Goal: Feedback & Contribution: Leave review/rating

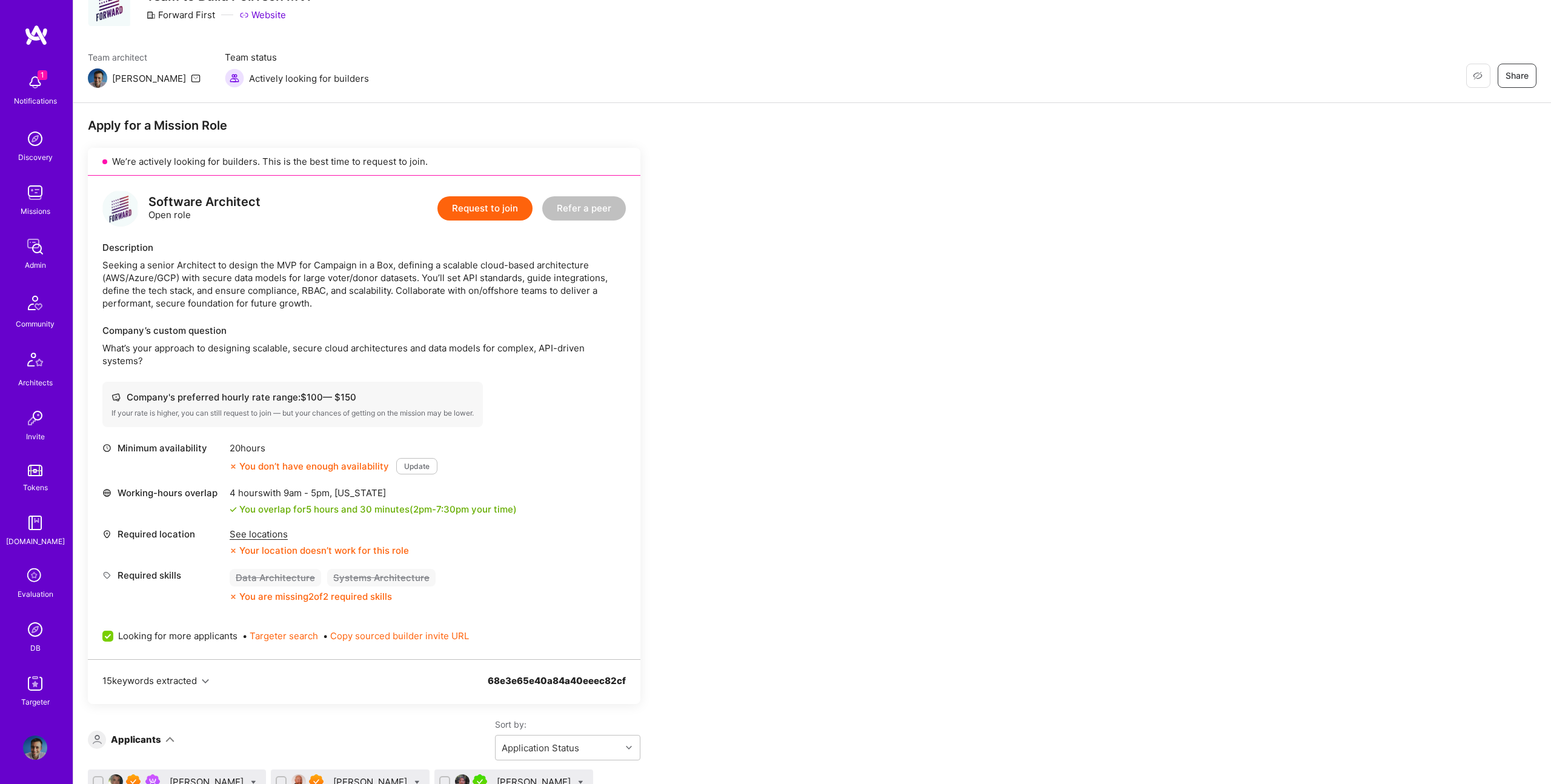
scroll to position [114, 0]
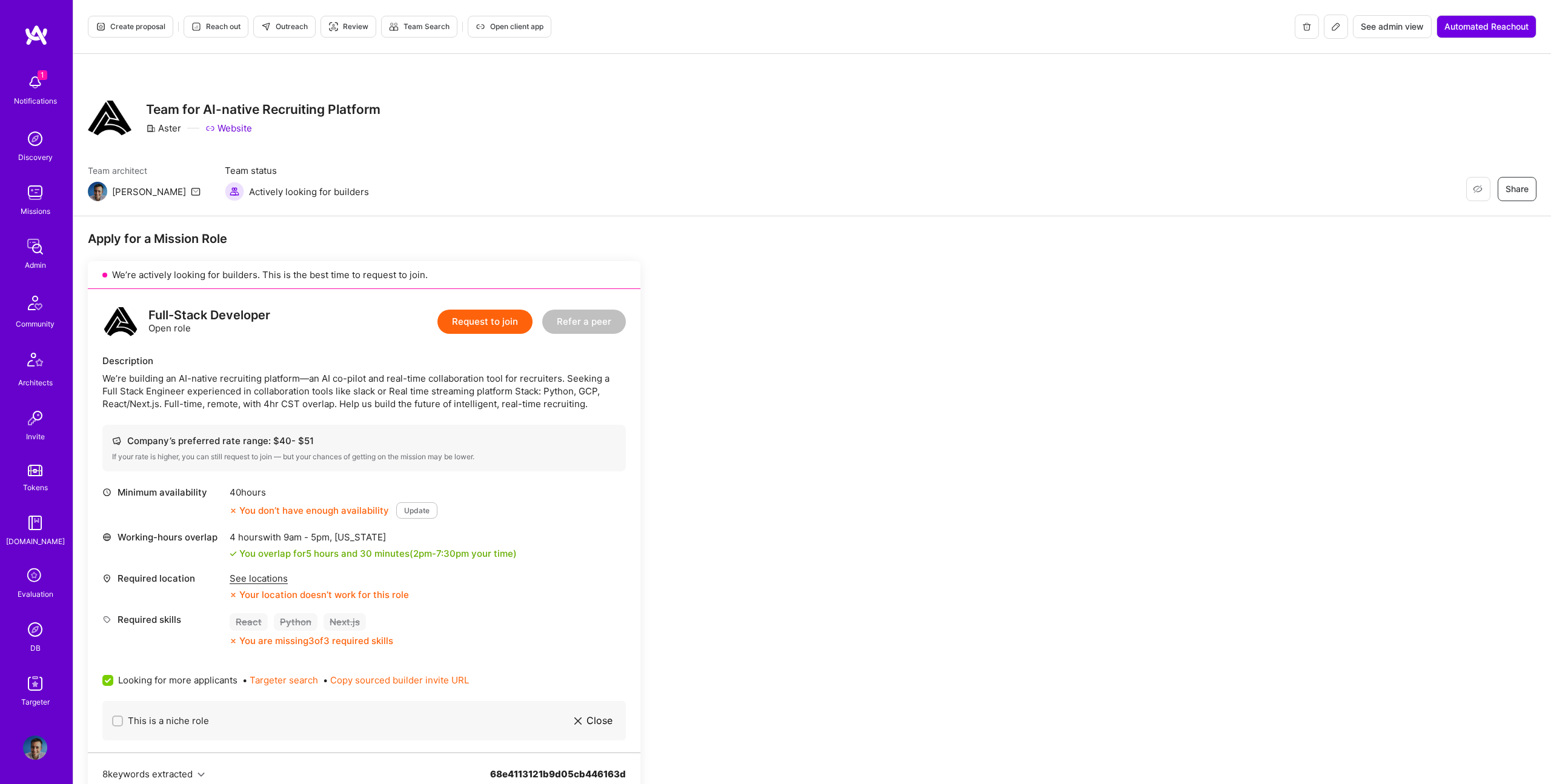
click at [128, 25] on span "Create proposal" at bounding box center [131, 26] width 70 height 11
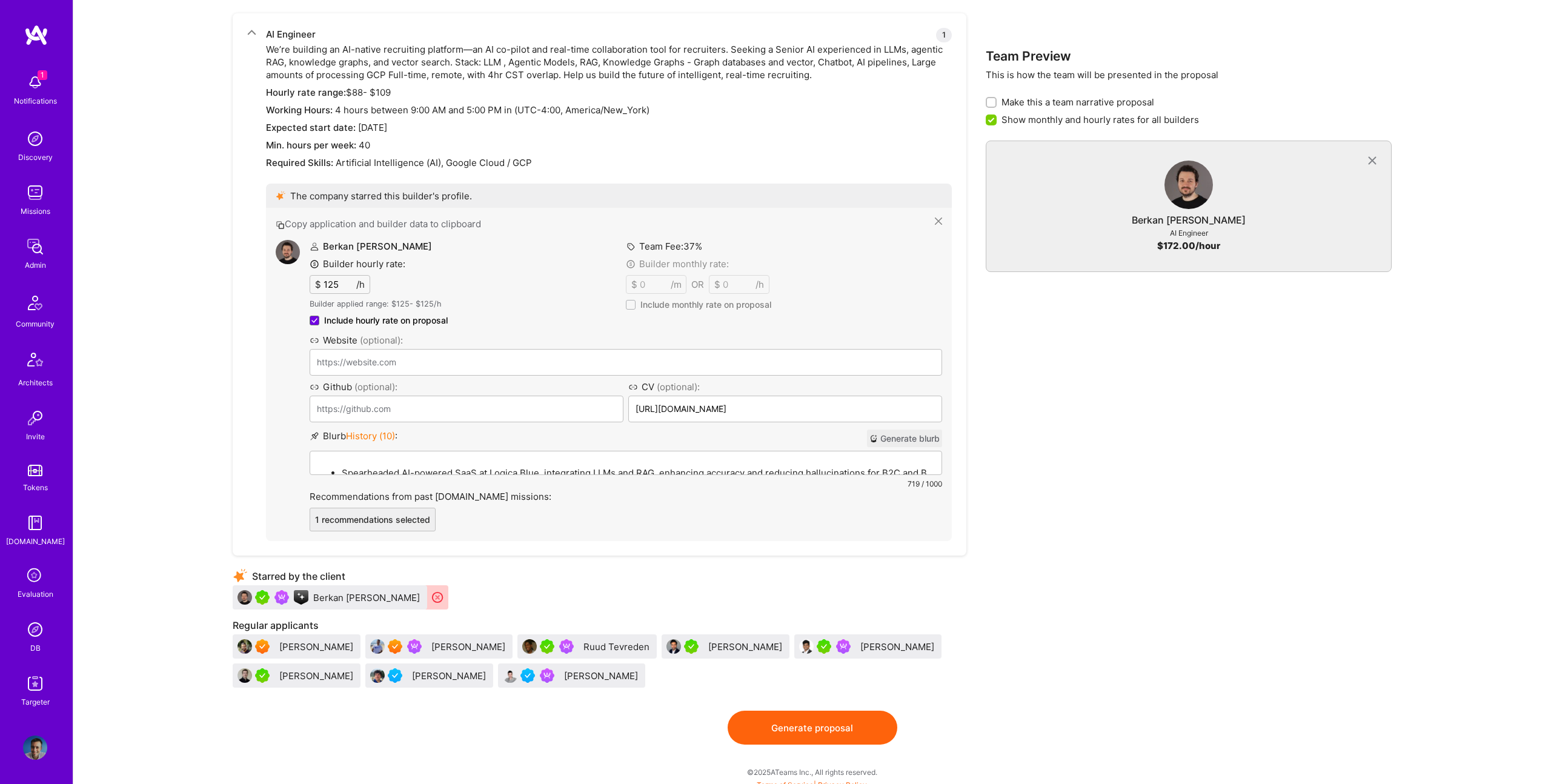
scroll to position [687, 0]
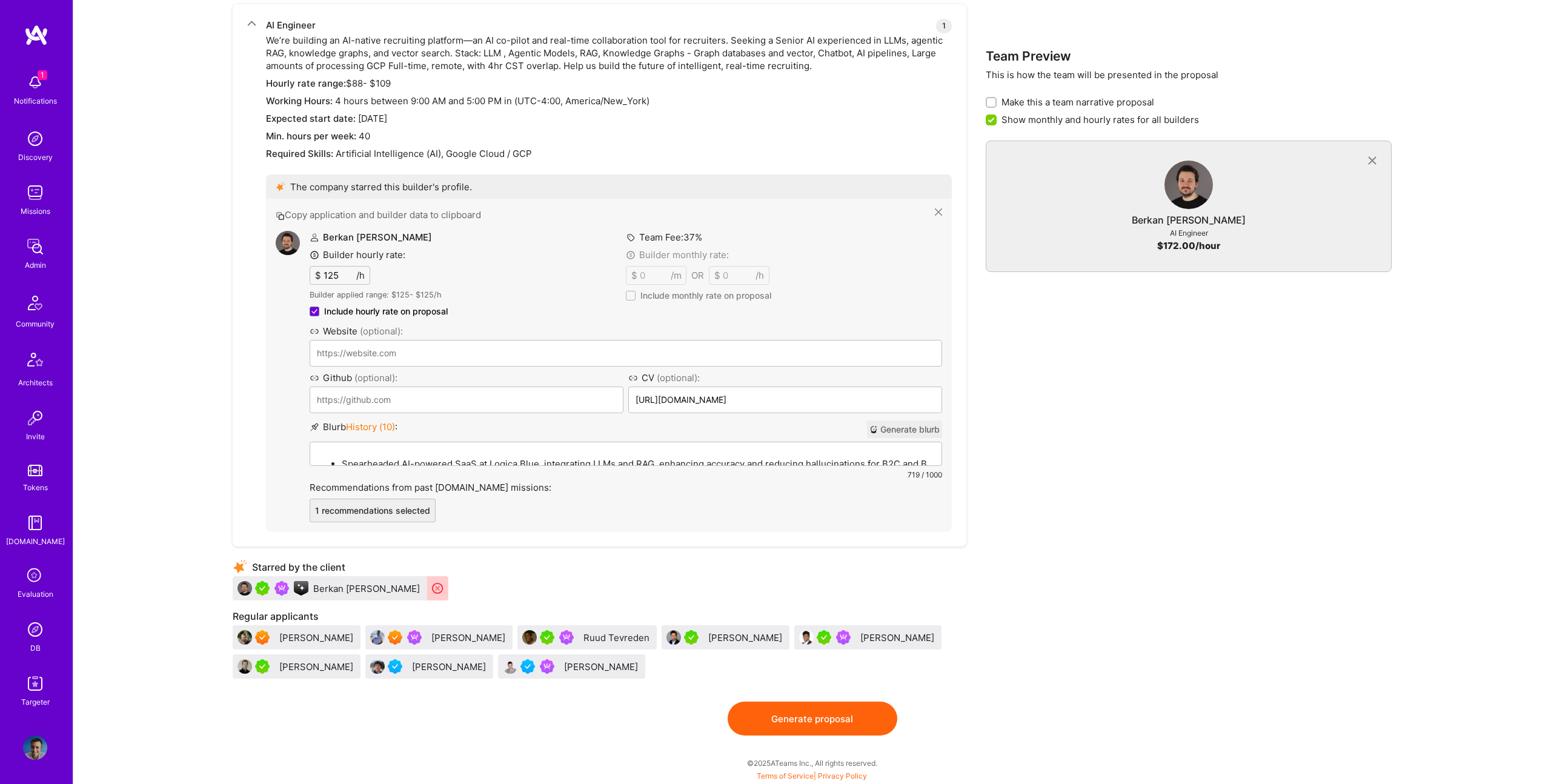
click at [511, 453] on div "Spearheaded AI-powered SaaS at Logica Blue, integrating LLMs and RAG, enhancing…" at bounding box center [625, 509] width 631 height 134
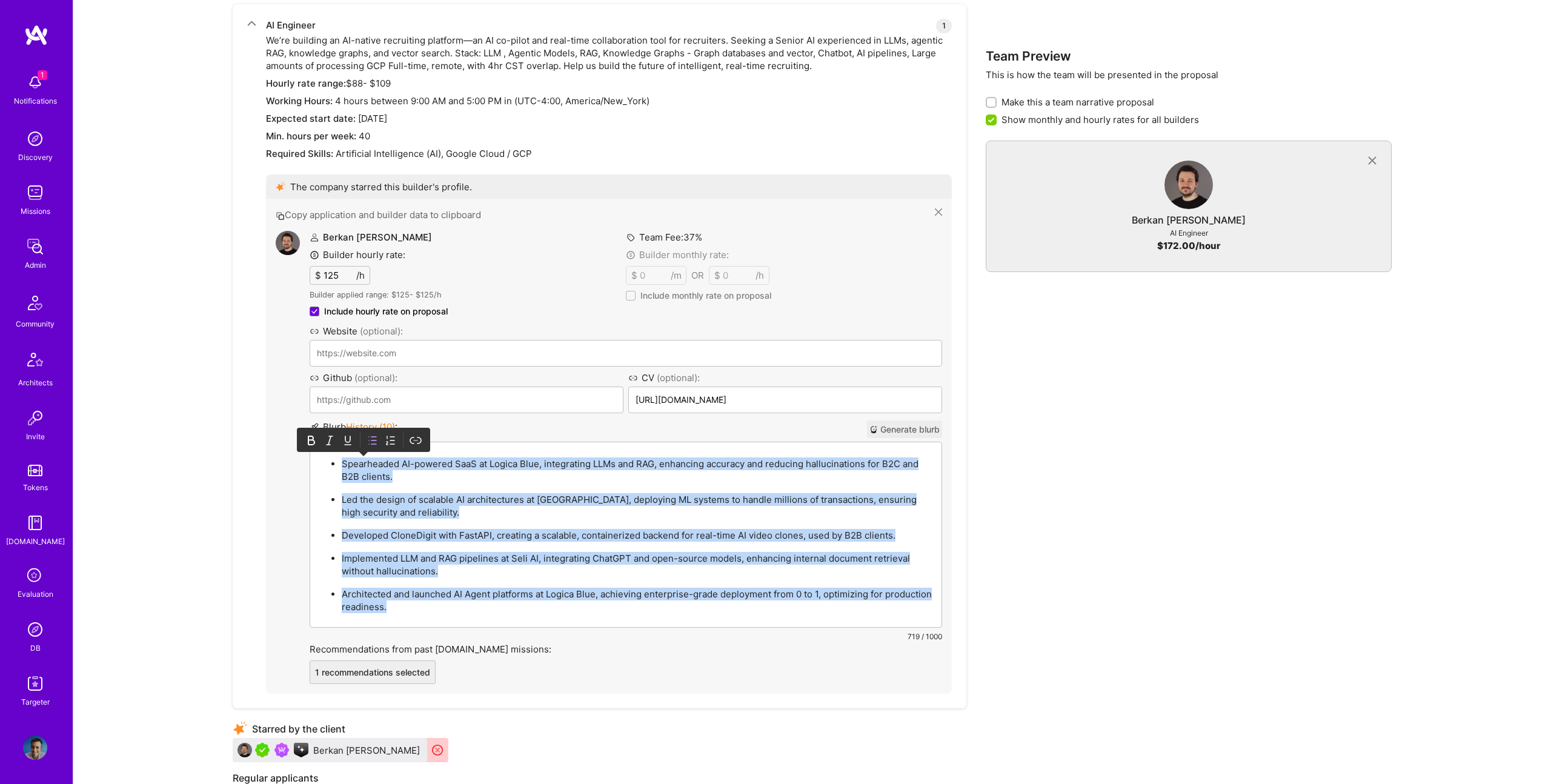
paste div
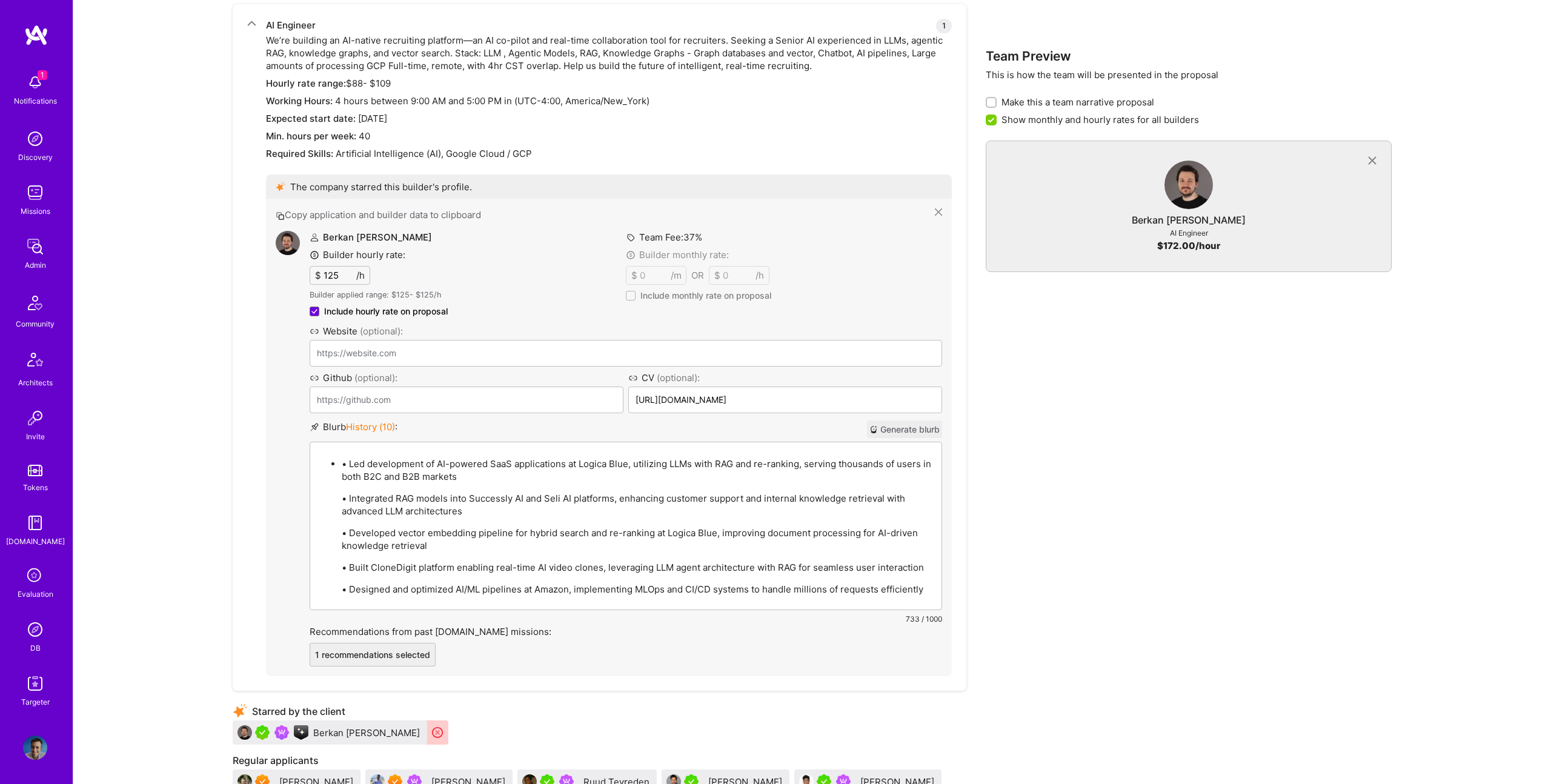
click at [346, 462] on p "• Led development of AI-powered SaaS applications at Logica Blue, utilizing LLM…" at bounding box center [638, 470] width 593 height 25
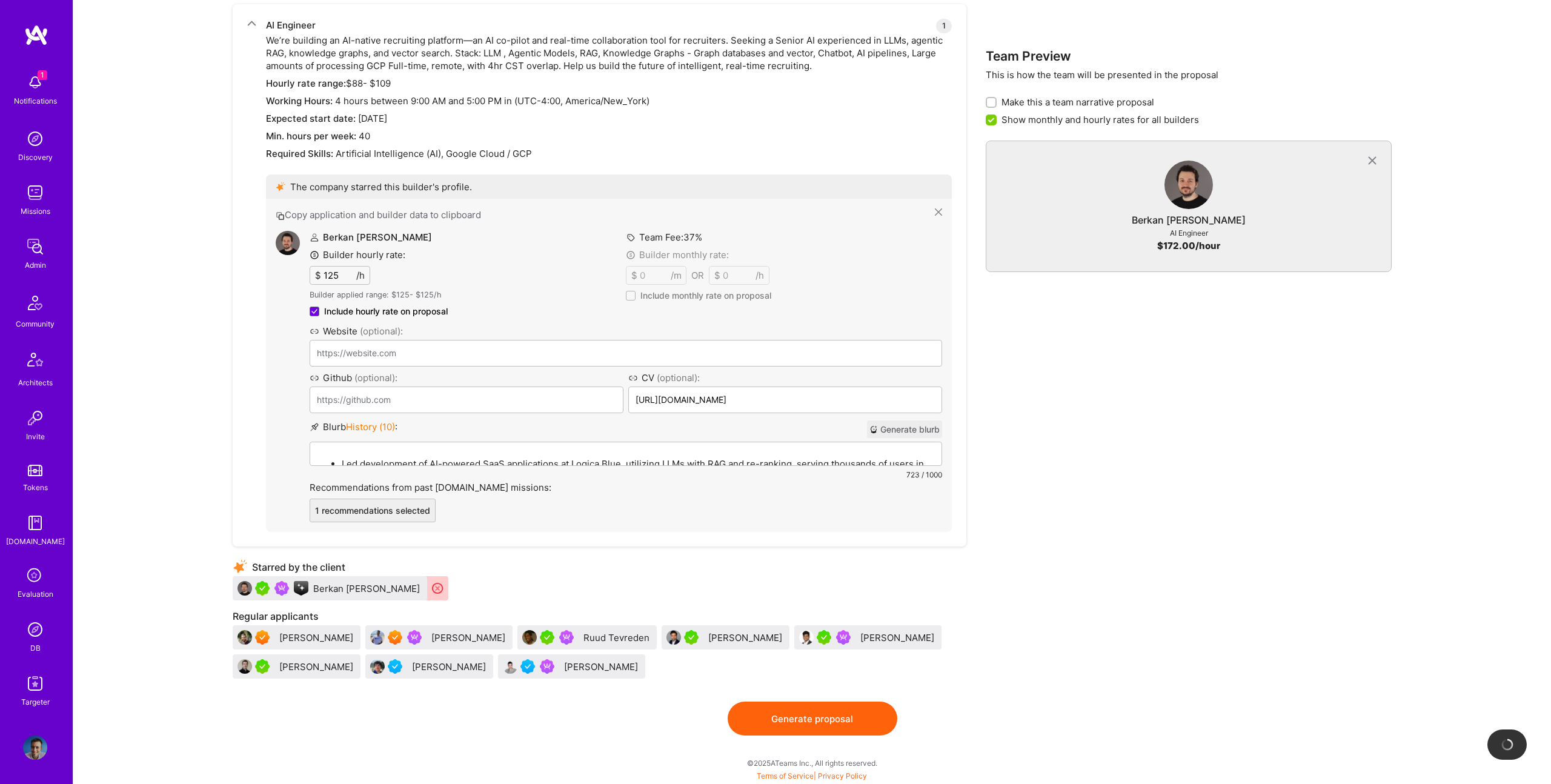
scroll to position [836, 0]
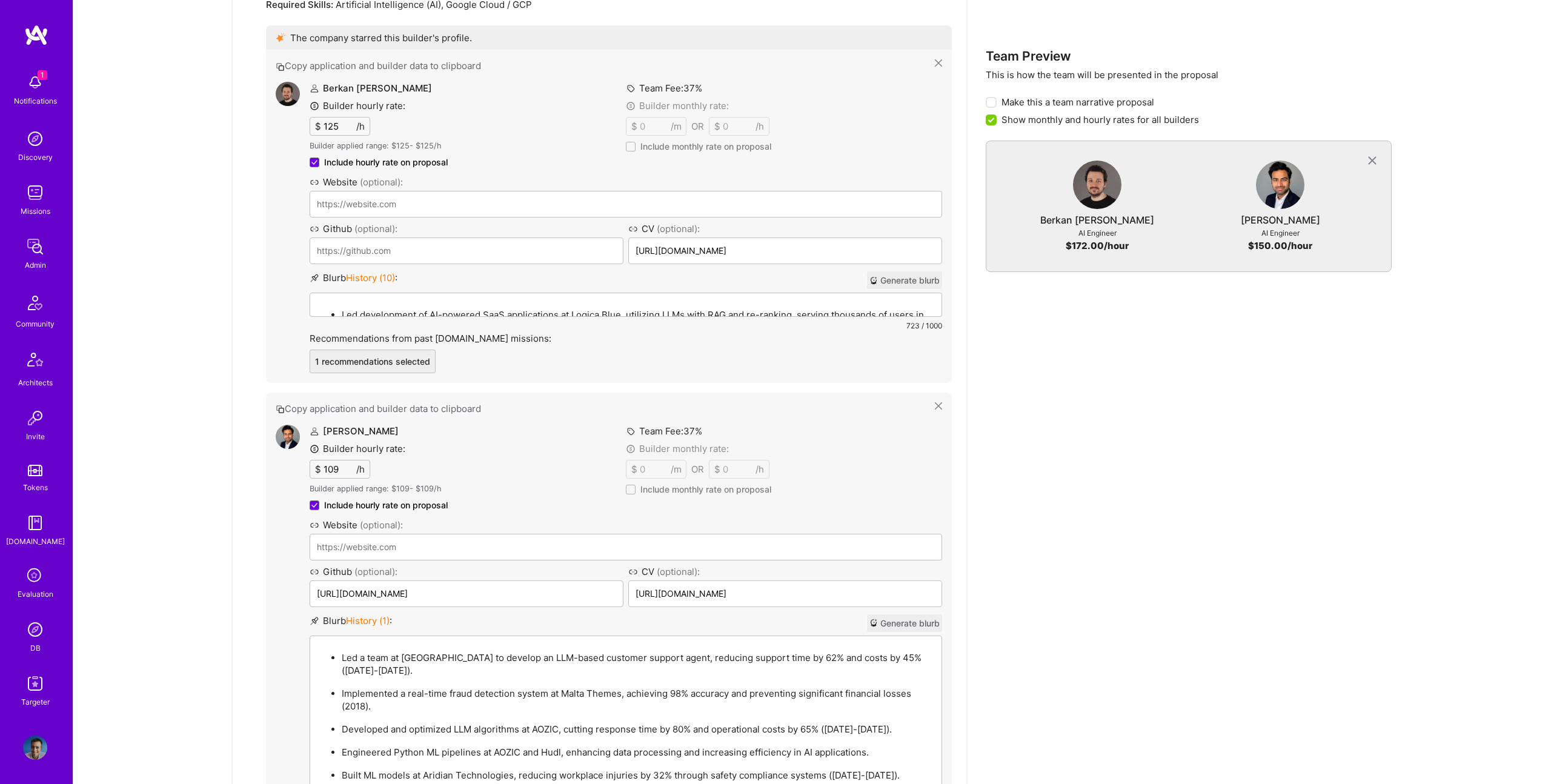
click at [502, 647] on div "Led a team at Hudl to develop an LLM-based customer support agent, reducing sup…" at bounding box center [625, 715] width 631 height 160
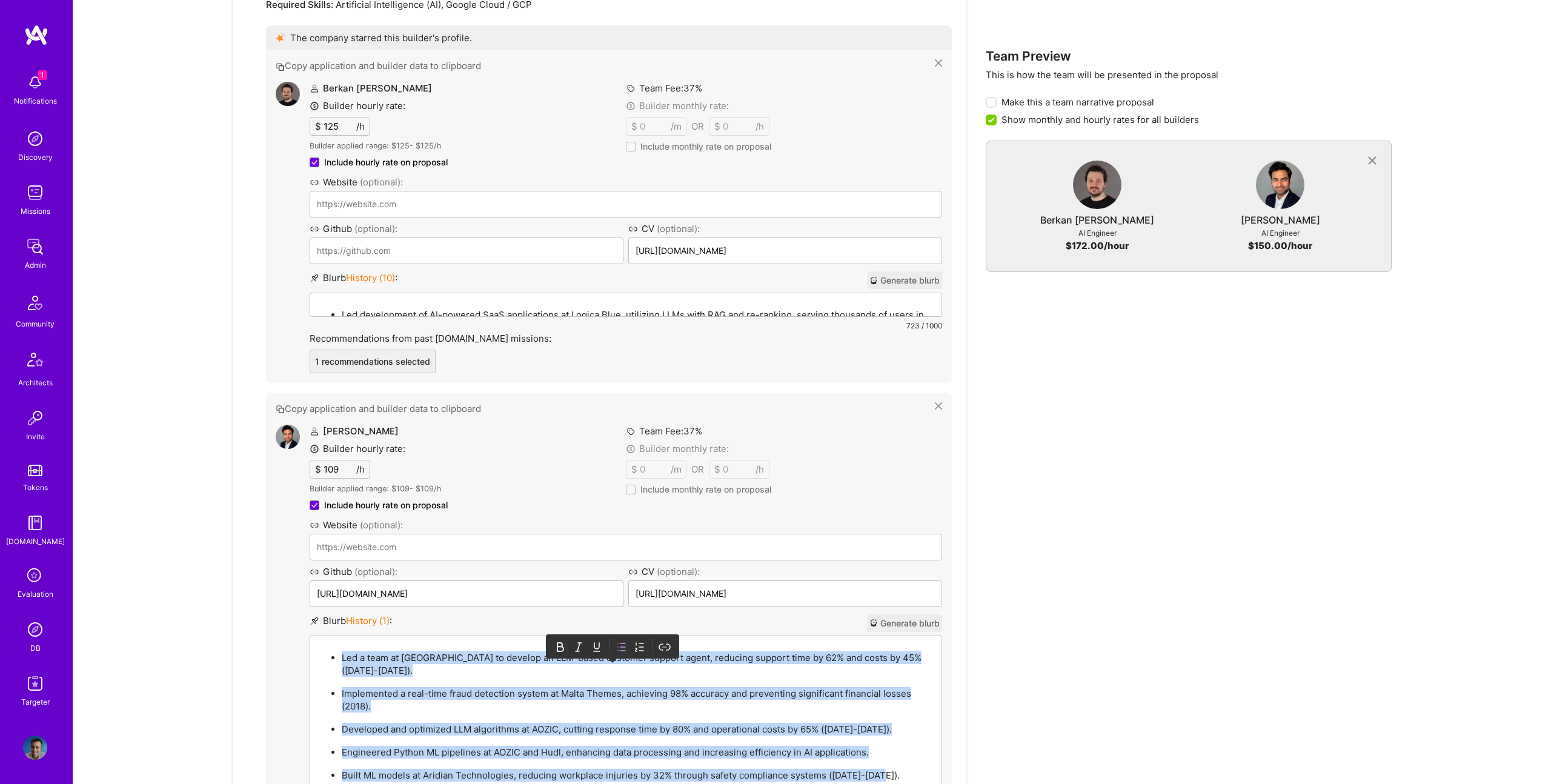
paste div
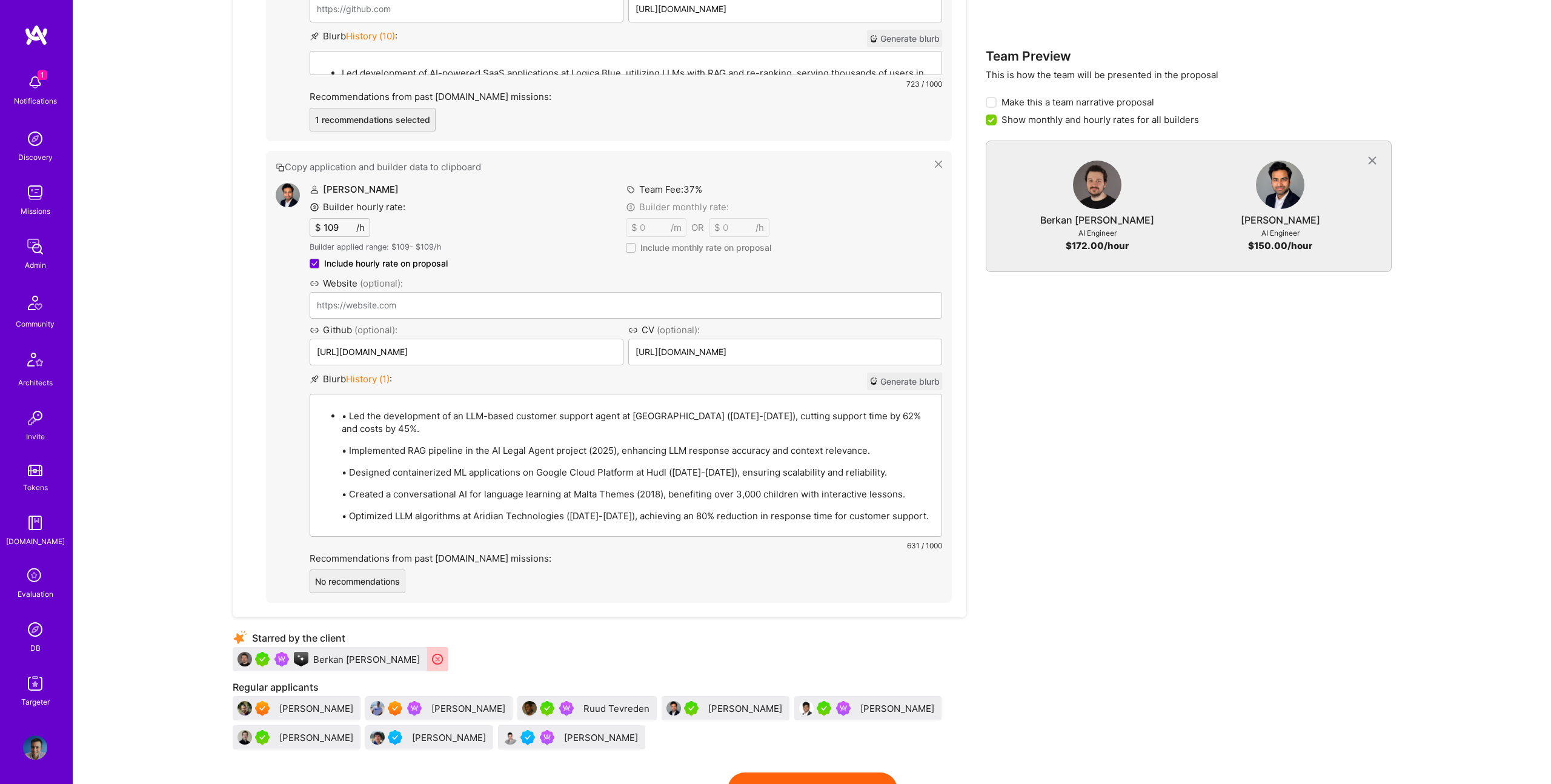
scroll to position [1068, 0]
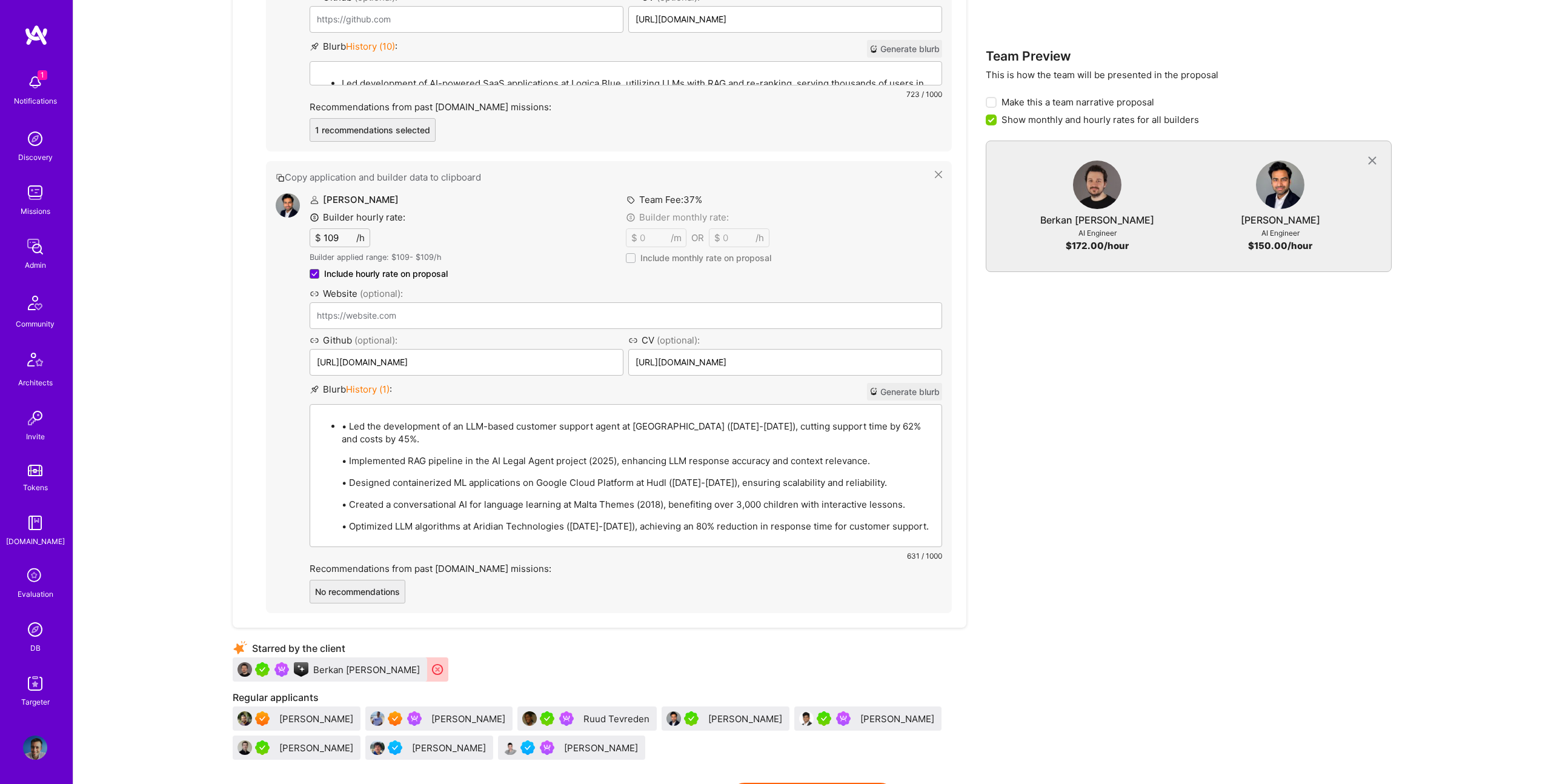
click at [352, 417] on div "• Led the development of an LLM-based customer support agent at Hudl (2024-2025…" at bounding box center [625, 475] width 631 height 141
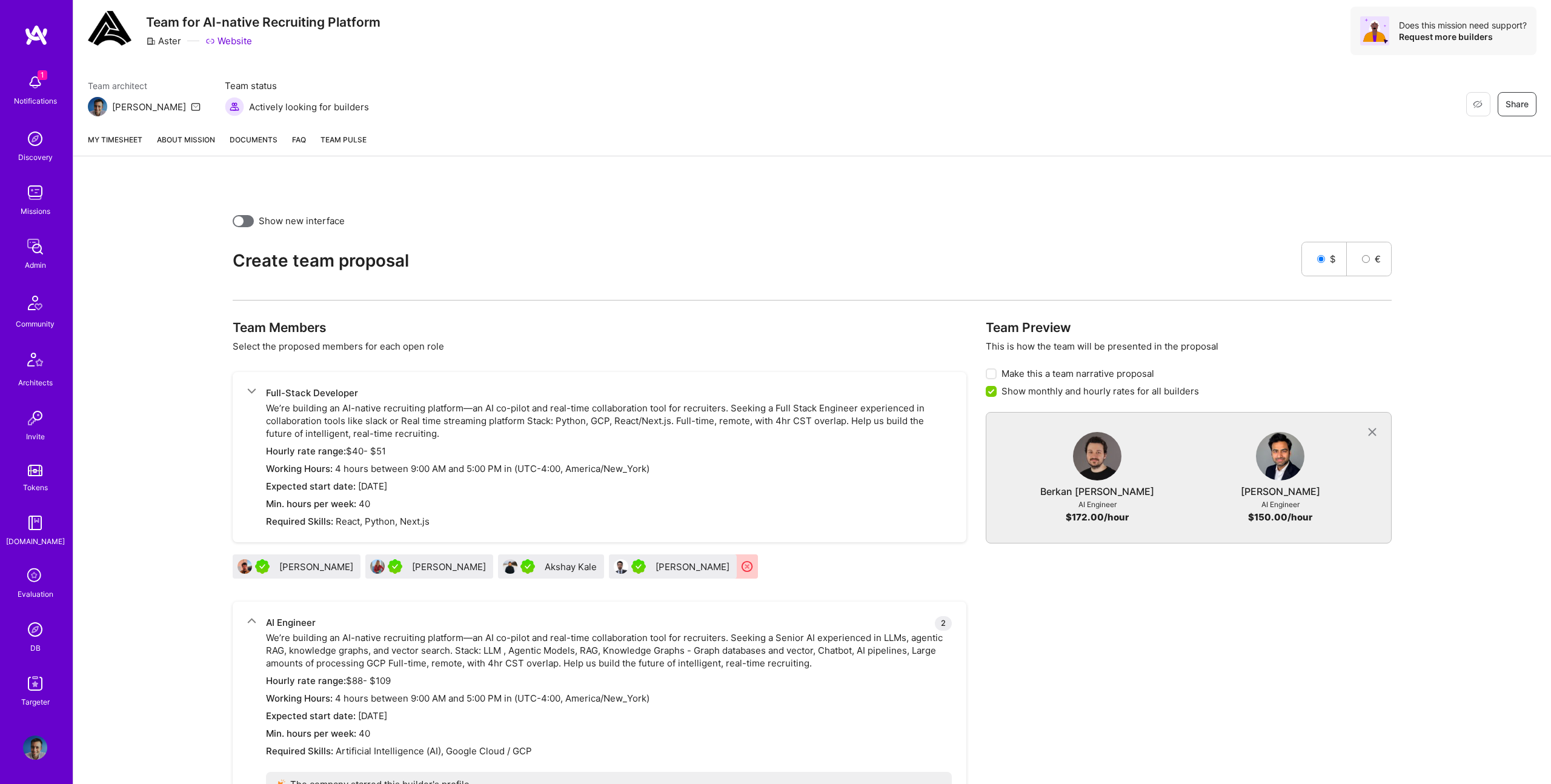
scroll to position [88, 0]
click at [690, 571] on div "Oscar Garavito" at bounding box center [693, 567] width 76 height 13
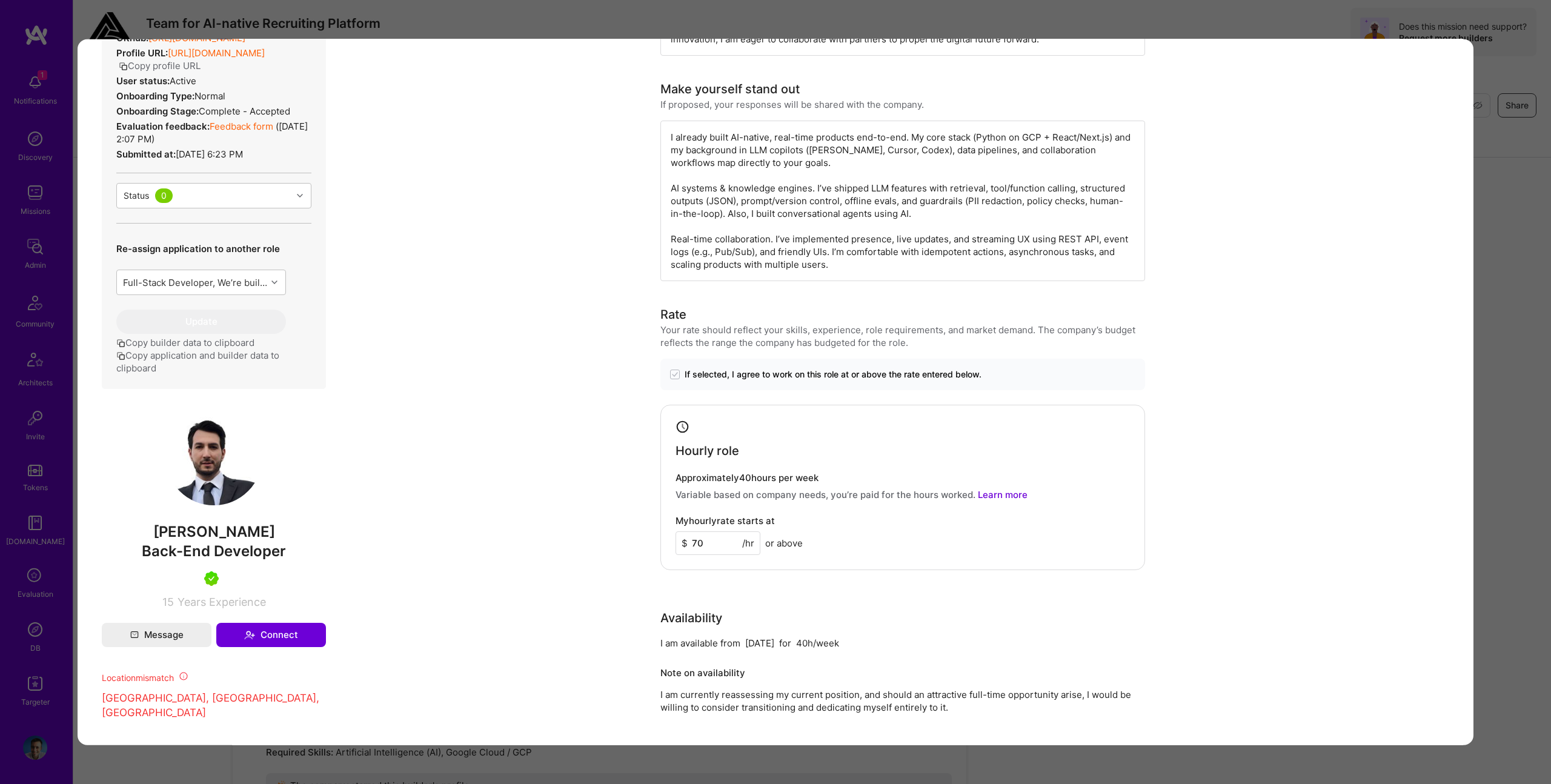
scroll to position [357, 0]
click at [1505, 264] on div "Builder Missing Requirements Rate $ 40 - $ 51 User set $ 70 - $ 70 The rate is …" at bounding box center [776, 392] width 1551 height 784
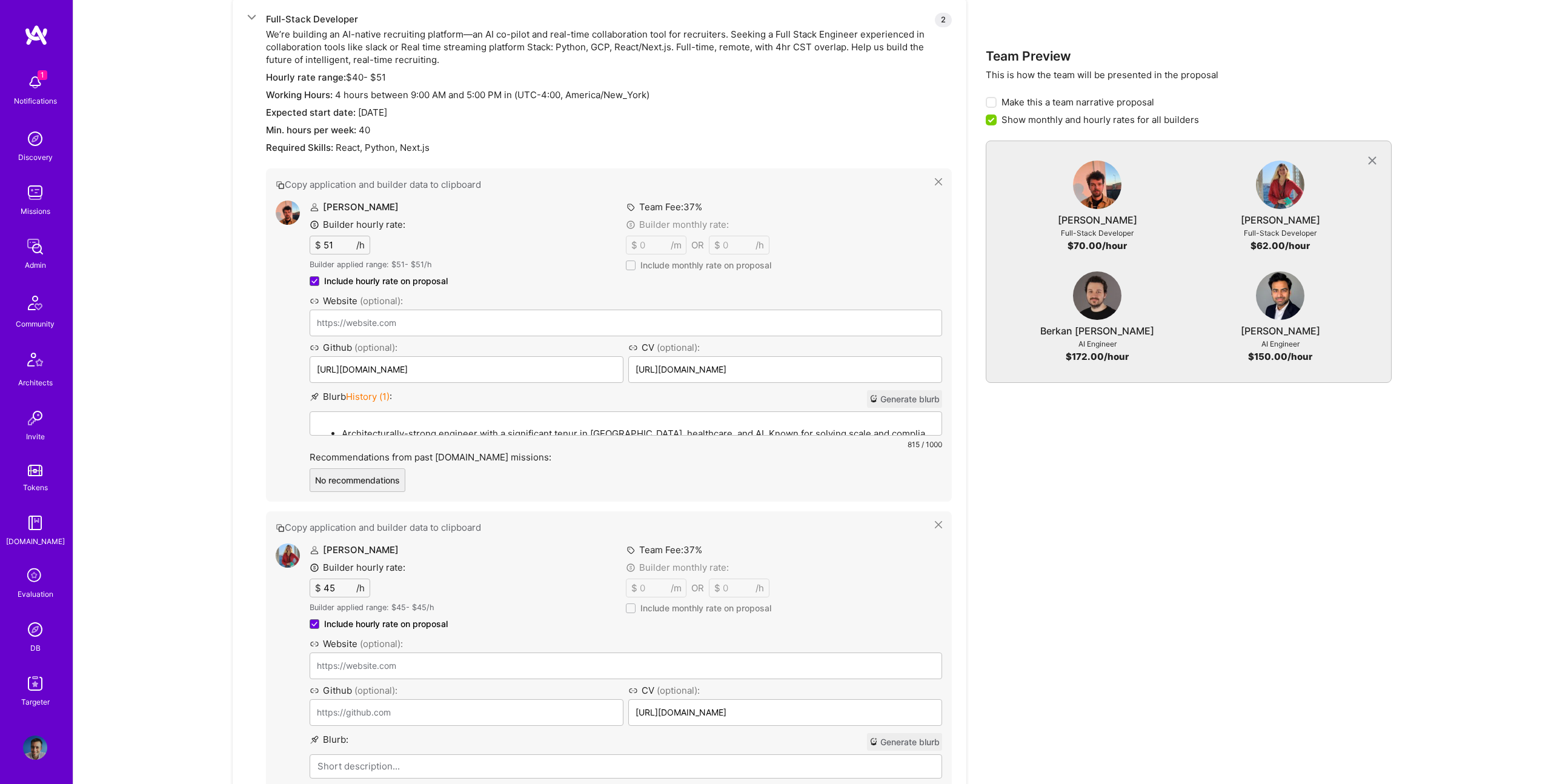
scroll to position [468, 0]
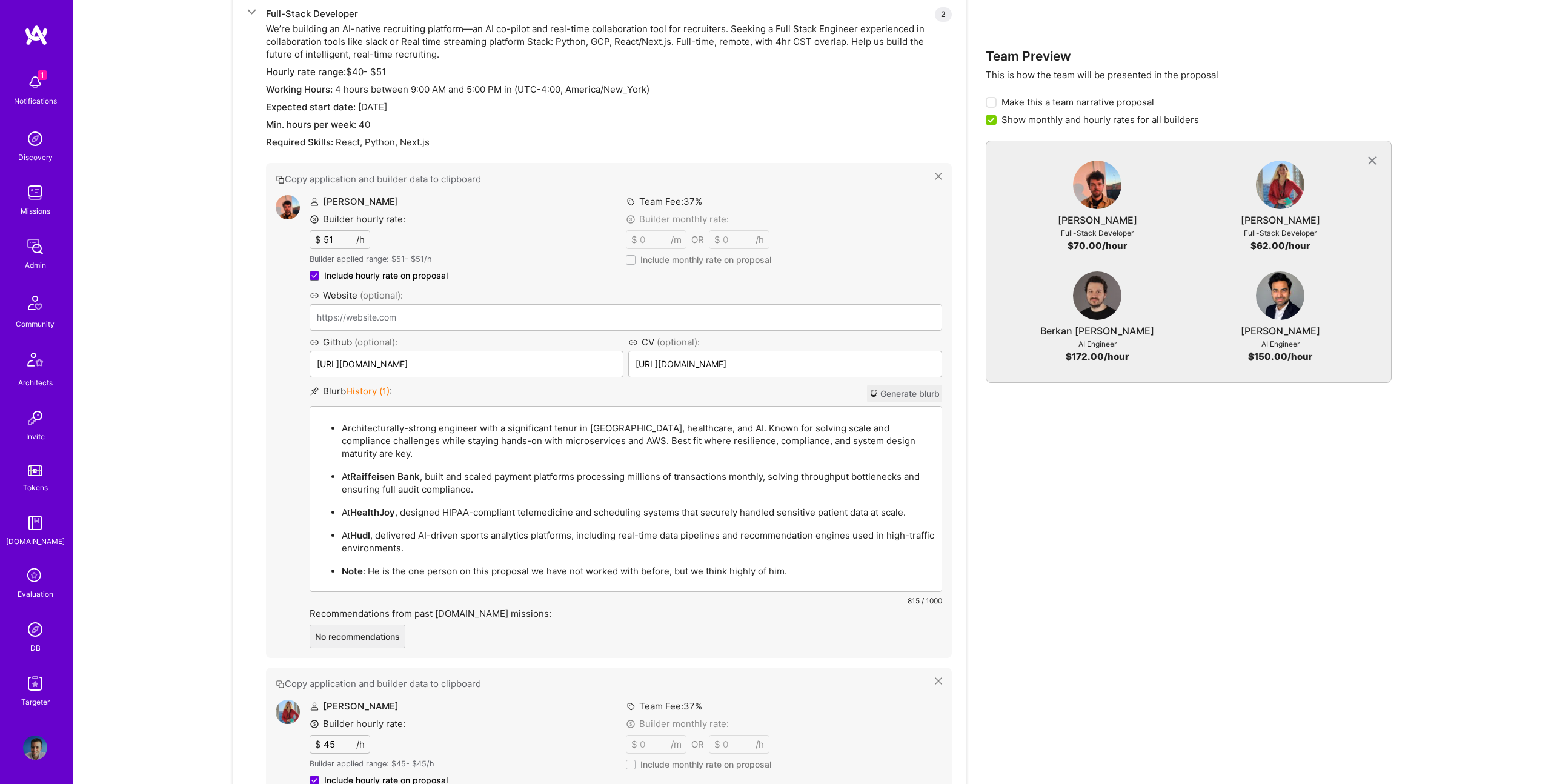
click at [682, 422] on p "Architecturally-strong engineer with a significant tenur in fintech, healthcare…" at bounding box center [638, 440] width 593 height 38
click at [501, 430] on p "Architecturally-strong engineer with a significant tenur in fintech, healthcare…" at bounding box center [638, 440] width 593 height 38
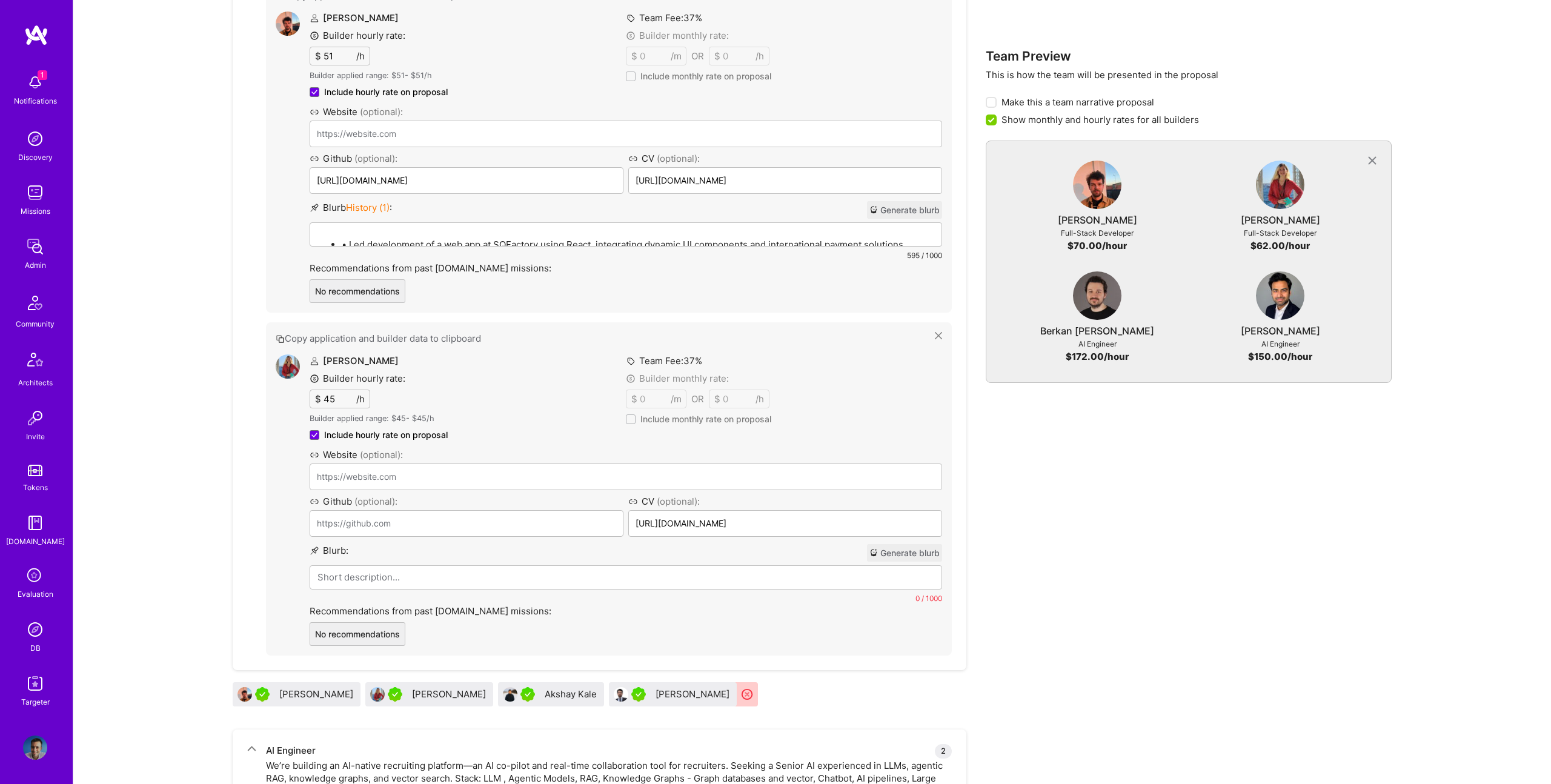
scroll to position [706, 0]
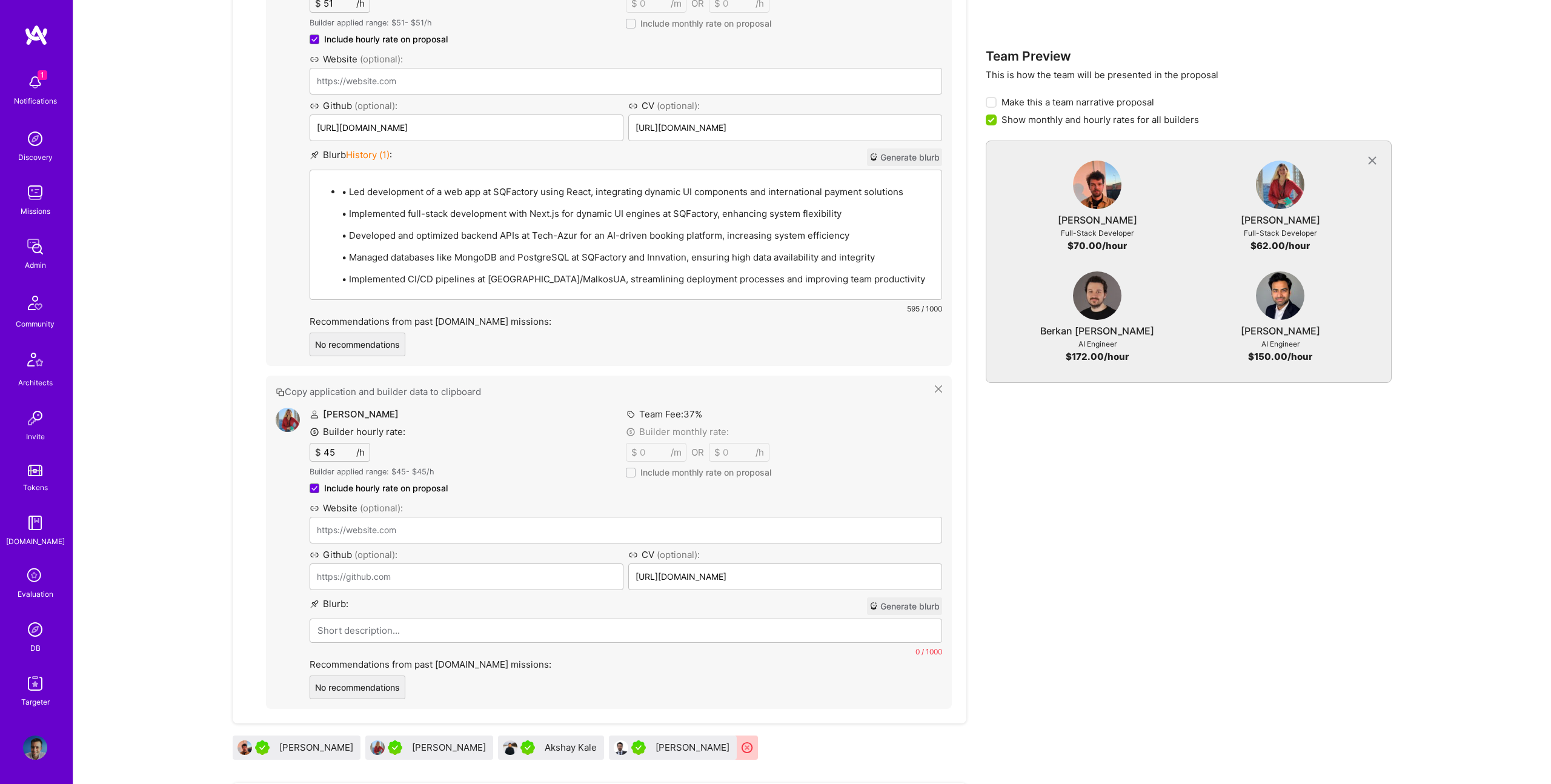
click at [486, 626] on div "Veronika Romashkina Builder hourly rate: $ 45 /h Builder applied range: $ 45 - …" at bounding box center [625, 553] width 632 height 291
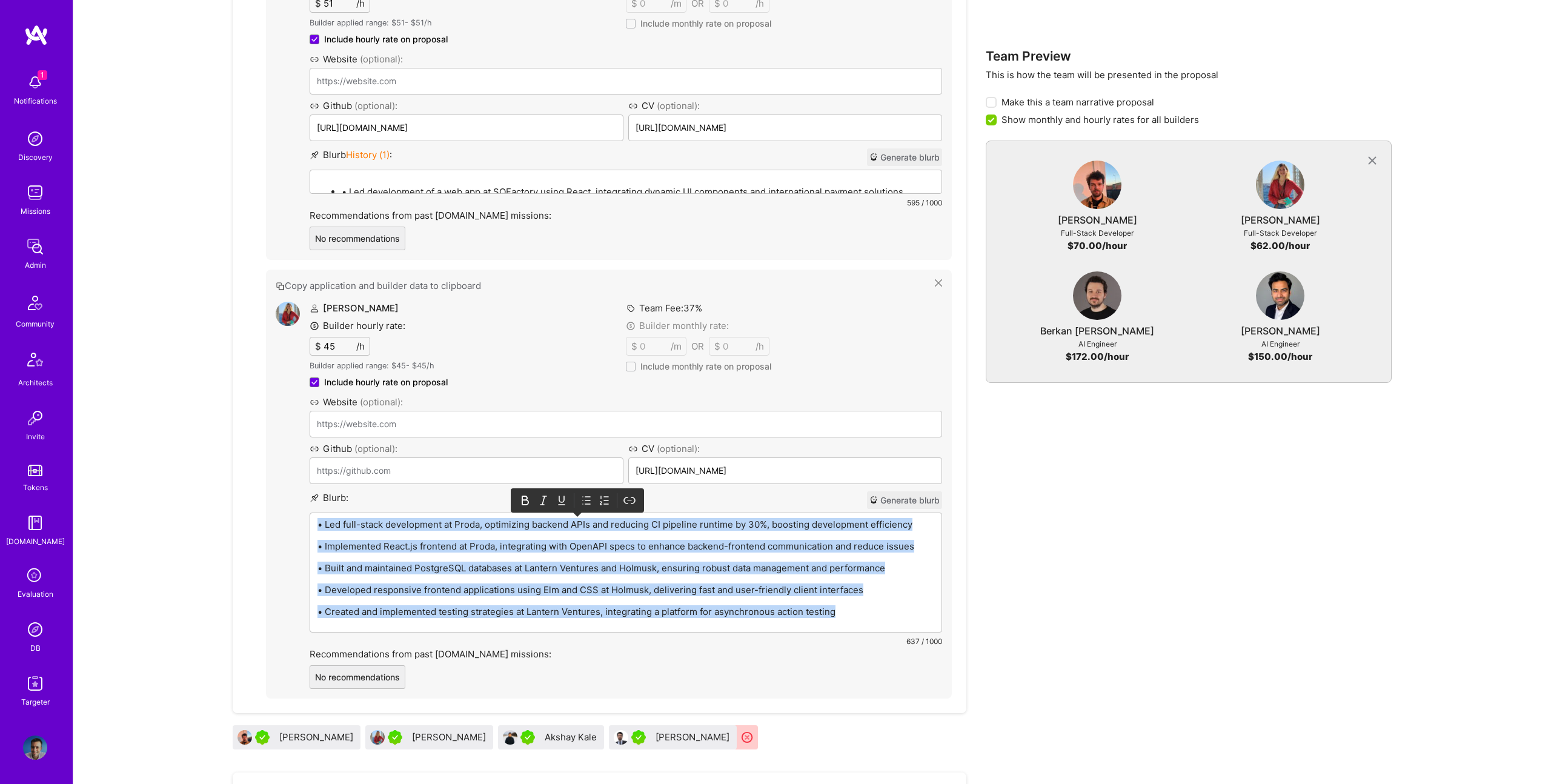
drag, startPoint x: 584, startPoint y: 501, endPoint x: 556, endPoint y: 508, distance: 28.9
click at [584, 501] on icon at bounding box center [587, 500] width 13 height 13
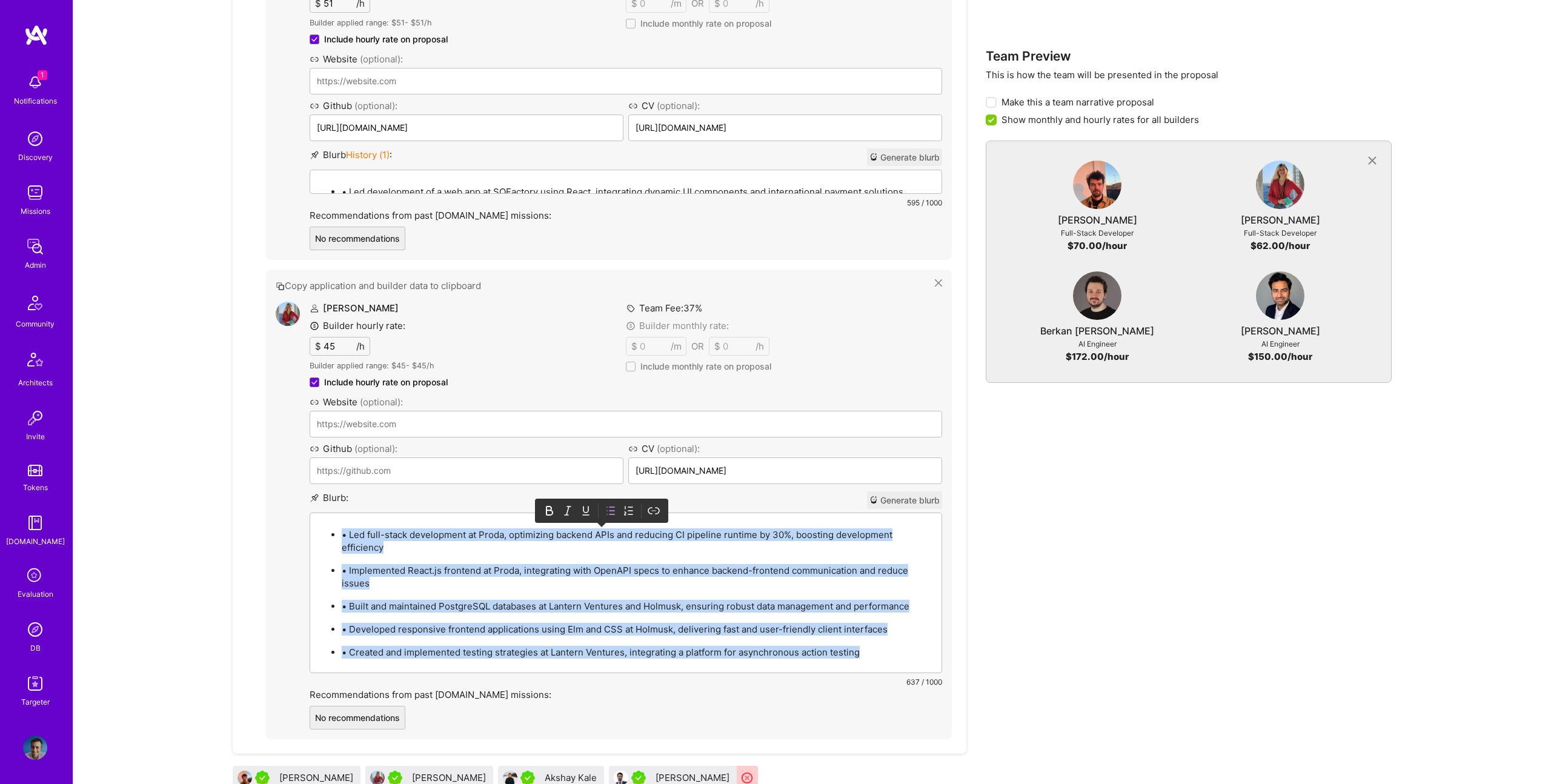
click at [354, 532] on p "• Led full-stack development at Proda, optimizing backend APIs and reducing CI …" at bounding box center [638, 541] width 593 height 25
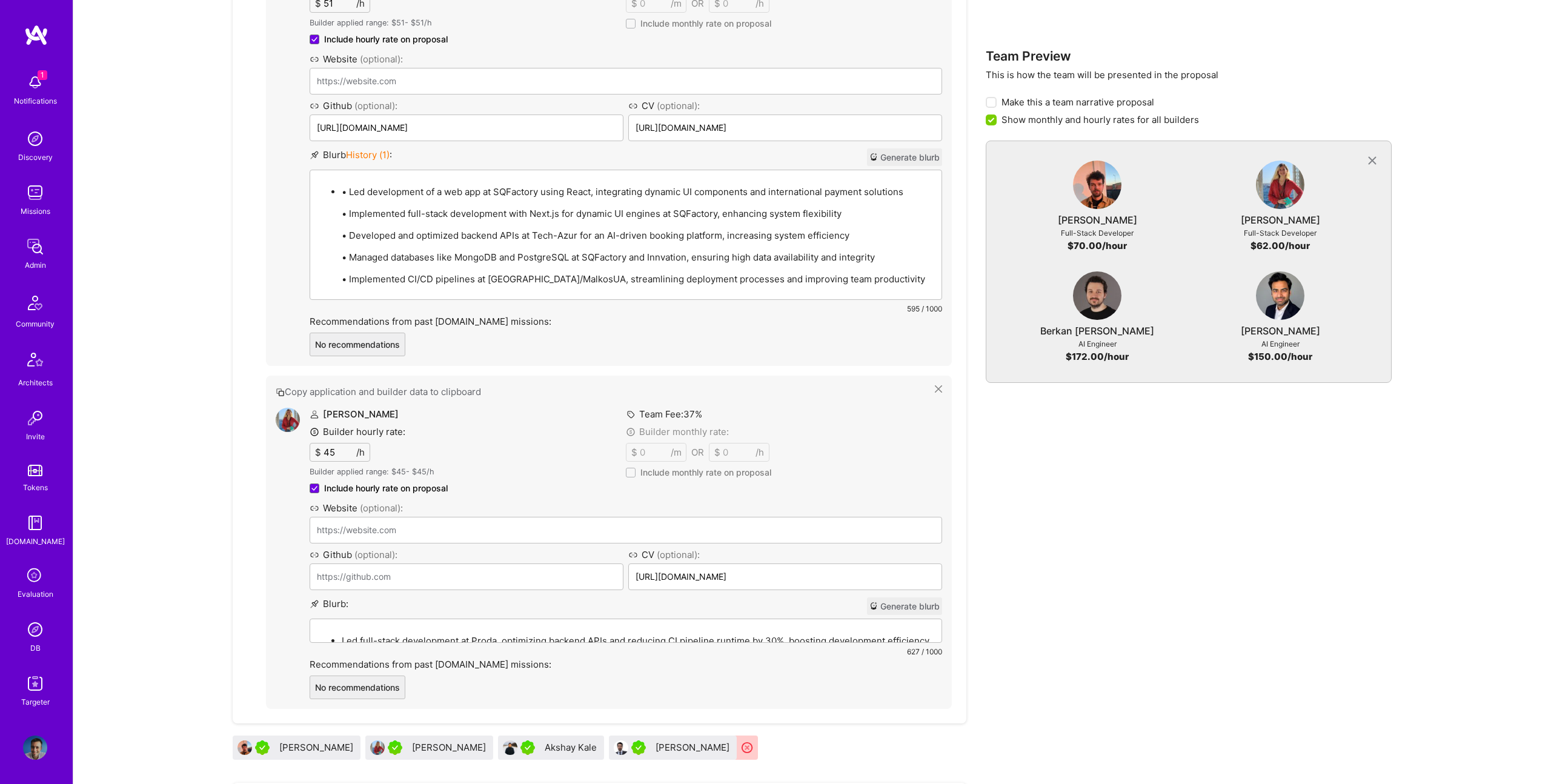
scroll to position [811, 0]
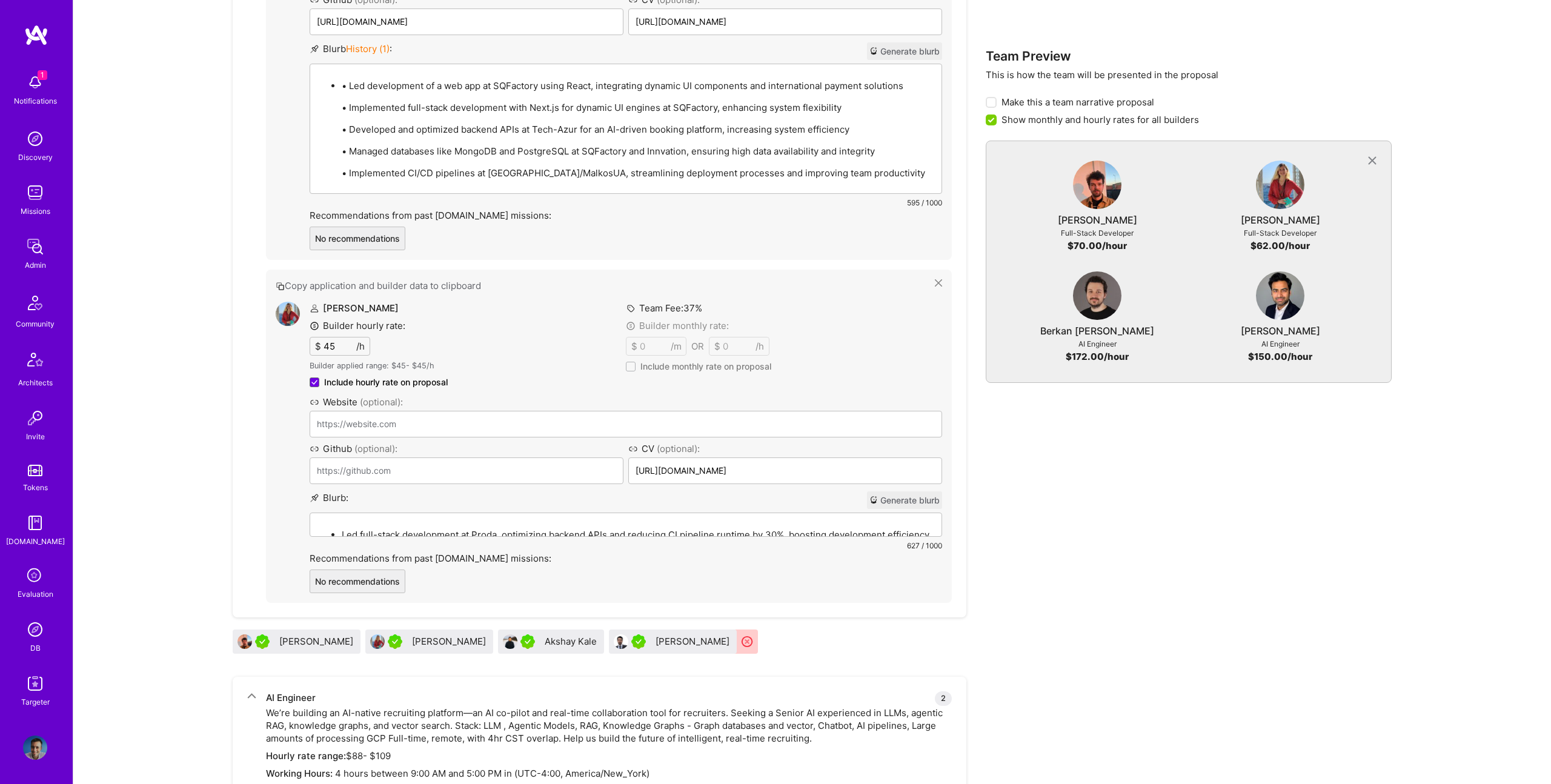
click at [482, 183] on div "• Led development of a web app at SQFactory using React, integrating dynamic UI…" at bounding box center [625, 128] width 631 height 129
drag, startPoint x: 348, startPoint y: 88, endPoint x: 362, endPoint y: 87, distance: 14.0
click at [352, 88] on p "• Led development of a web app at SQFactory using React, integrating dynamic UI…" at bounding box center [638, 85] width 593 height 13
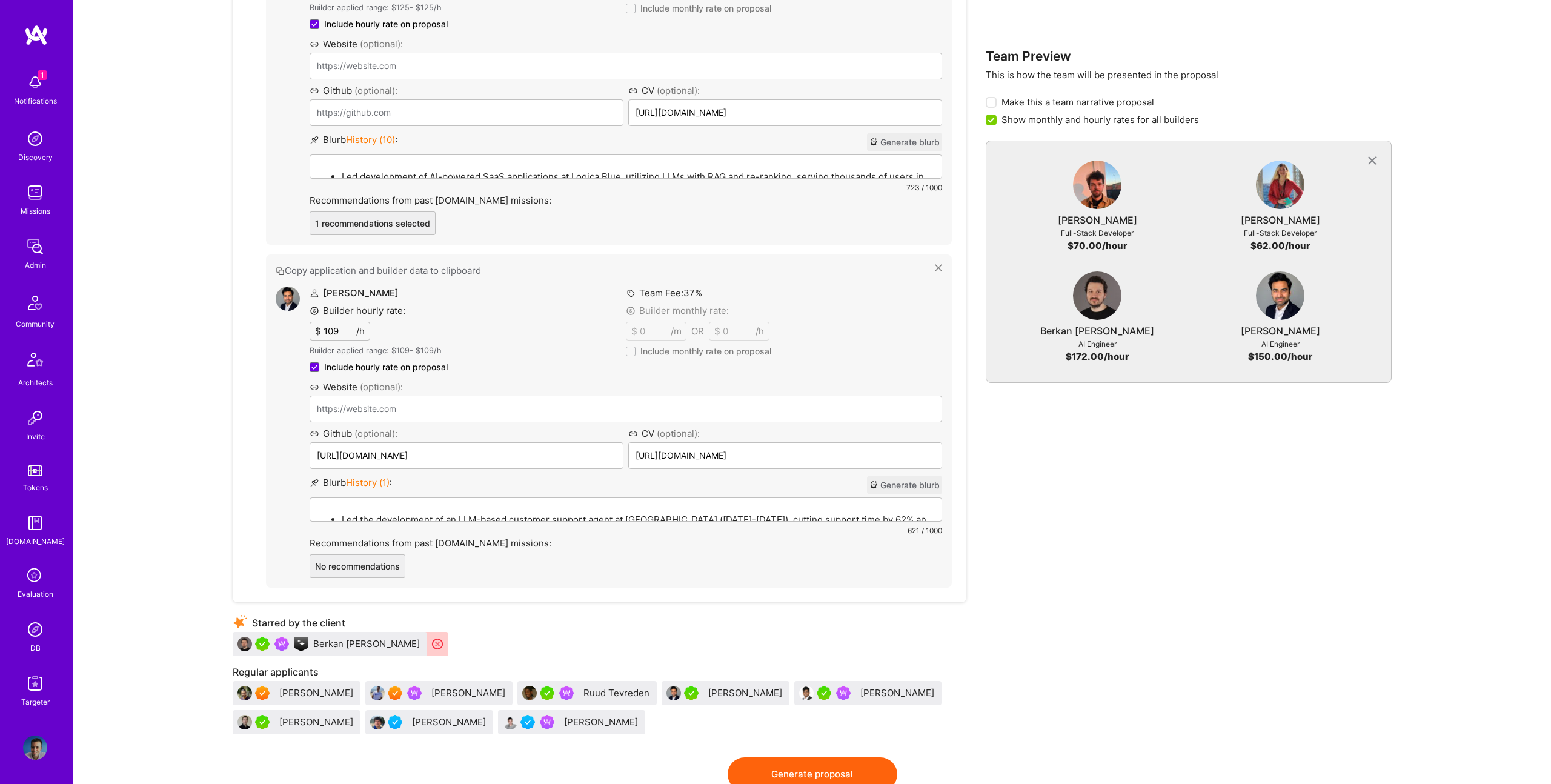
scroll to position [1831, 0]
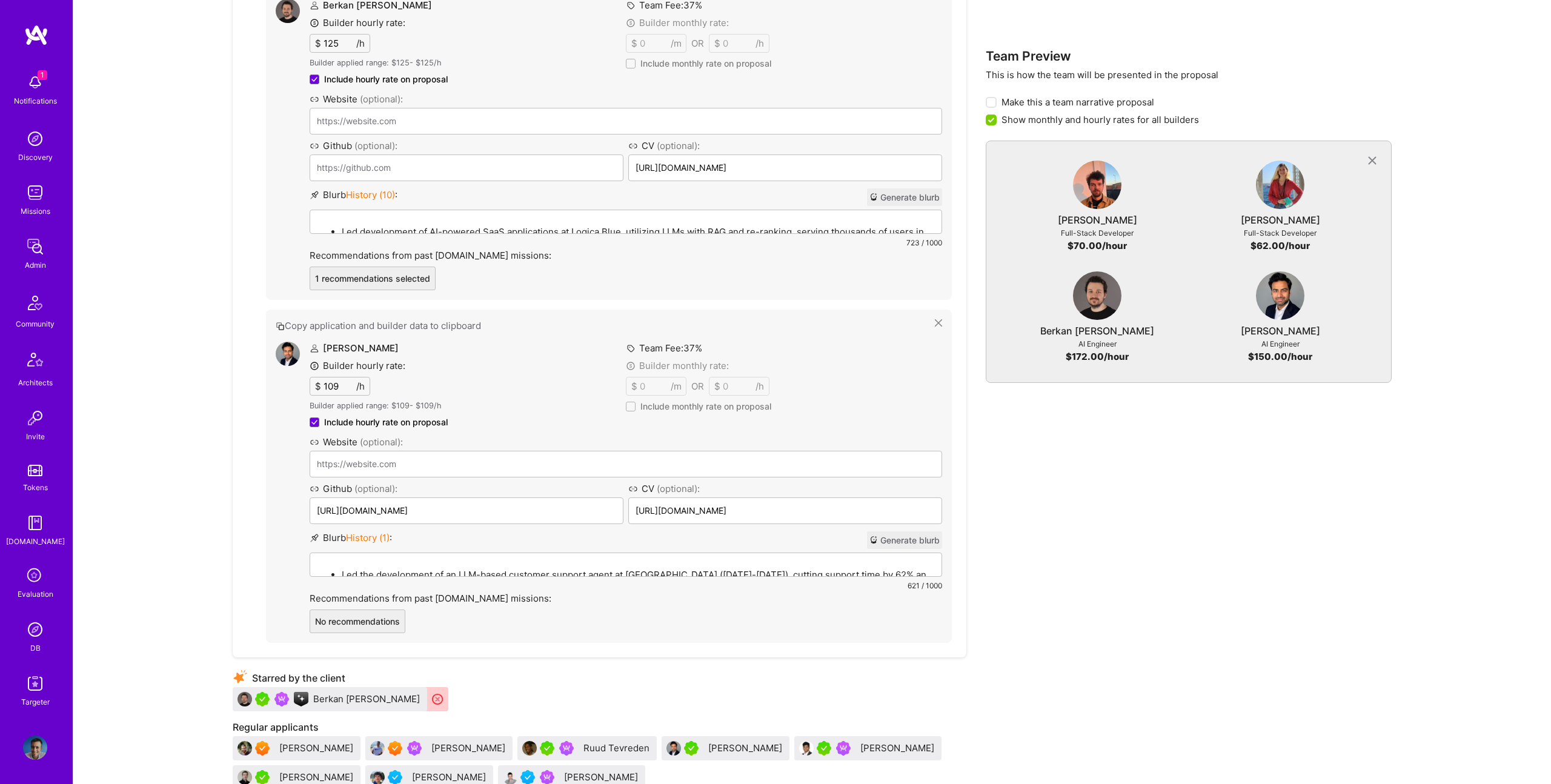
drag, startPoint x: 857, startPoint y: 713, endPoint x: 868, endPoint y: 682, distance: 32.9
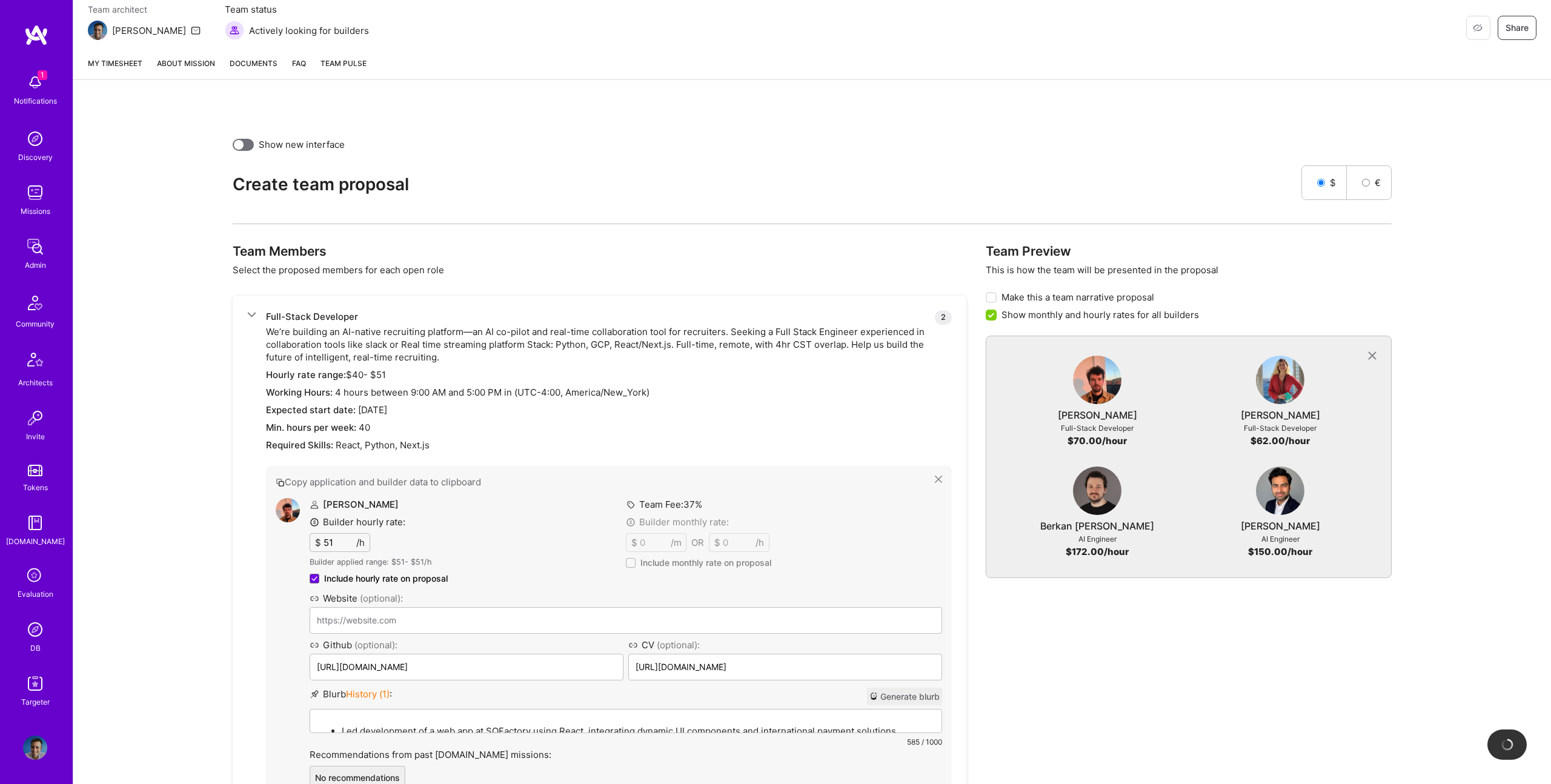
scroll to position [0, 0]
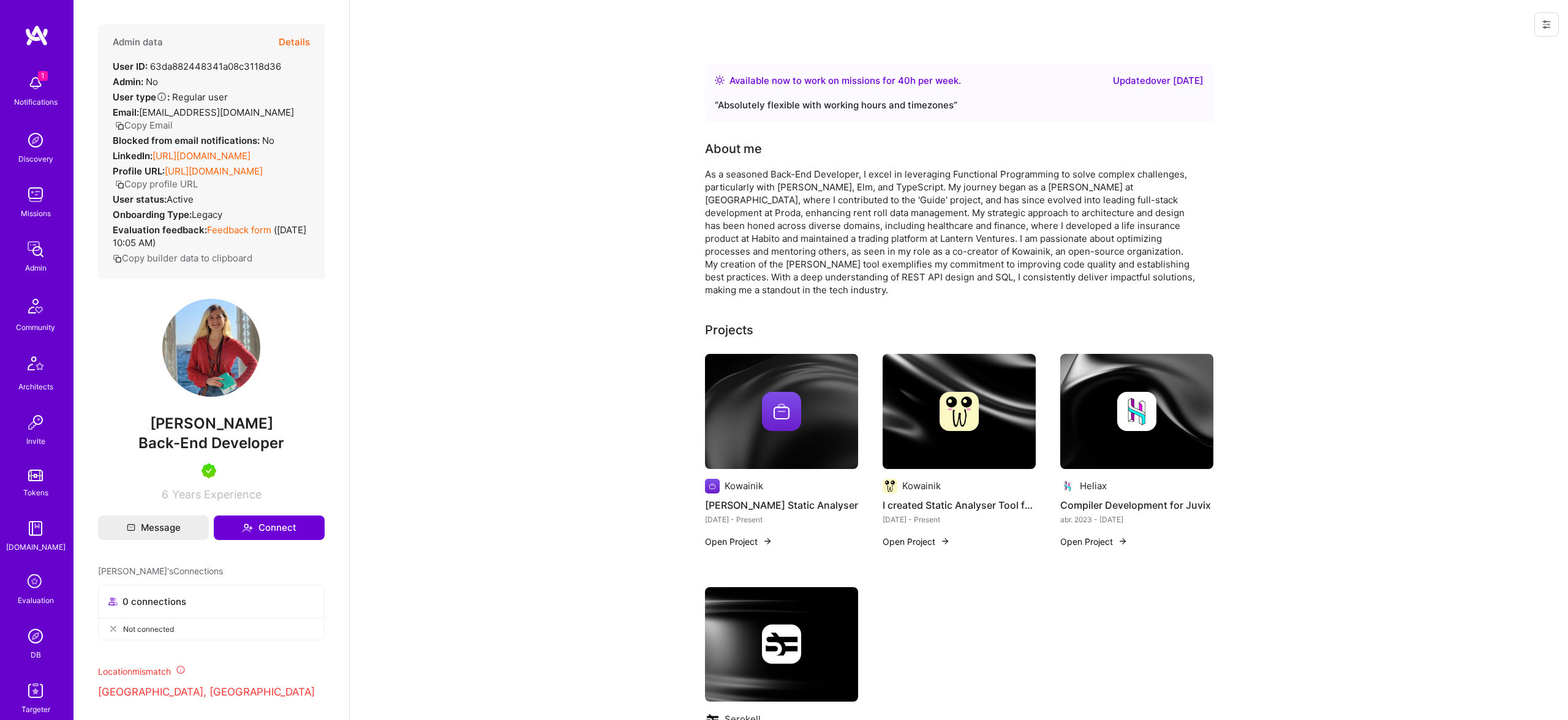
click at [307, 35] on button "Details" at bounding box center [295, 42] width 31 height 35
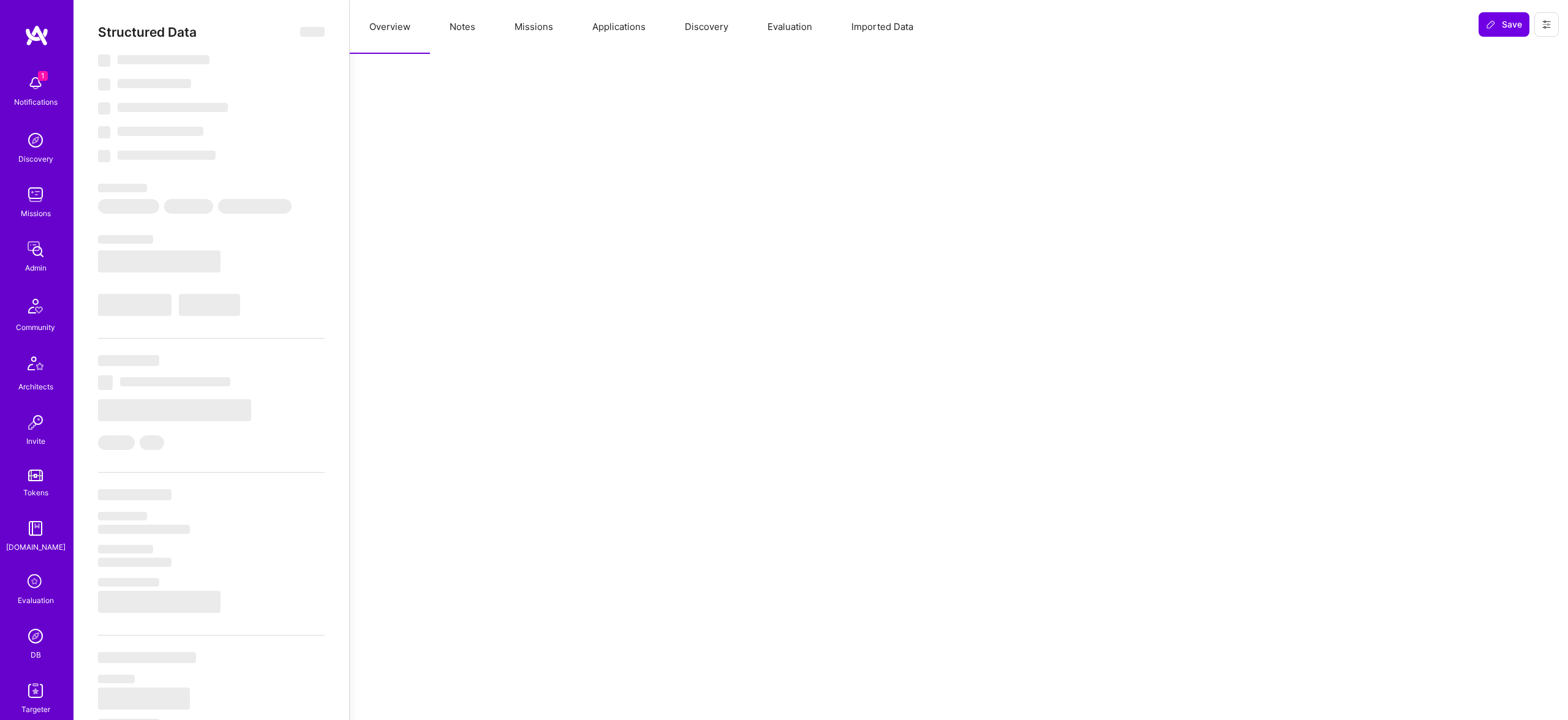
select select "Right Now"
select select "5"
select select "7"
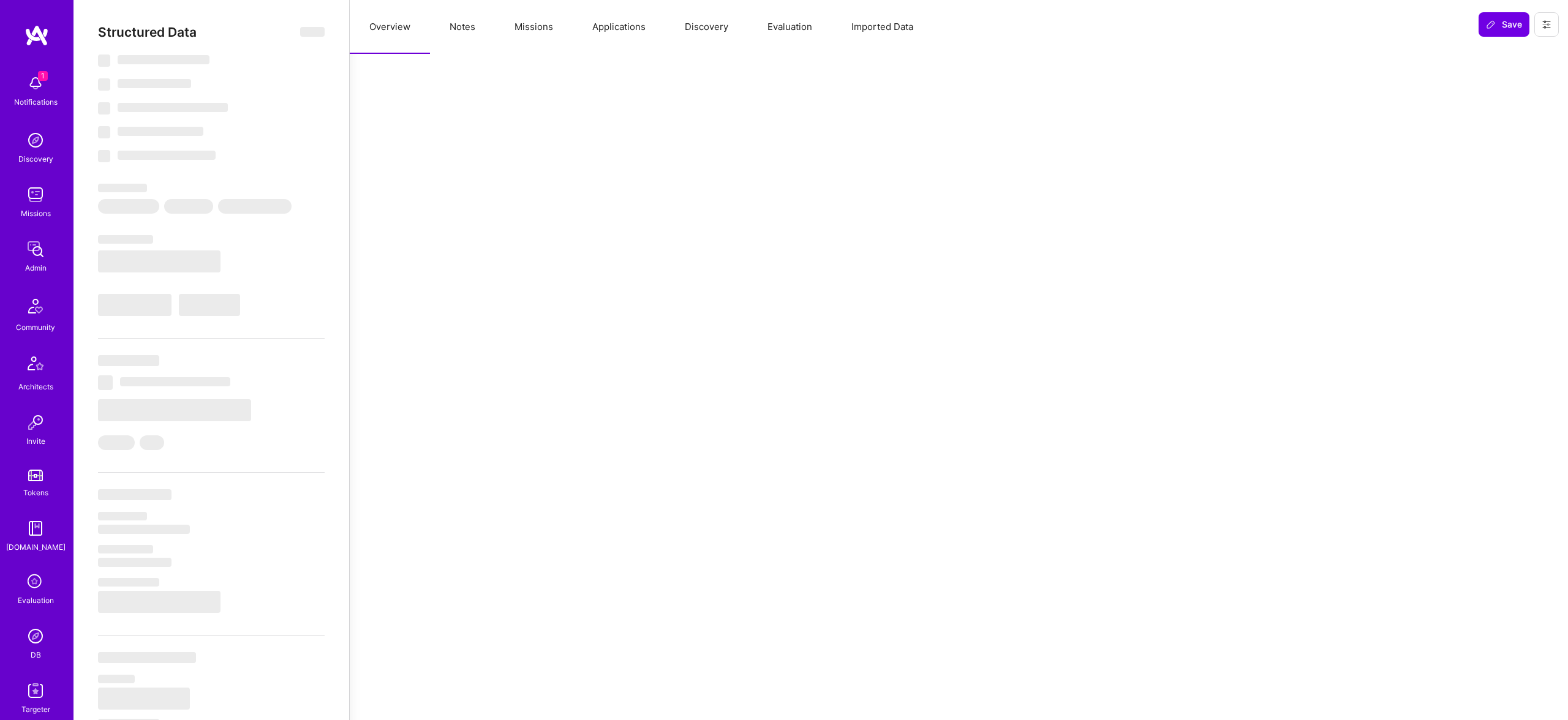
select select "7"
select select "GB"
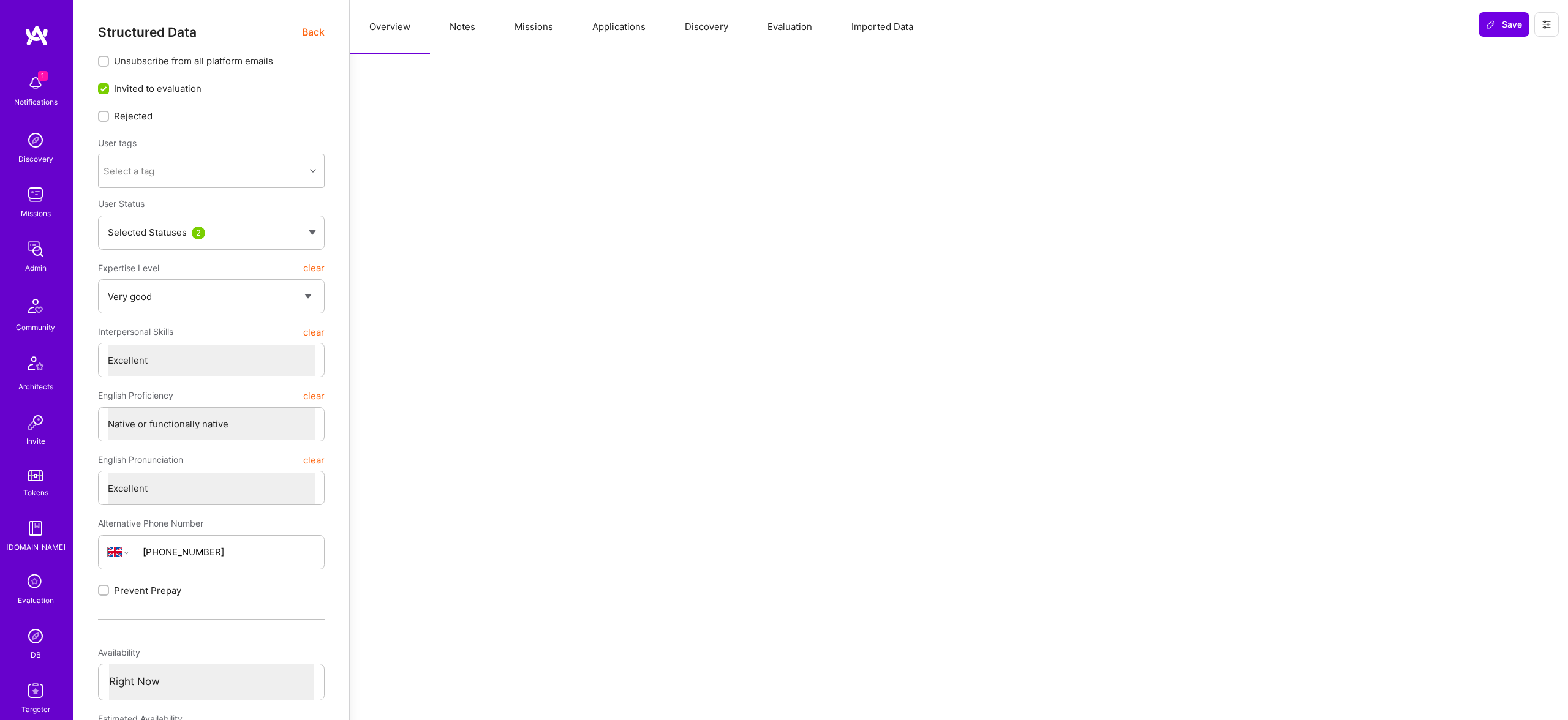
click at [296, 33] on div "Structured Data Back" at bounding box center [211, 32] width 227 height 16
click at [305, 32] on span "Back" at bounding box center [313, 32] width 23 height 16
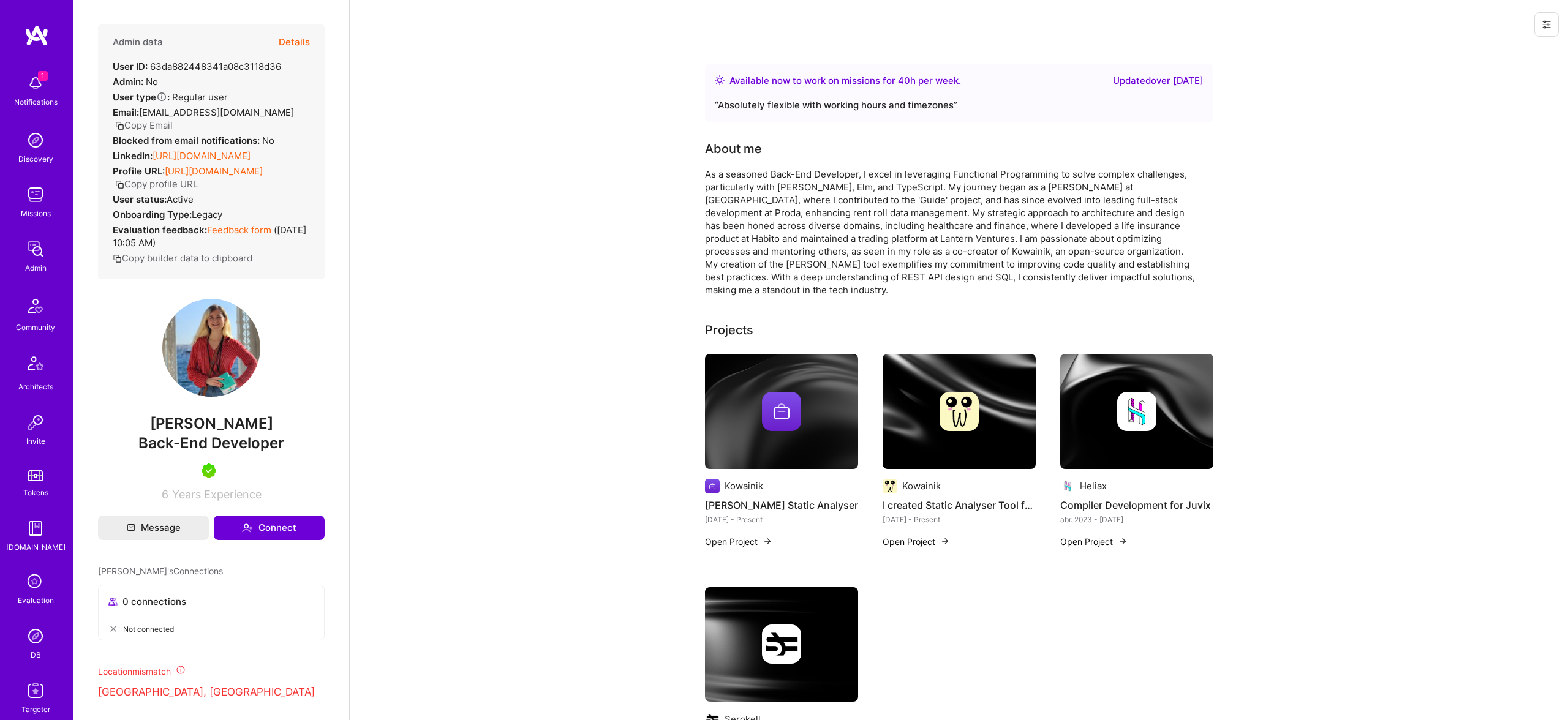
click at [311, 50] on div "Admin data Details User ID: 63da882448341a08c3118d36 Admin: No User type Regula…" at bounding box center [211, 152] width 227 height 254
click at [284, 35] on button "Details" at bounding box center [295, 42] width 31 height 35
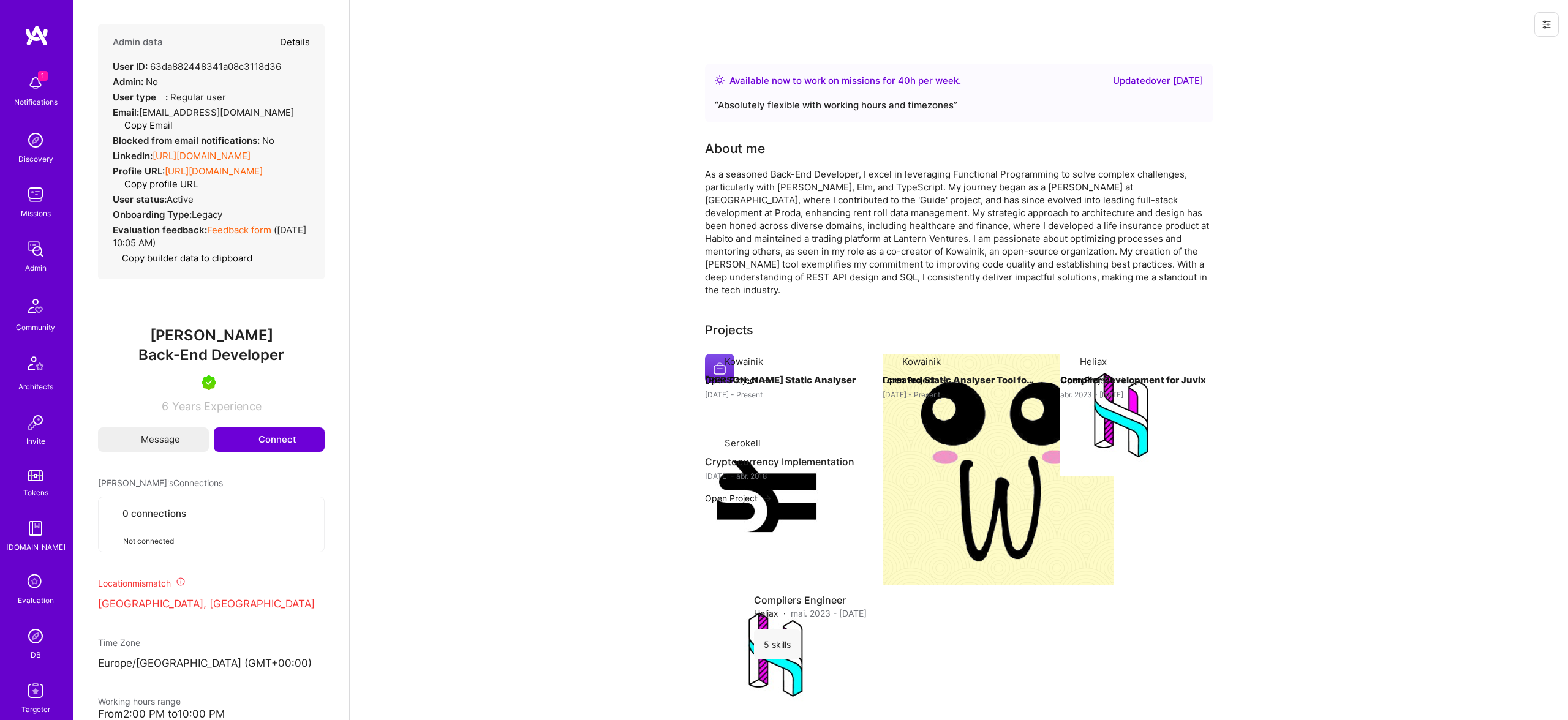
type textarea "x"
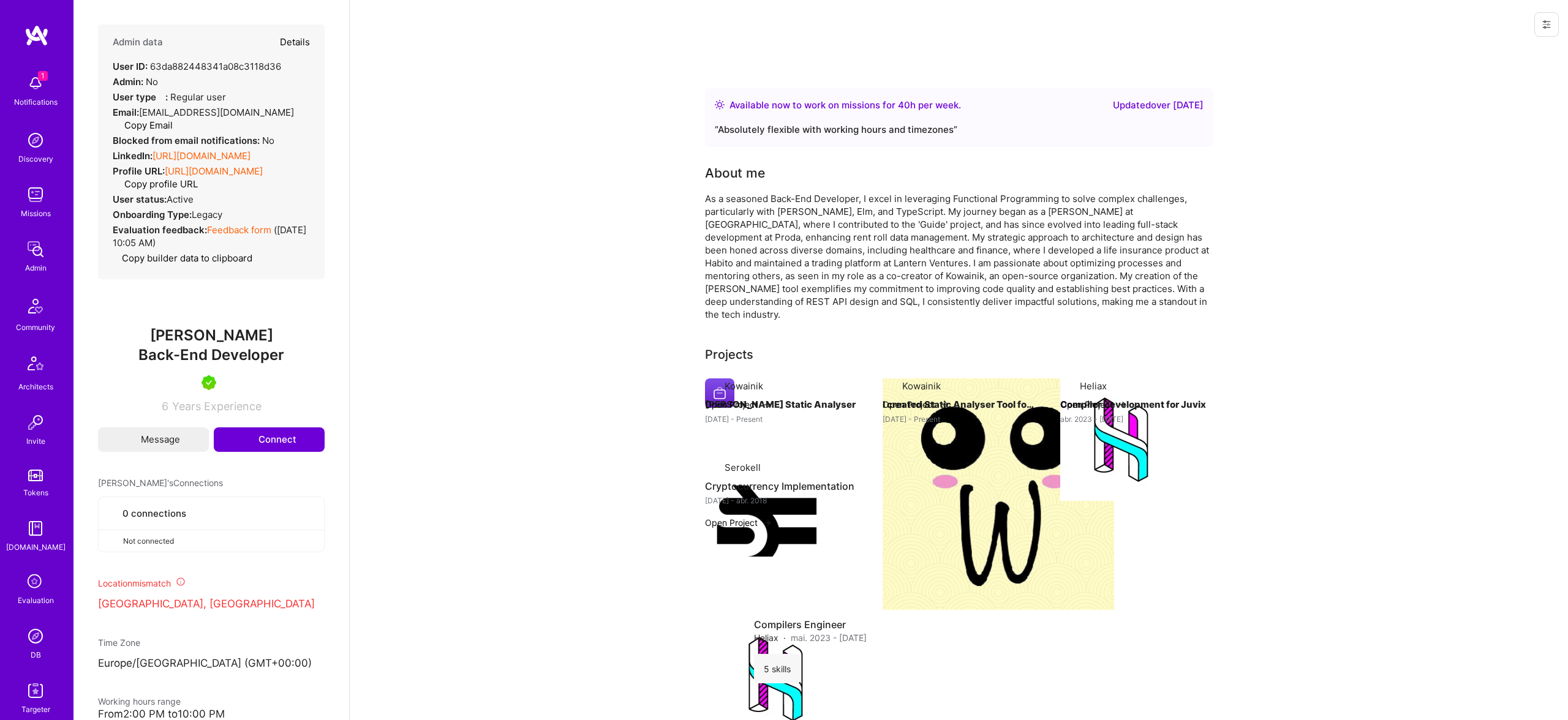
select select "5"
select select "7"
select select "GB"
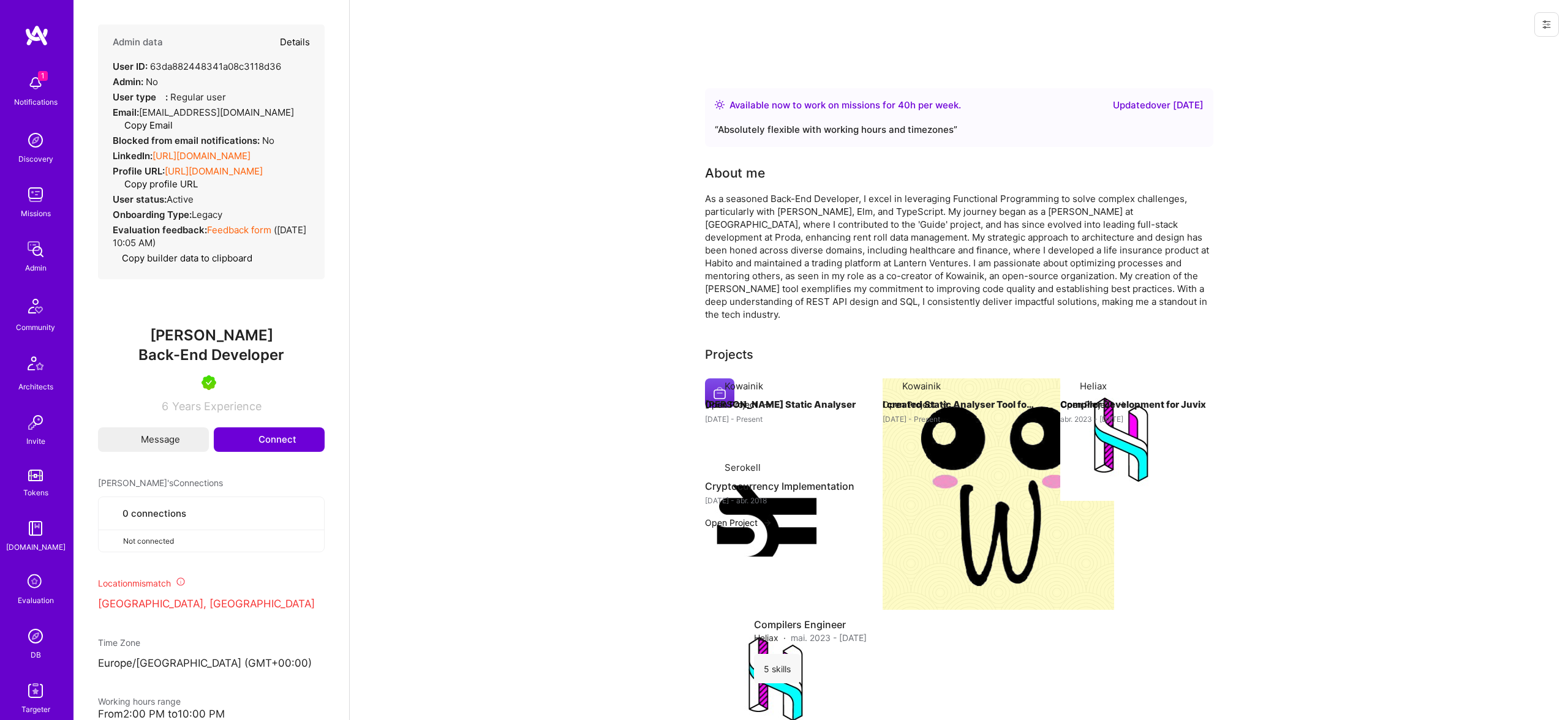
select select "Right Now"
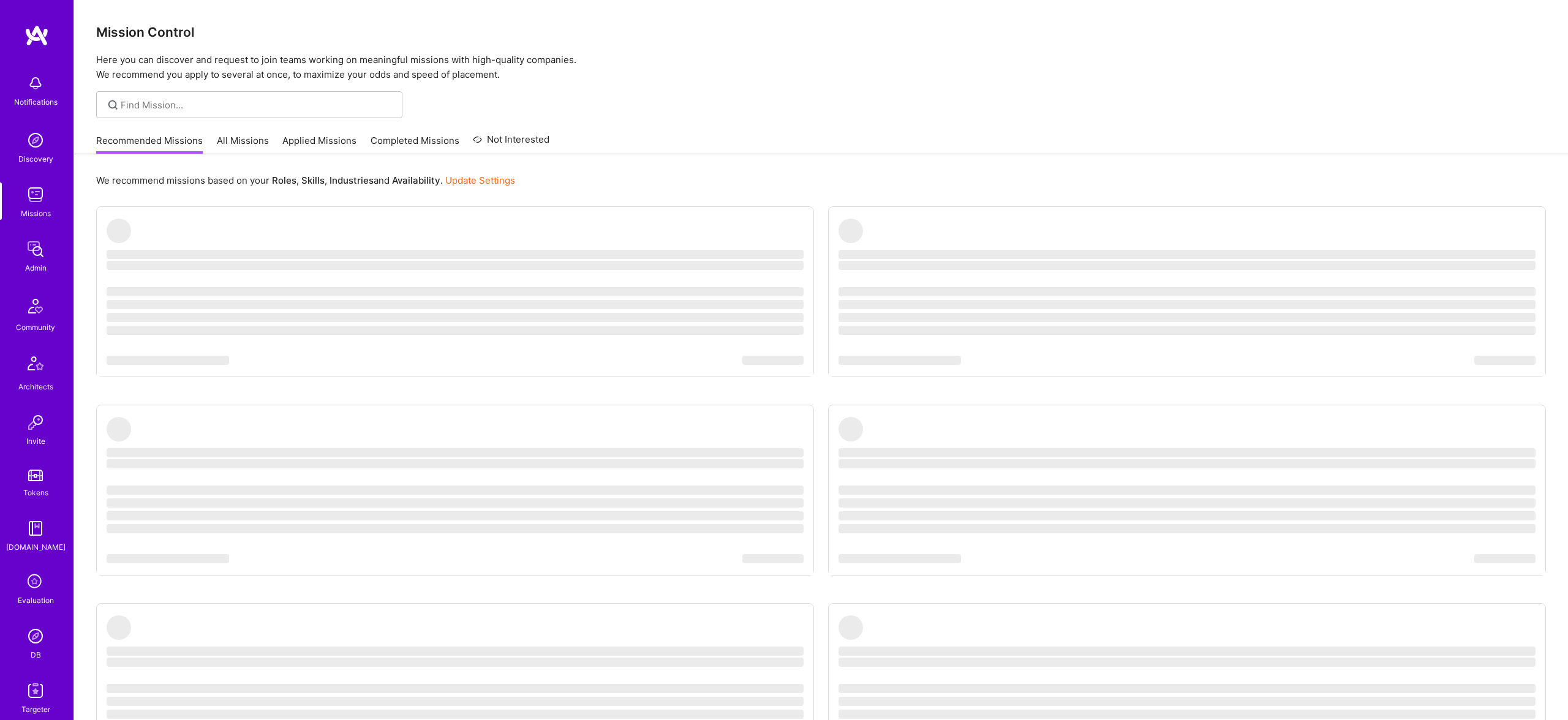
click at [37, 650] on div "DB" at bounding box center [35, 654] width 11 height 13
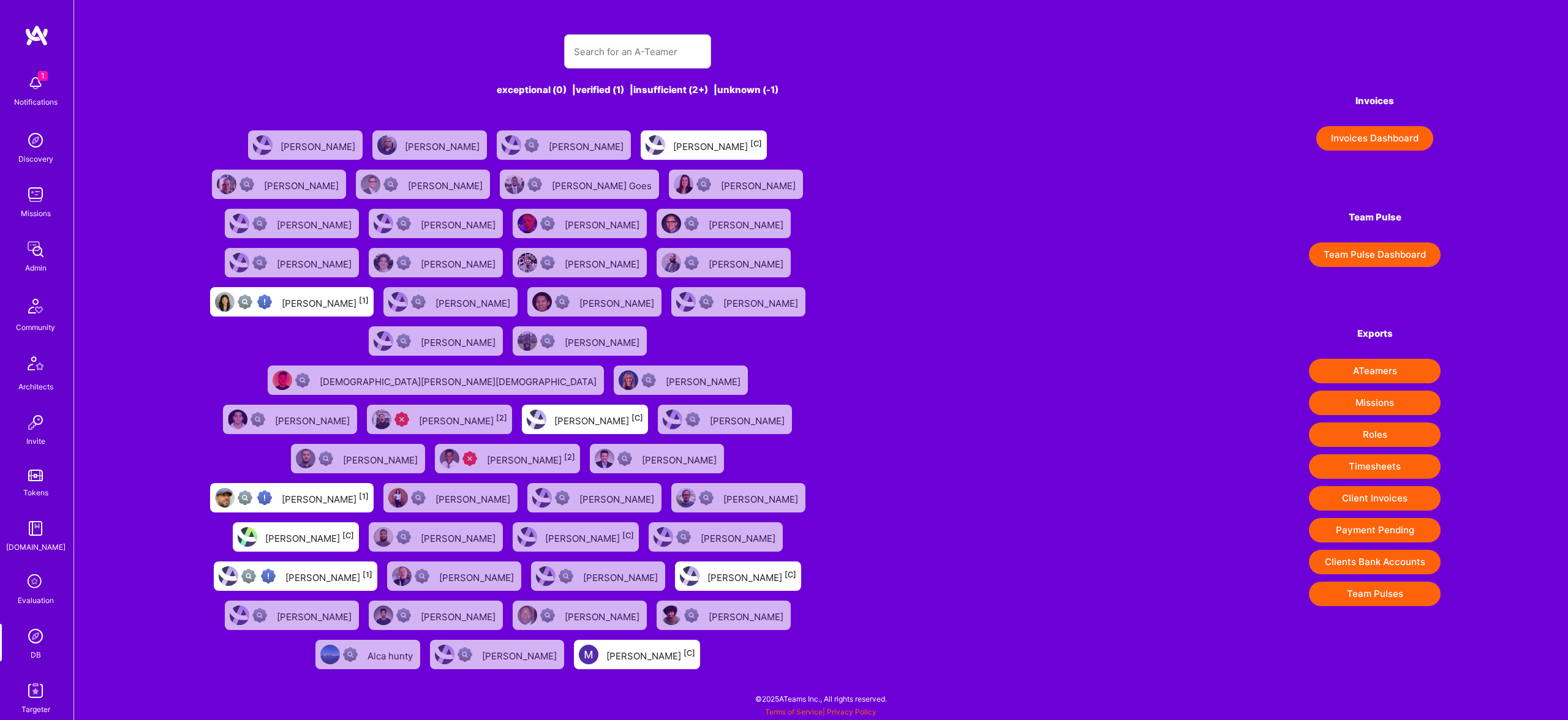
click at [633, 29] on div "exceptional (0) | verified (1) | insufficient (2+) | unknown (-1) Bhavuk K Mark…" at bounding box center [638, 346] width 873 height 654
click at [636, 47] on input "text" at bounding box center [638, 52] width 127 height 31
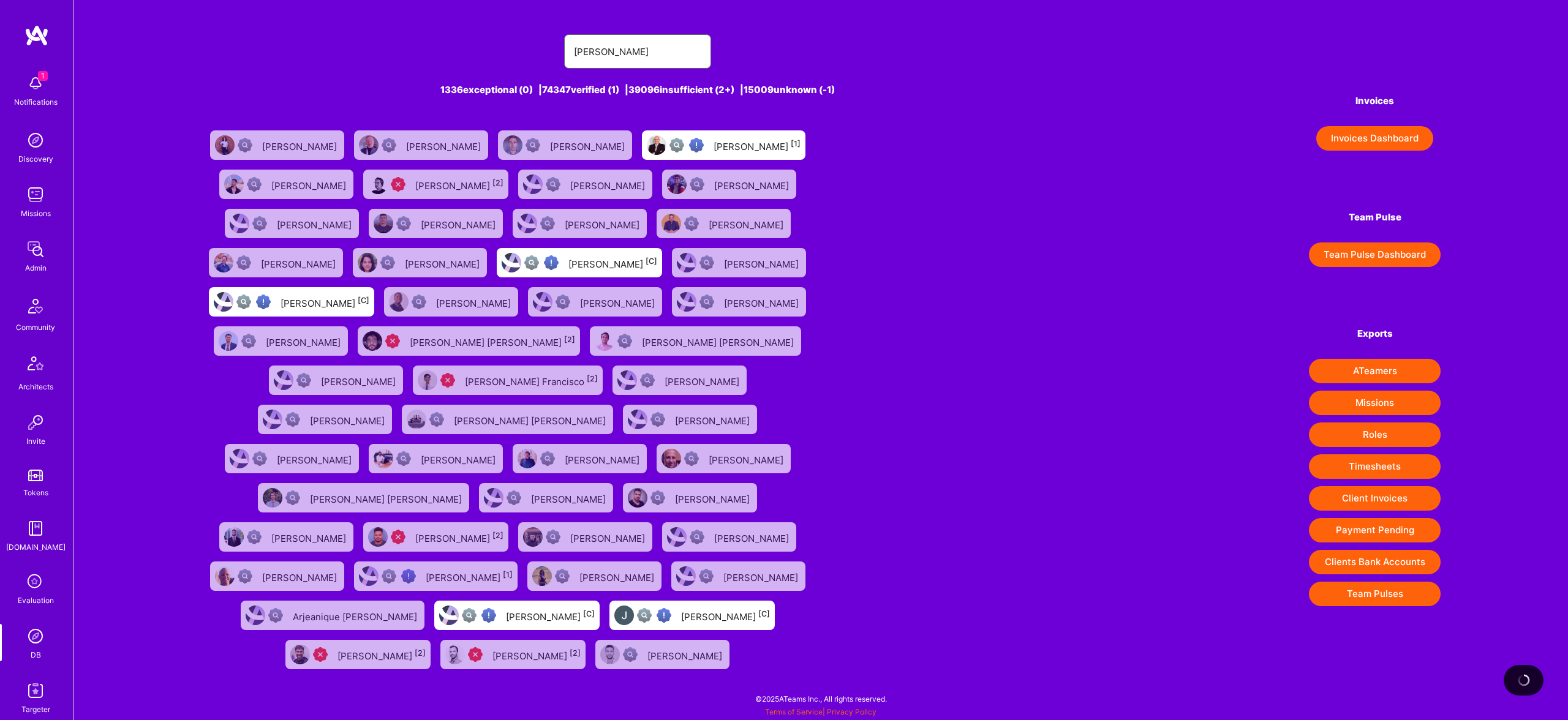
type input "[PERSON_NAME]"
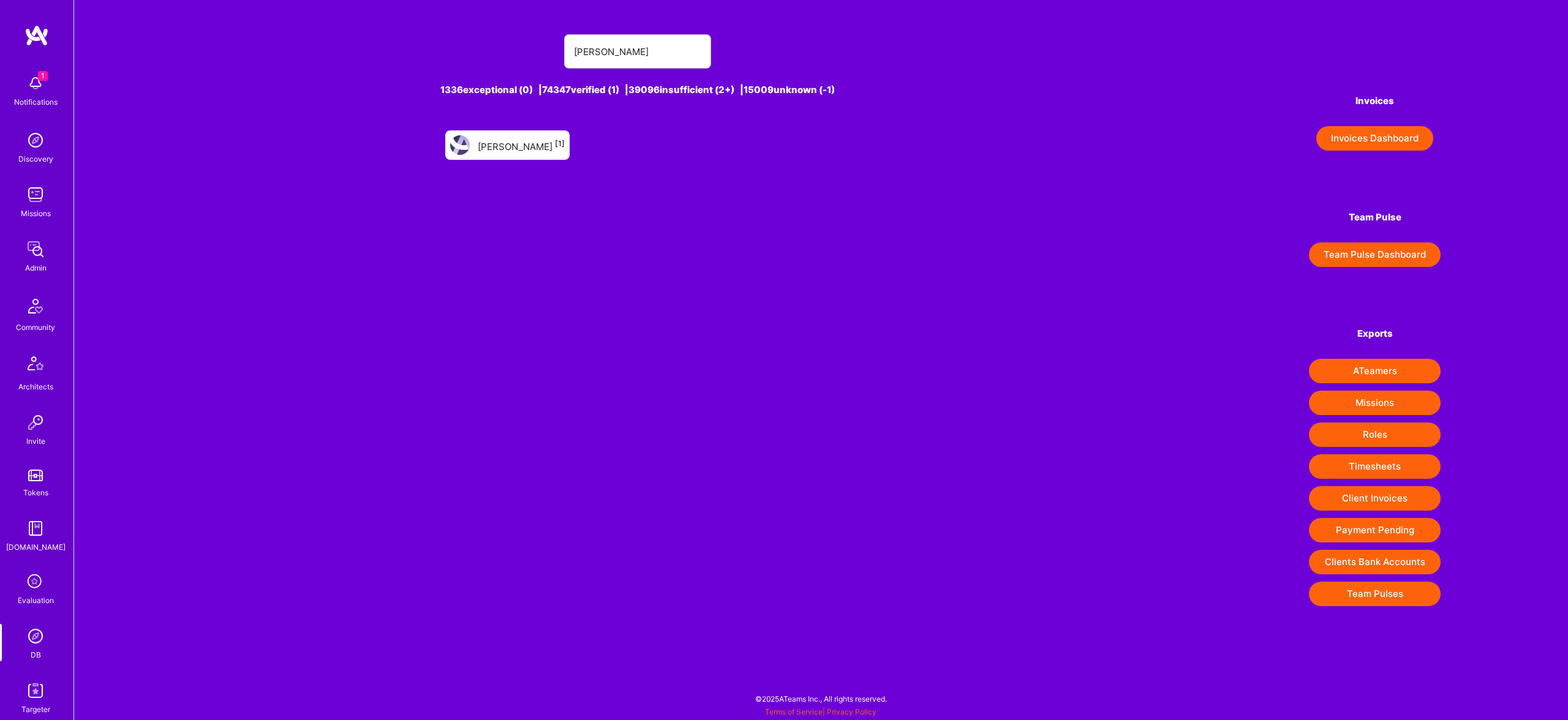
click at [537, 159] on div "Nicolas Winckler [1]" at bounding box center [507, 145] width 124 height 29
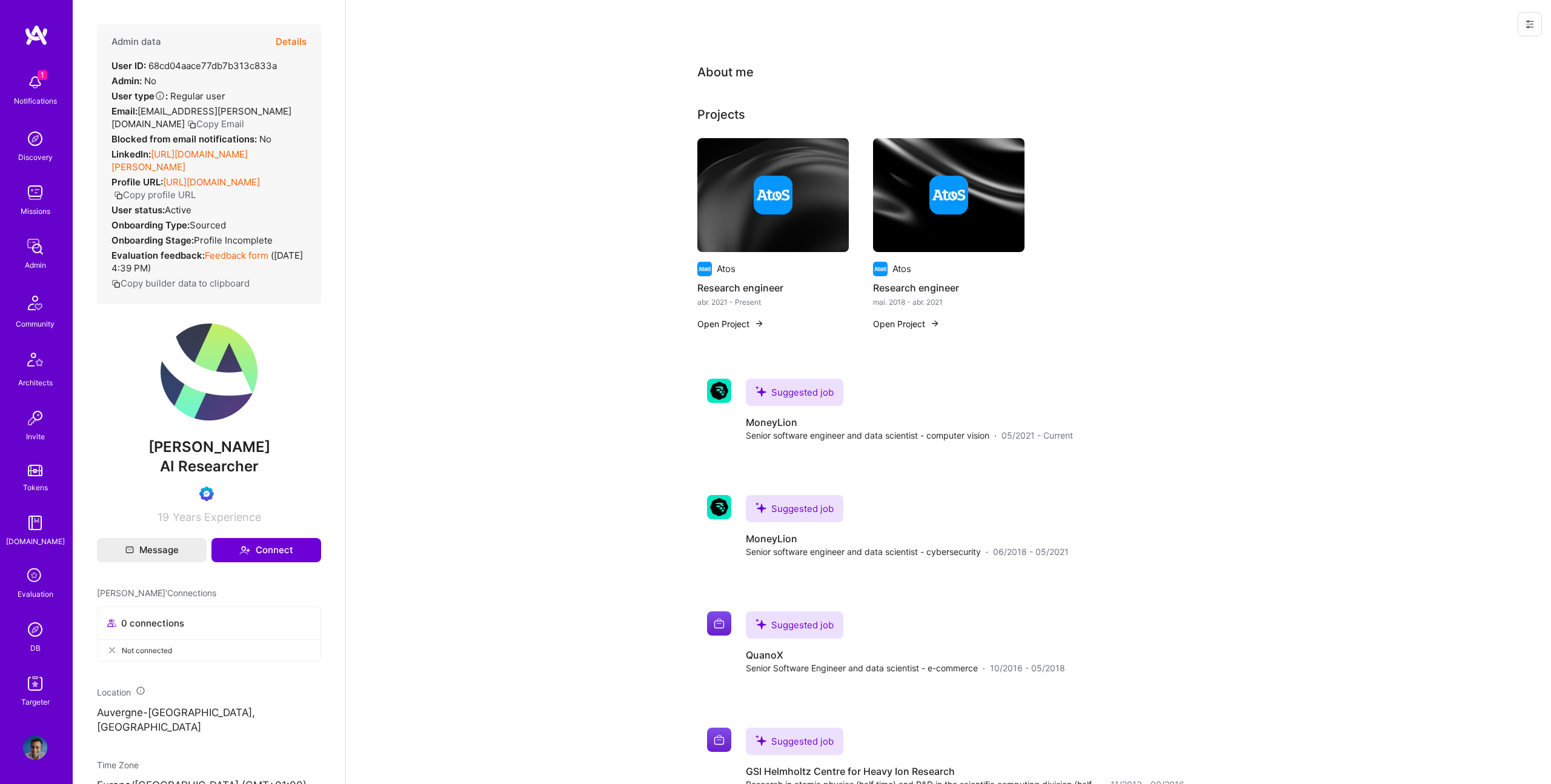
click at [281, 45] on button "Details" at bounding box center [291, 42] width 31 height 35
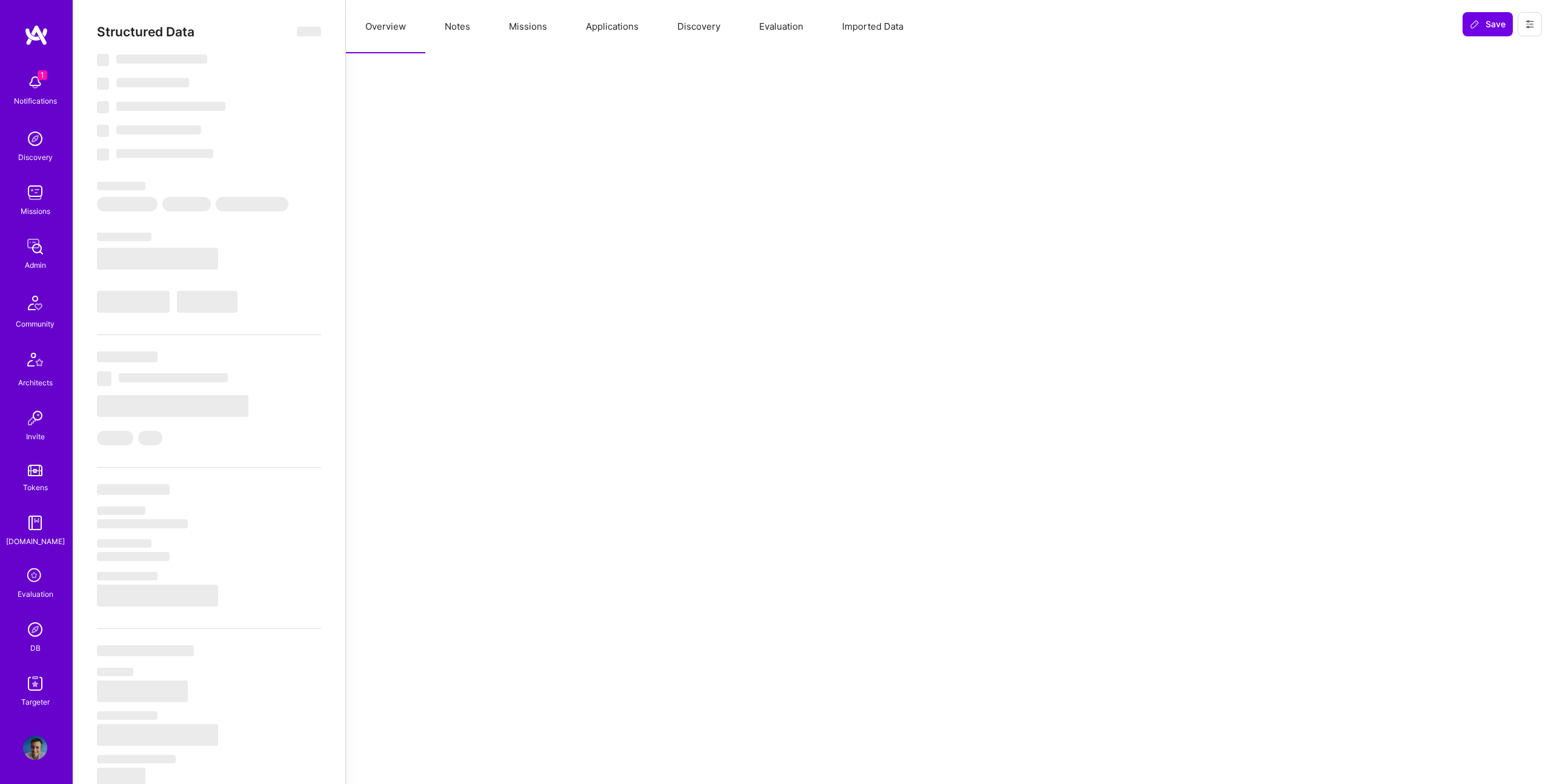
click at [790, 18] on button "Evaluation" at bounding box center [781, 26] width 83 height 53
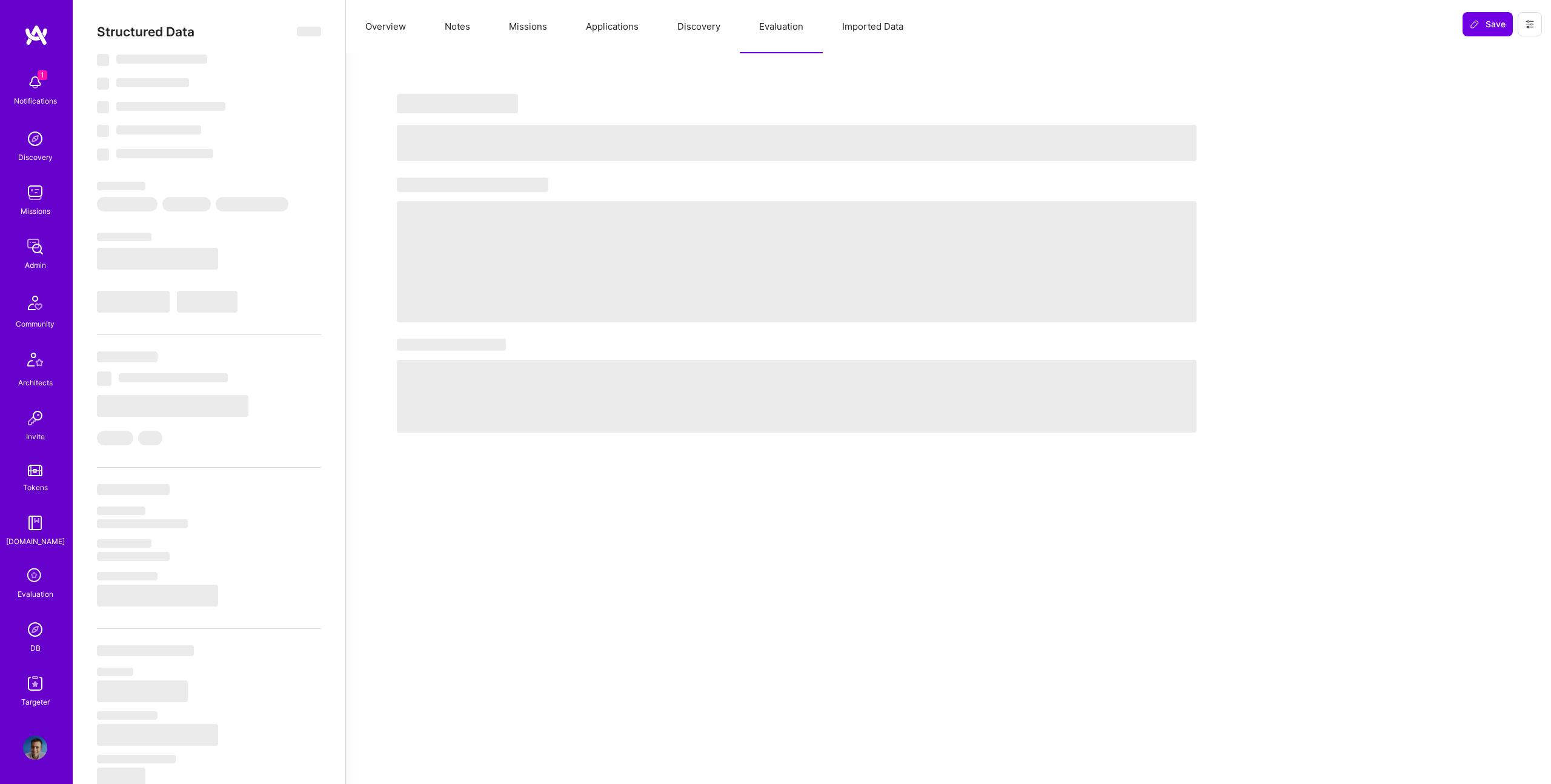
select select "Verified"
select select "US"
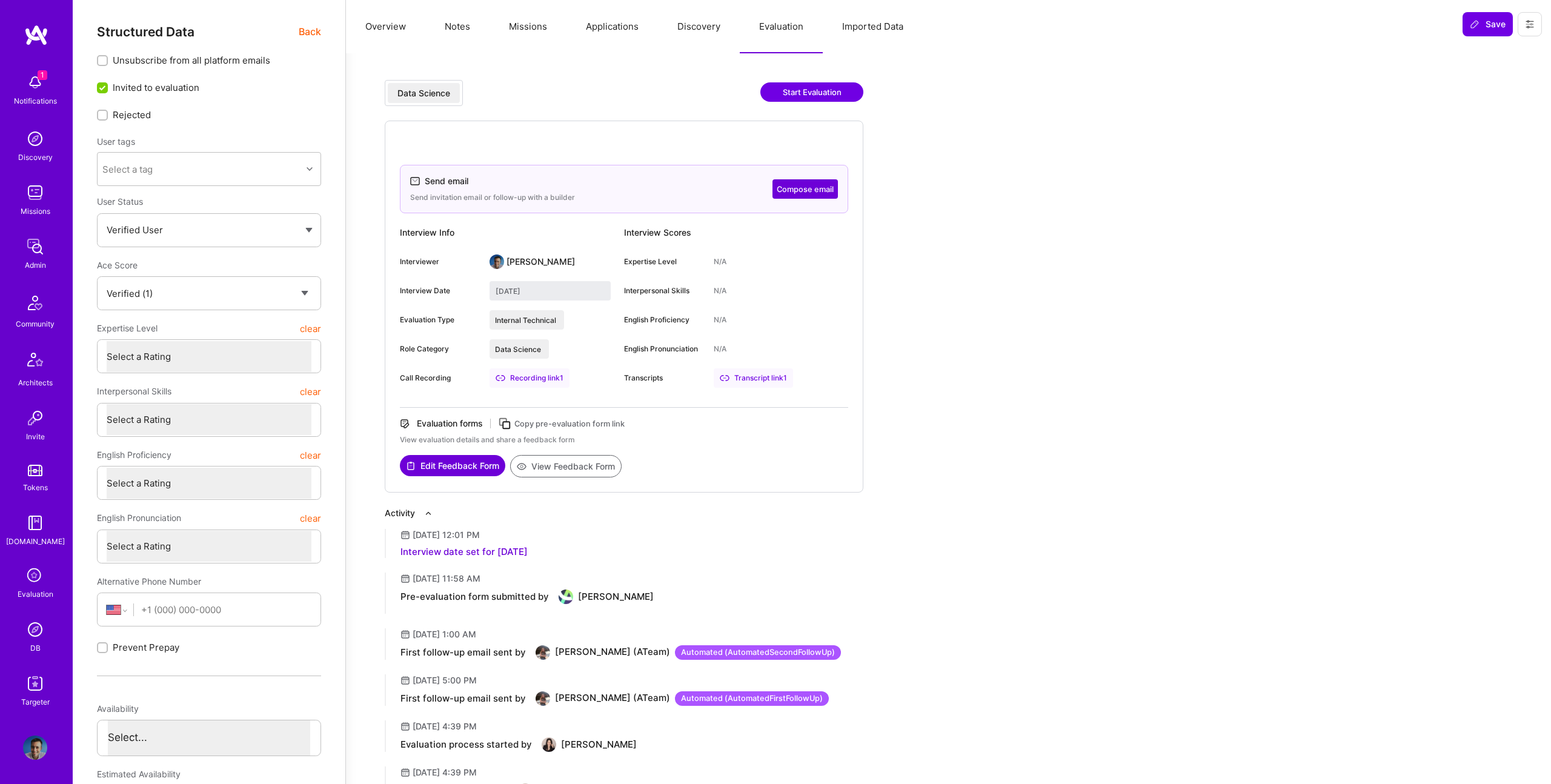
click at [751, 377] on div "Transcript link 1" at bounding box center [753, 378] width 79 height 19
click at [448, 456] on div "Evaluation forms Copy pre-evaluation form link View evaluation details and shar…" at bounding box center [623, 447] width 448 height 60
click at [451, 460] on button "Edit Feedback Form" at bounding box center [452, 465] width 106 height 21
drag, startPoint x: 317, startPoint y: 44, endPoint x: 309, endPoint y: 40, distance: 8.9
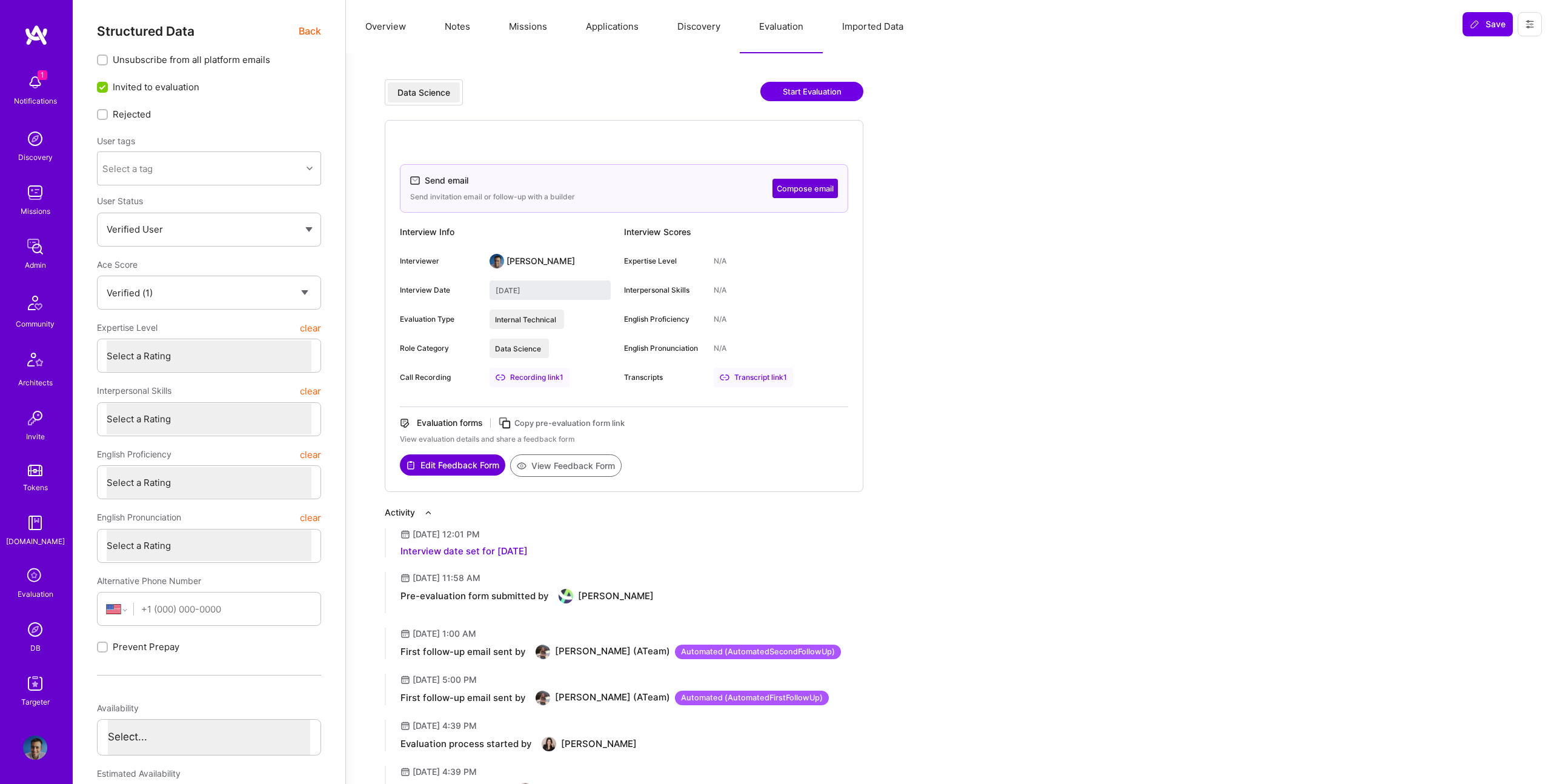
click at [313, 42] on div "Structured Data Back Unsubscribe from all platform emails Invited to evaluation…" at bounding box center [209, 551] width 225 height 1056
click at [309, 33] on span "Back" at bounding box center [310, 31] width 22 height 15
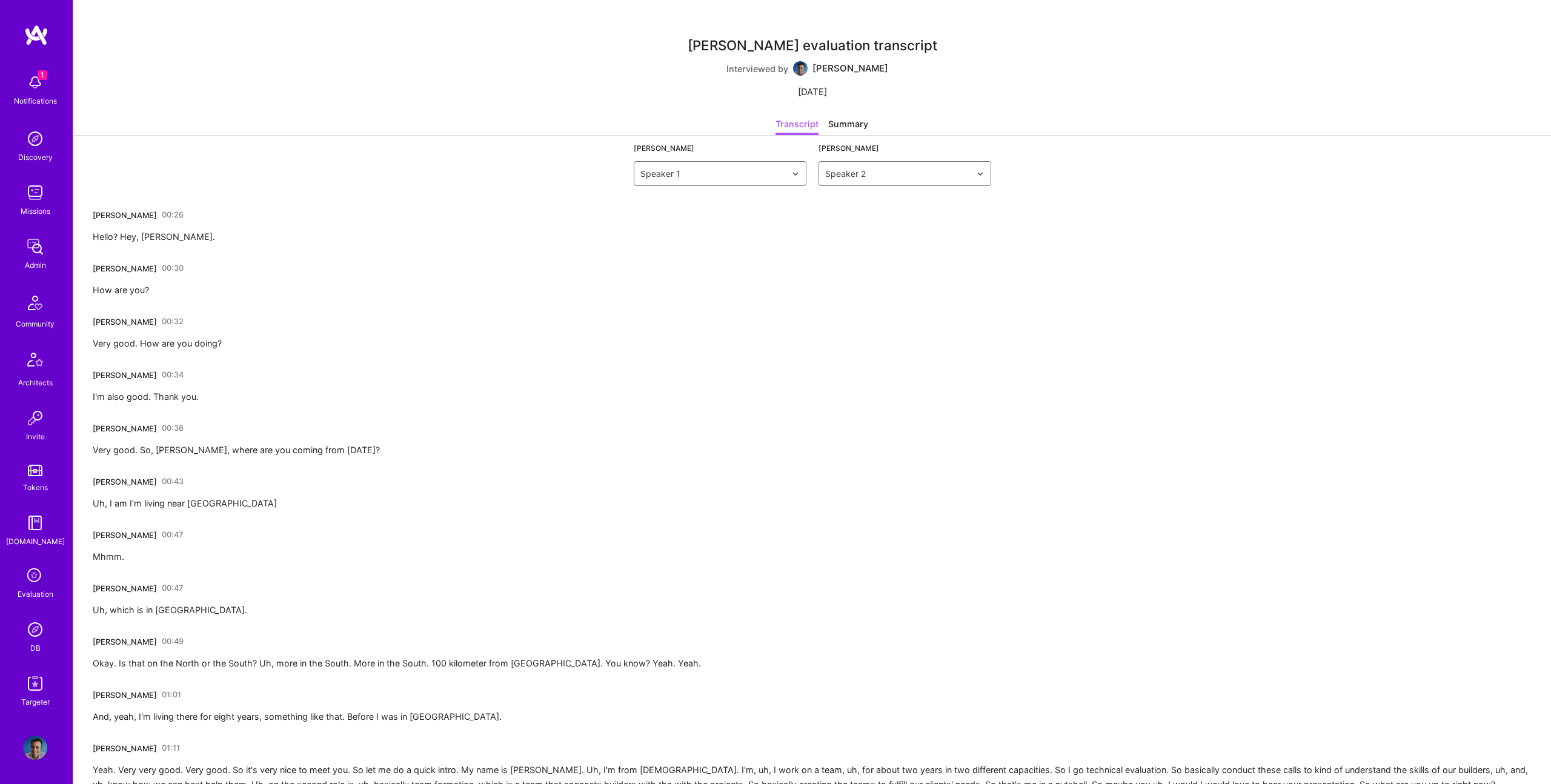
drag, startPoint x: 196, startPoint y: 210, endPoint x: 172, endPoint y: 213, distance: 24.2
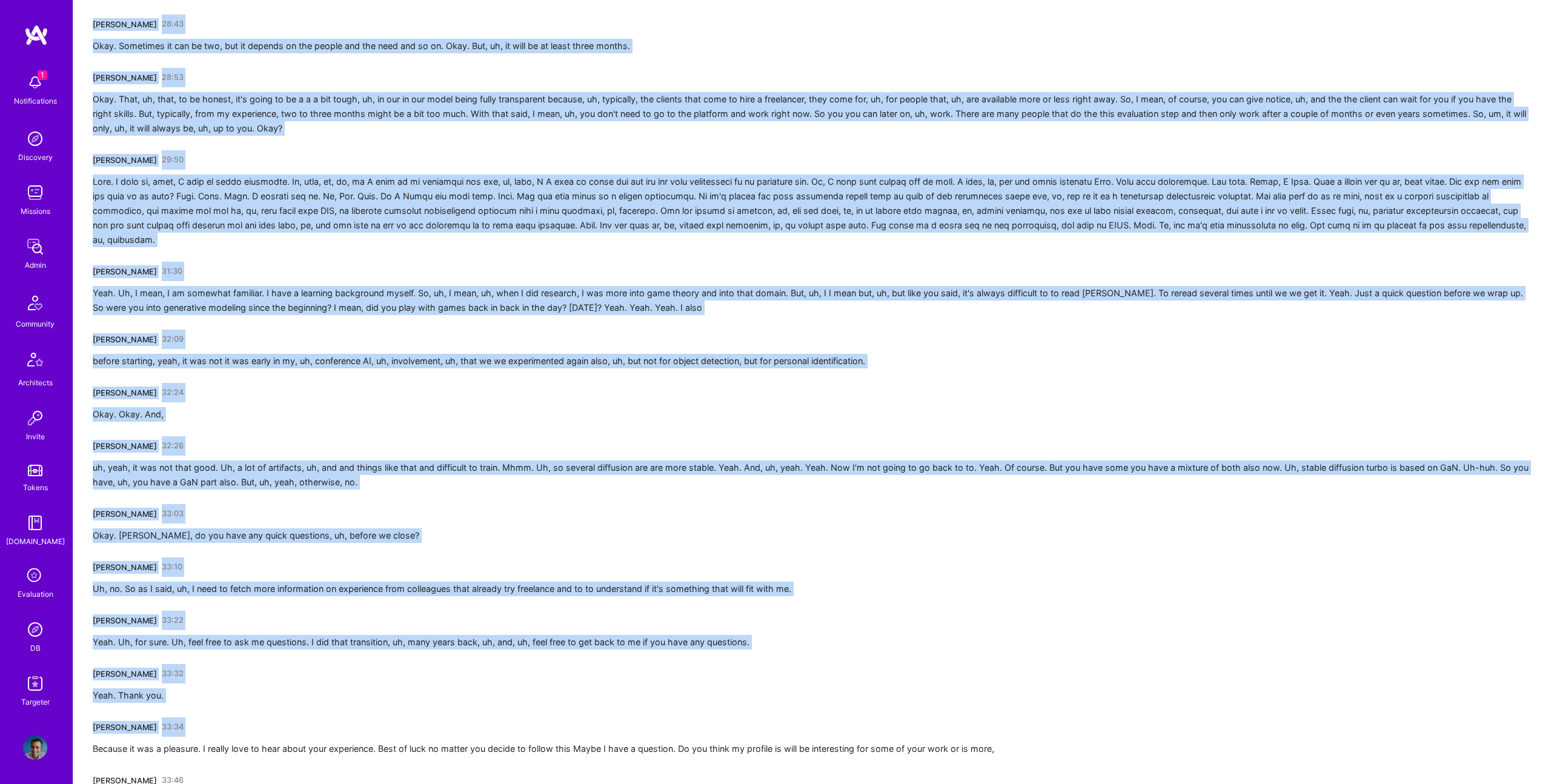
scroll to position [3653, 0]
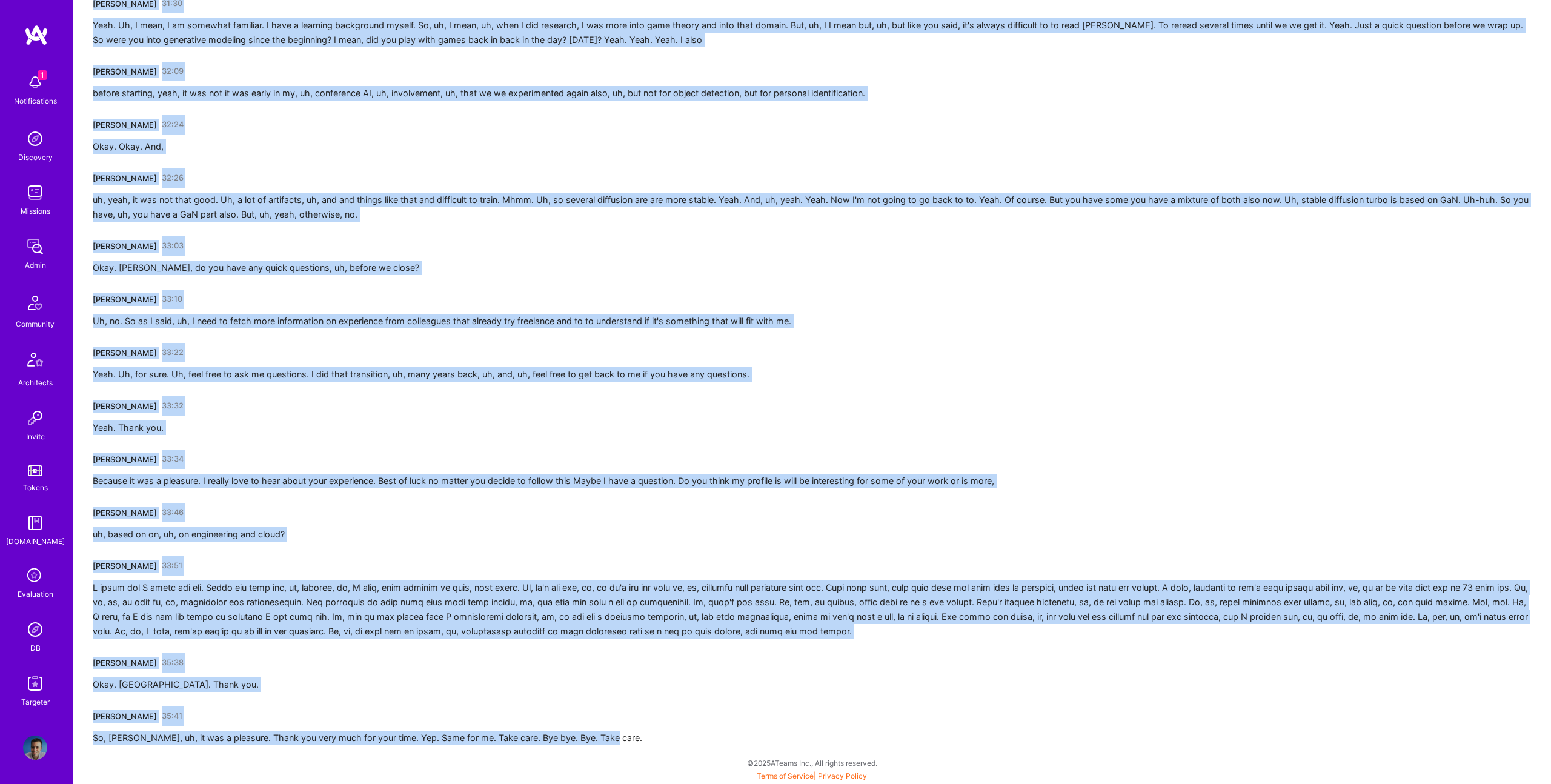
drag, startPoint x: 90, startPoint y: 210, endPoint x: 606, endPoint y: 741, distance: 740.4
click at [608, 741] on div "So, [PERSON_NAME], uh, it was a pleasure. Thank you very much for your time. Ye…" at bounding box center [368, 738] width 550 height 15
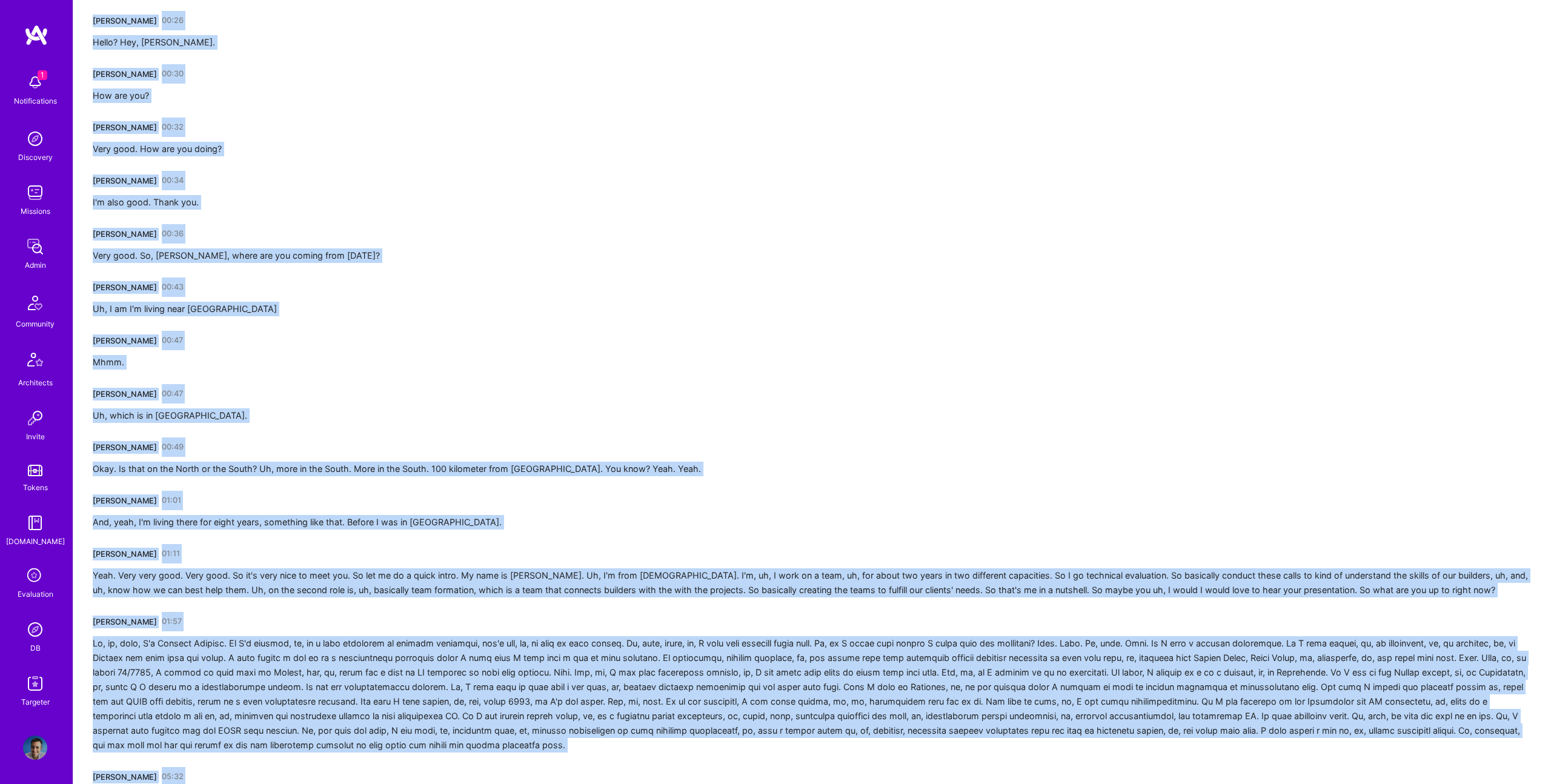
scroll to position [0, 0]
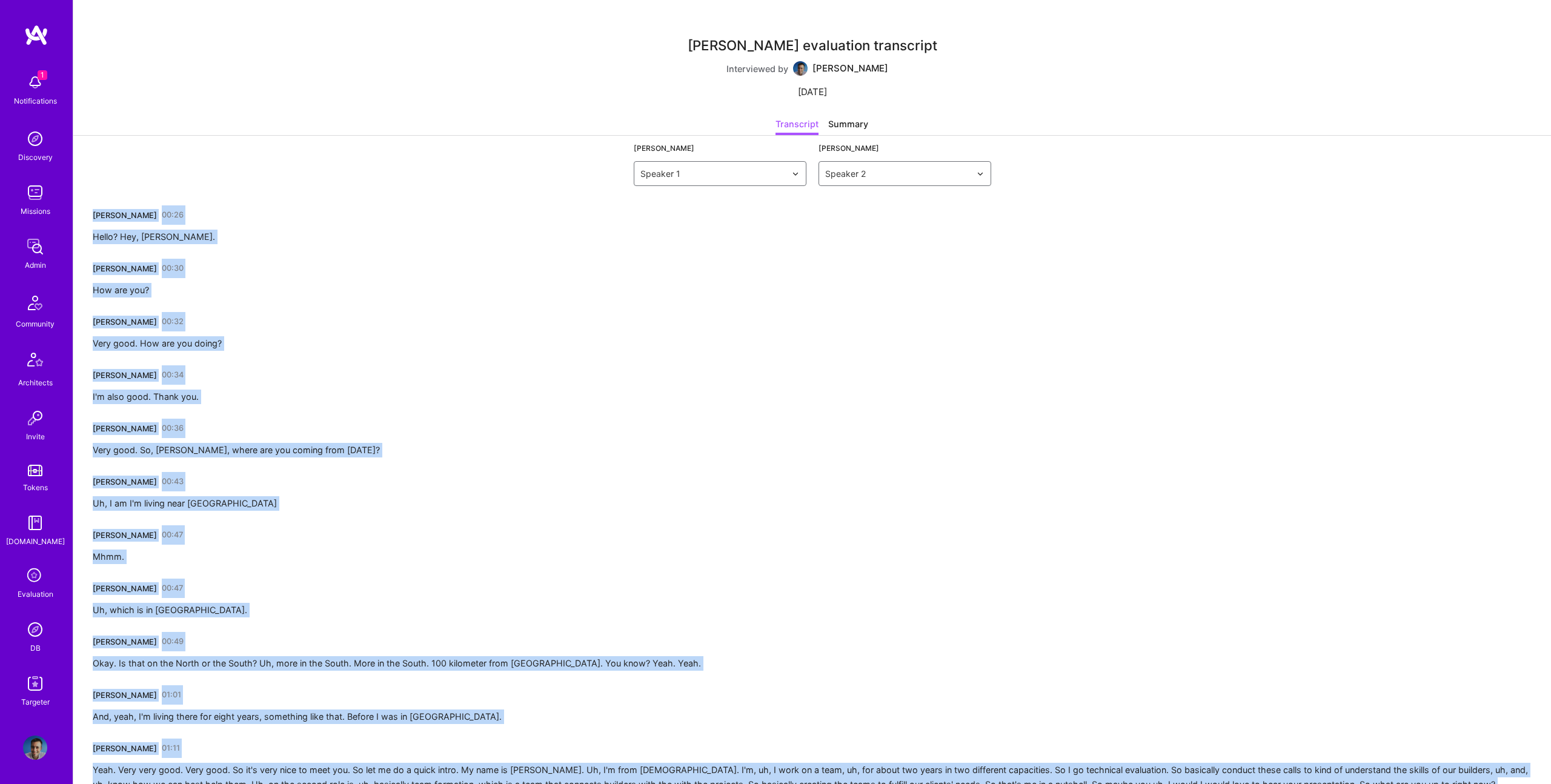
drag, startPoint x: 613, startPoint y: 739, endPoint x: 100, endPoint y: 200, distance: 744.1
copy div "[PERSON_NAME] 00:26 Hello? Hey, [PERSON_NAME]. [PERSON_NAME] 00:30 How are you?…"
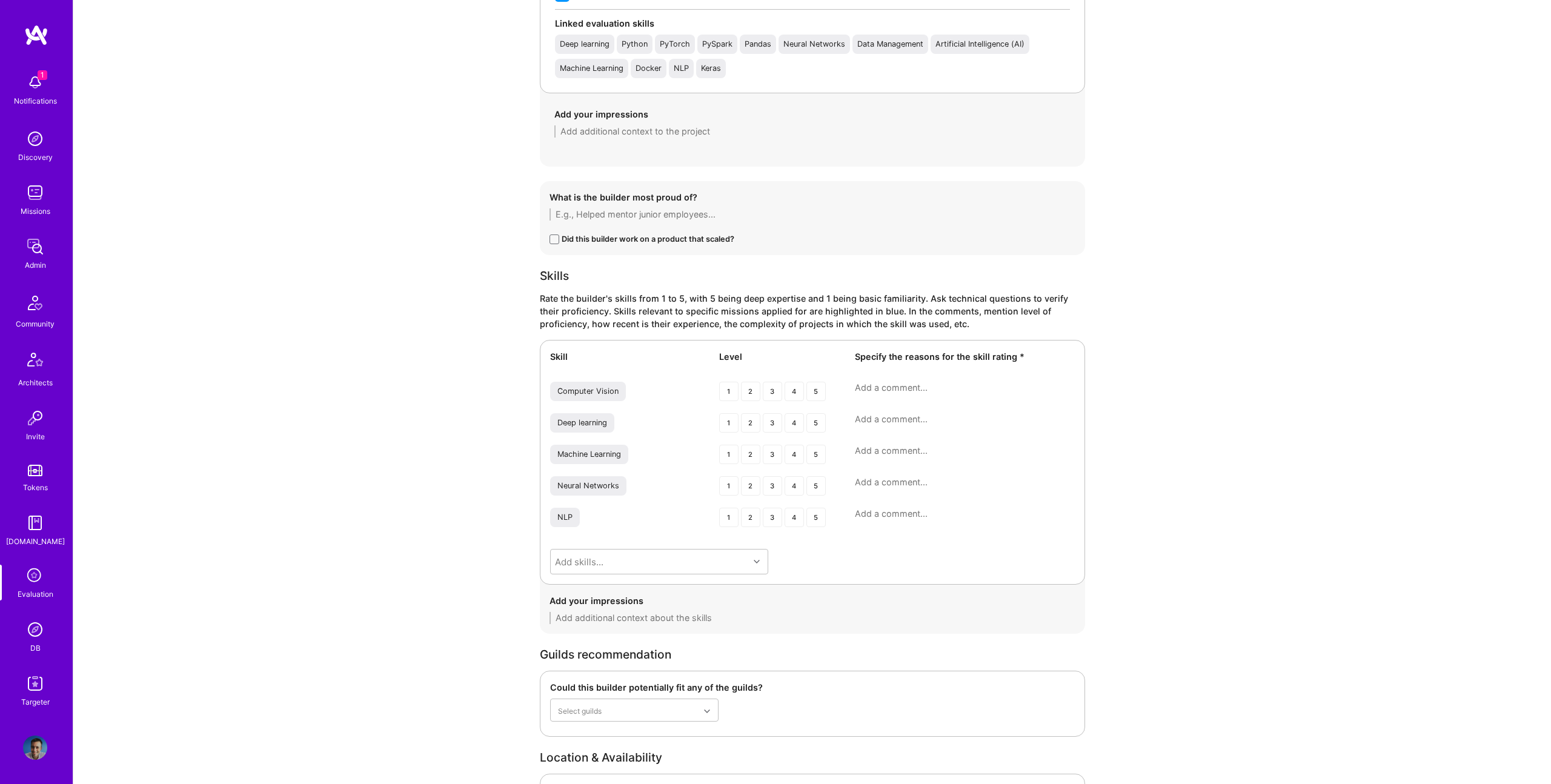
scroll to position [1499, 0]
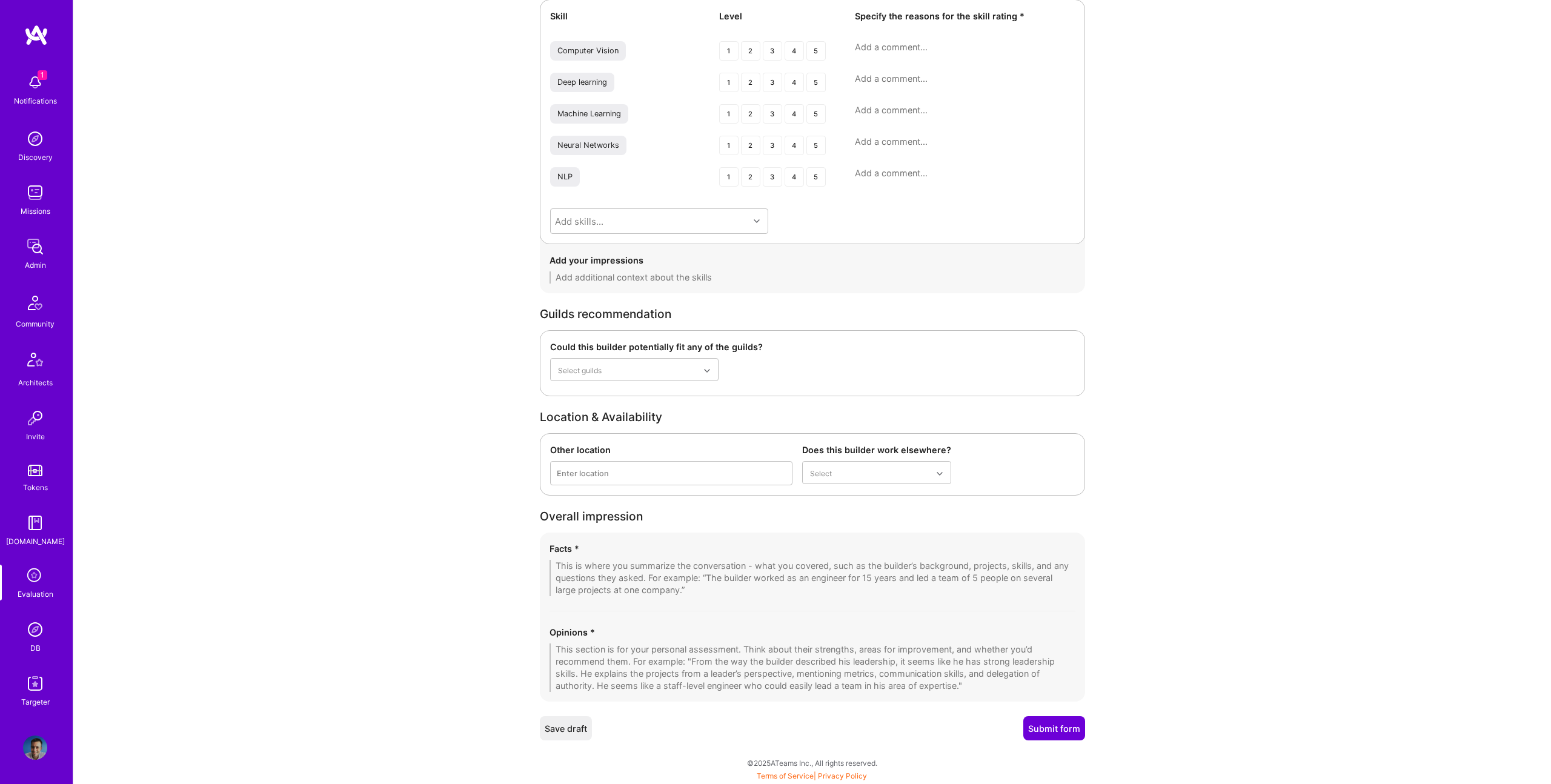
click at [746, 583] on textarea at bounding box center [812, 578] width 526 height 37
paste textarea "Nicolas is a senior applied scientist and data scientist based near Grenoble, F…"
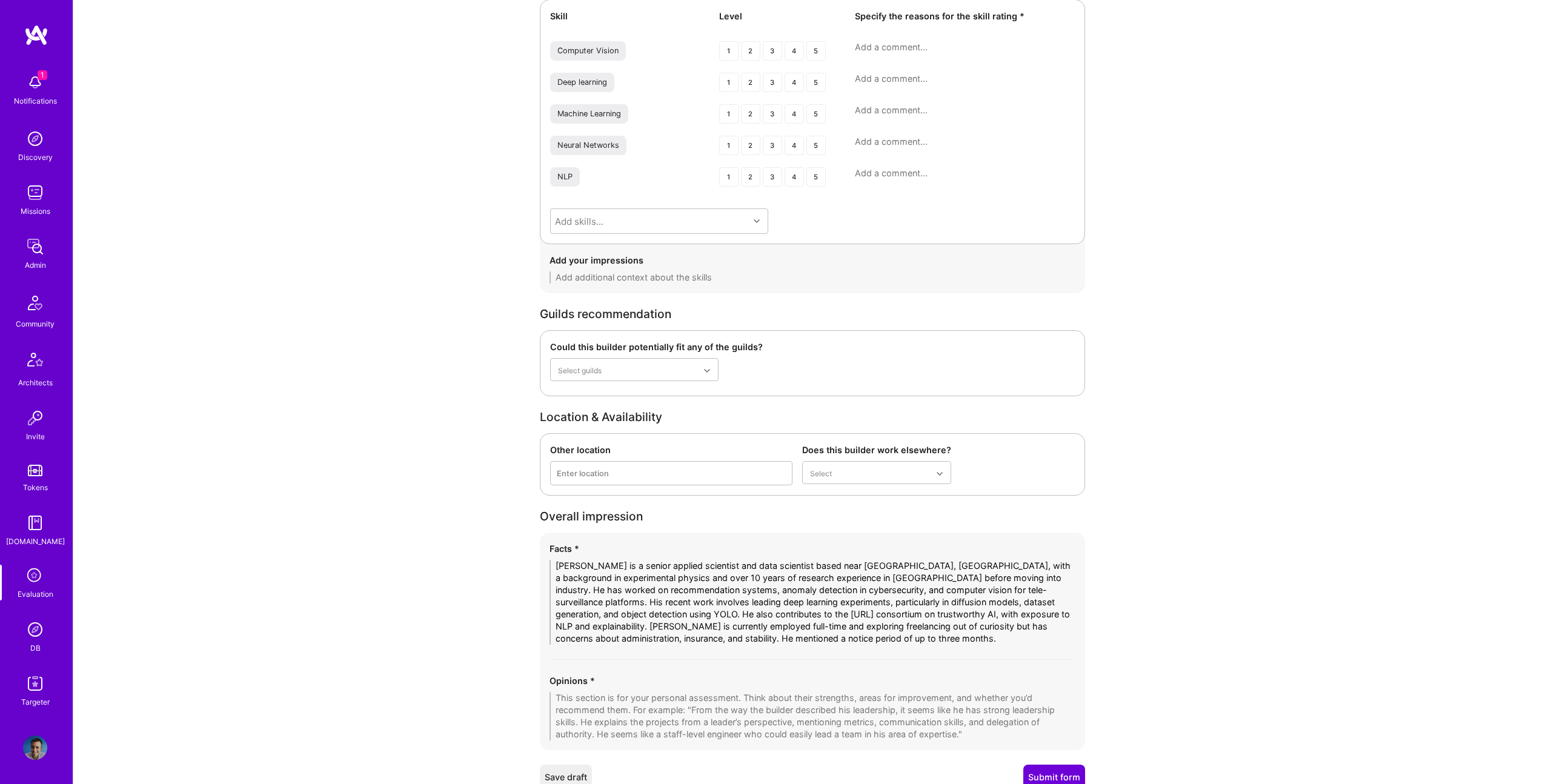
scroll to position [0, 0]
type textarea "Nicolas is a senior applied scientist and data scientist based near Grenoble, F…"
click at [851, 718] on textarea at bounding box center [812, 716] width 526 height 48
paste textarea "Nicolas is an exceptionally strong technical profile with deep expertise in app…"
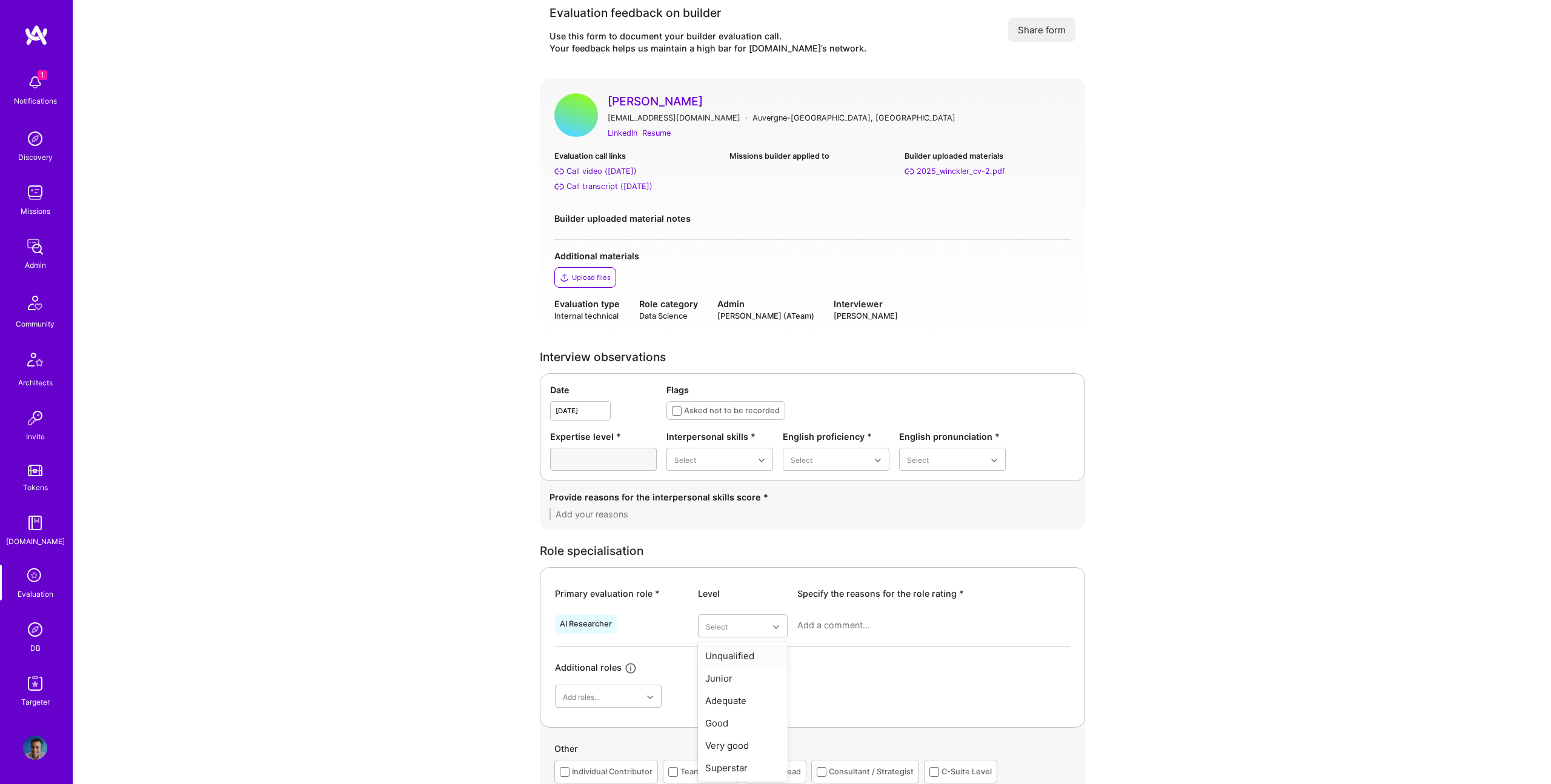
scroll to position [22, 0]
type textarea "Nicolas is an exceptionally strong technical profile with deep expertise in app…"
click at [736, 768] on div "Superstar" at bounding box center [743, 765] width 90 height 22
click at [941, 507] on div "Adequate" at bounding box center [953, 509] width 106 height 22
click at [818, 538] on div "Good" at bounding box center [836, 531] width 106 height 22
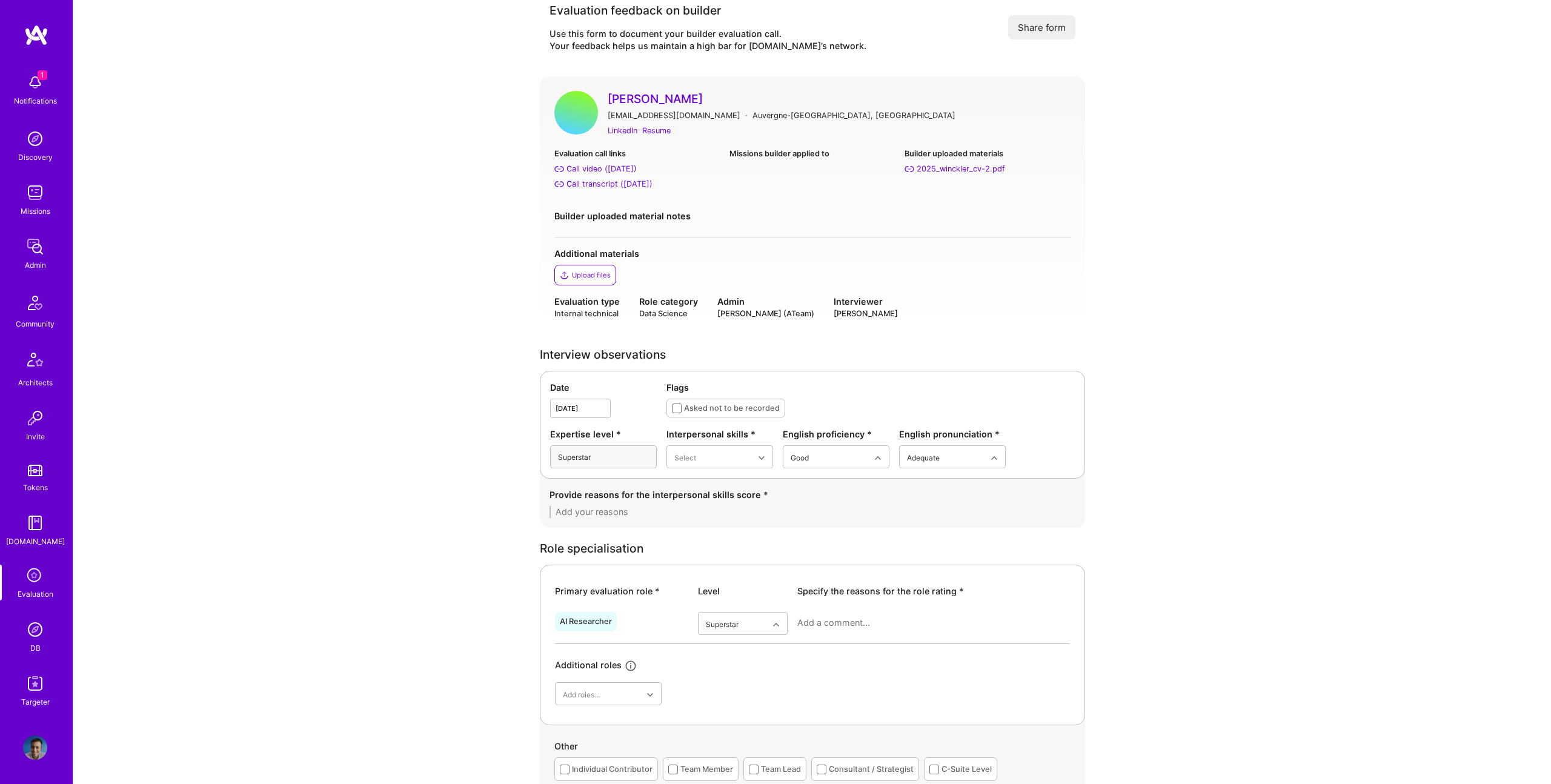
click at [828, 621] on textarea at bounding box center [934, 622] width 273 height 13
paste textarea "Nicolas has exceptional depth in AI research, particularly in diffusion models,…"
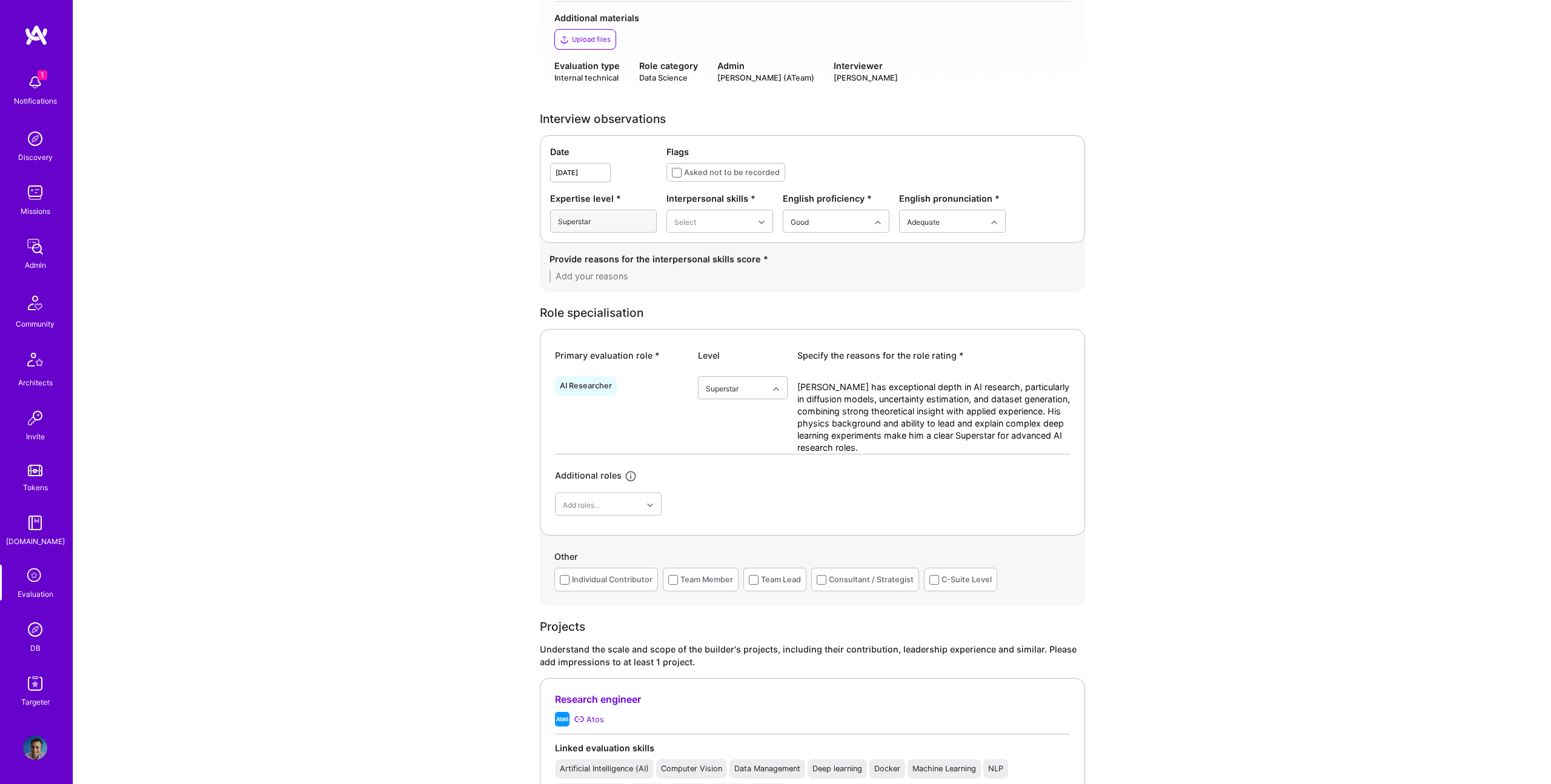
scroll to position [312, 0]
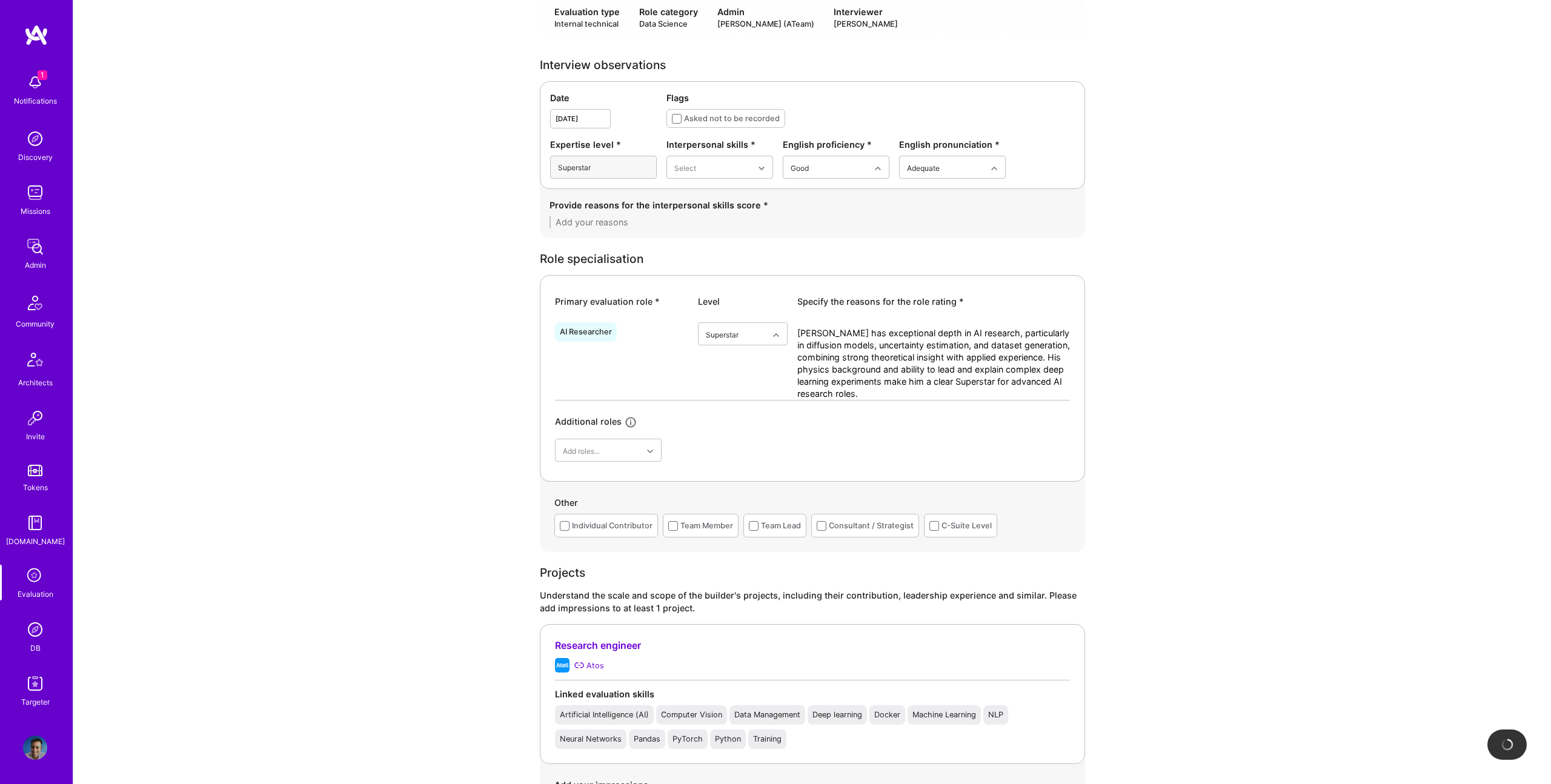
type textarea "Nicolas has exceptional depth in AI research, particularly in diffusion models,…"
click at [620, 526] on div "Individual Contributor" at bounding box center [612, 525] width 80 height 13
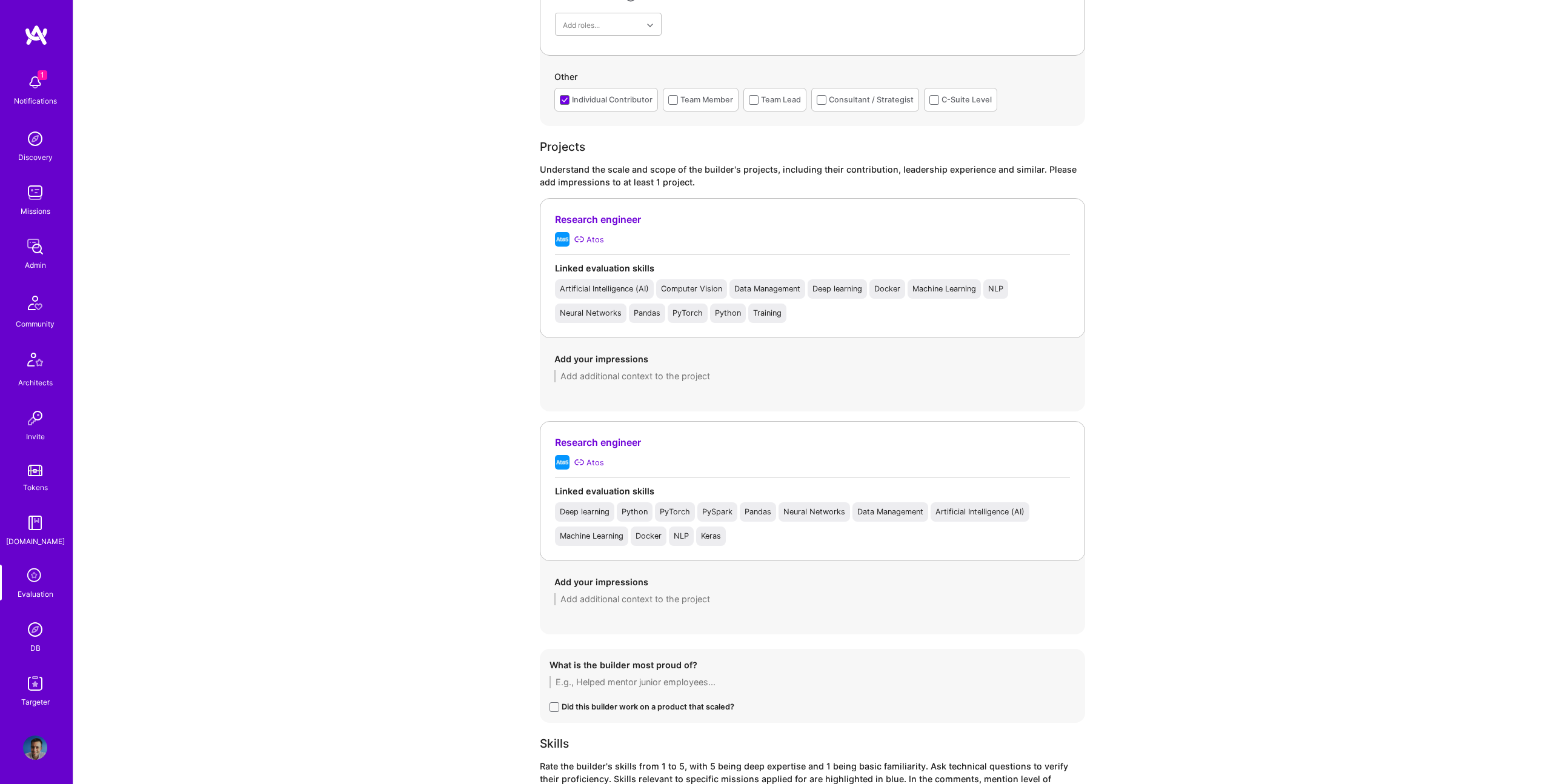
scroll to position [734, 0]
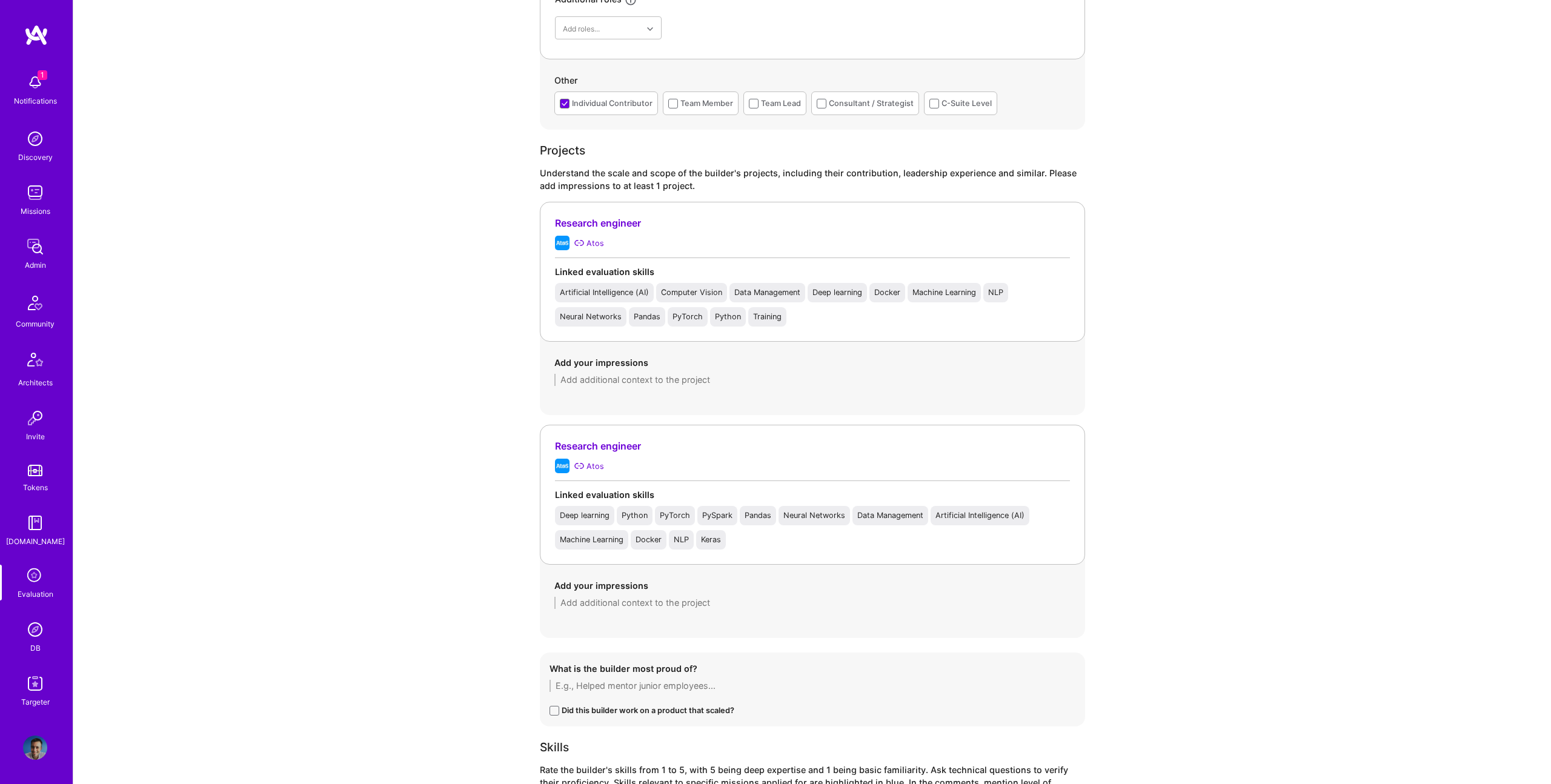
click at [602, 383] on textarea at bounding box center [812, 379] width 516 height 13
paste textarea "Nicolas led advanced research initiatives at Atos, focusing on computer vision,…"
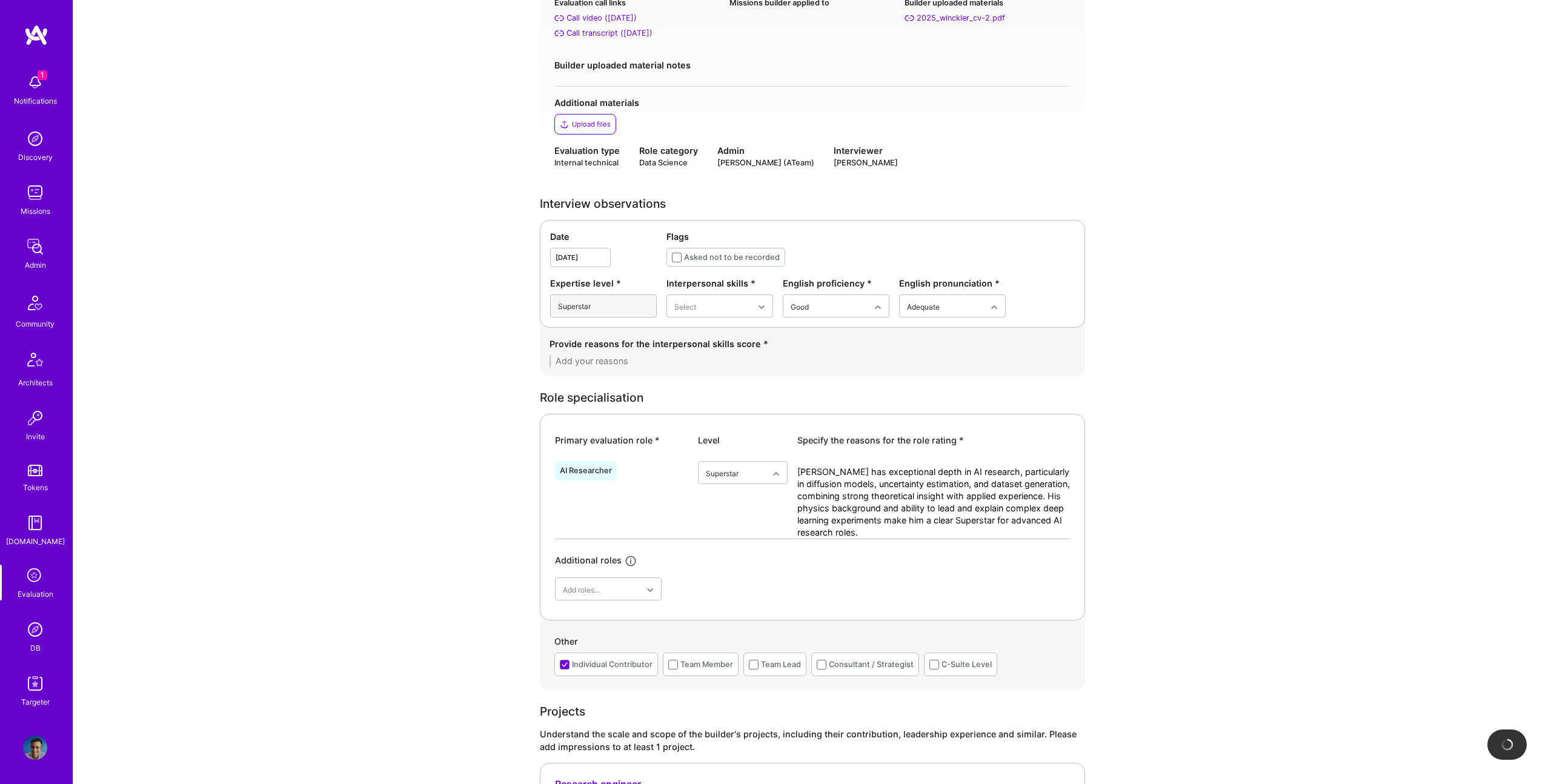
scroll to position [171, 0]
type textarea "Nicolas led advanced research initiatives at Atos, focusing on computer vision,…"
click at [692, 406] on div "Good" at bounding box center [720, 404] width 106 height 22
drag, startPoint x: 954, startPoint y: 324, endPoint x: 945, endPoint y: 309, distance: 17.5
click at [950, 318] on div "Date Oct 6,2025 Flags Asked not to be recorded Expertise level * Superstar Inte…" at bounding box center [812, 274] width 545 height 107
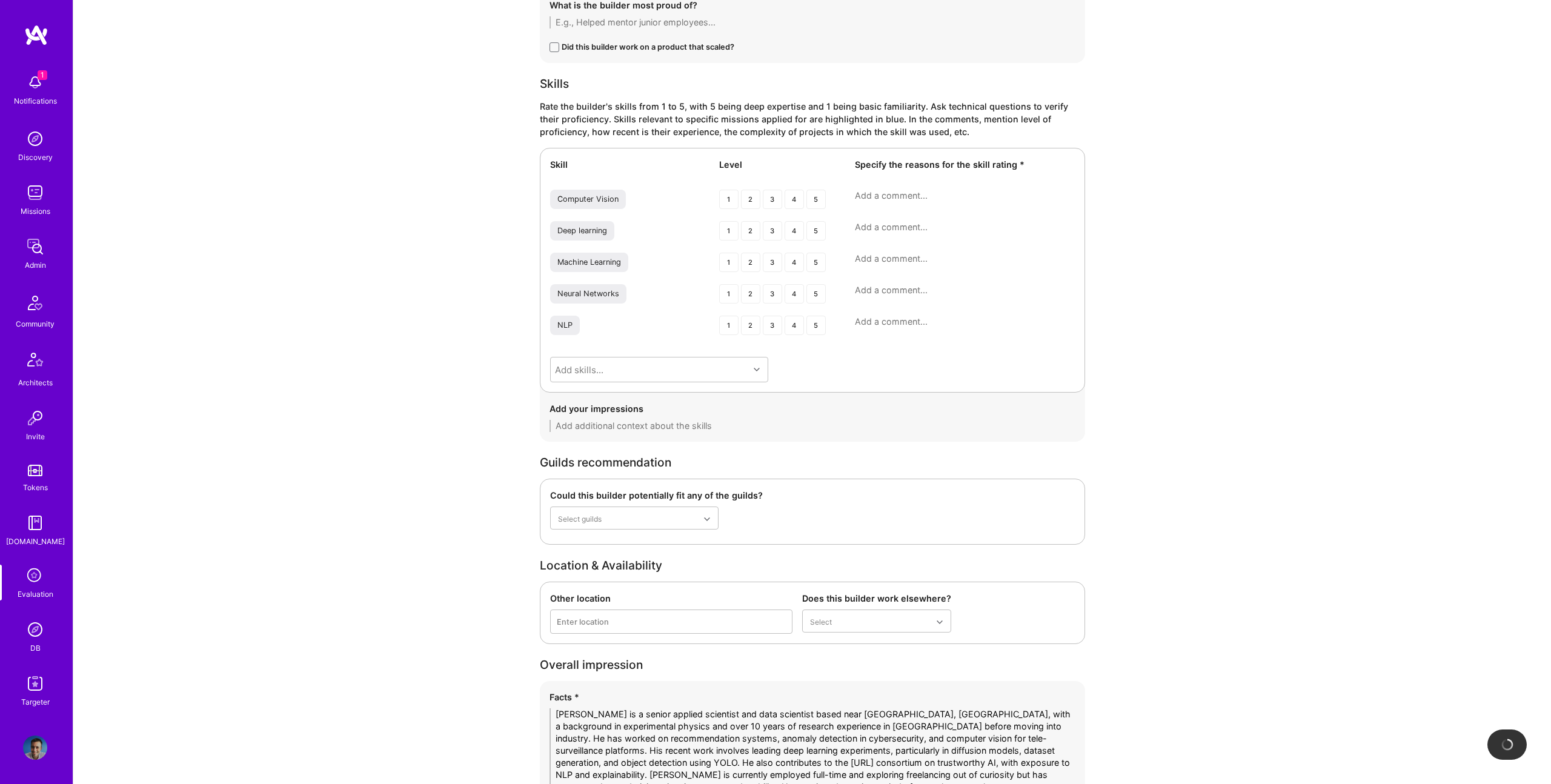
scroll to position [1678, 0]
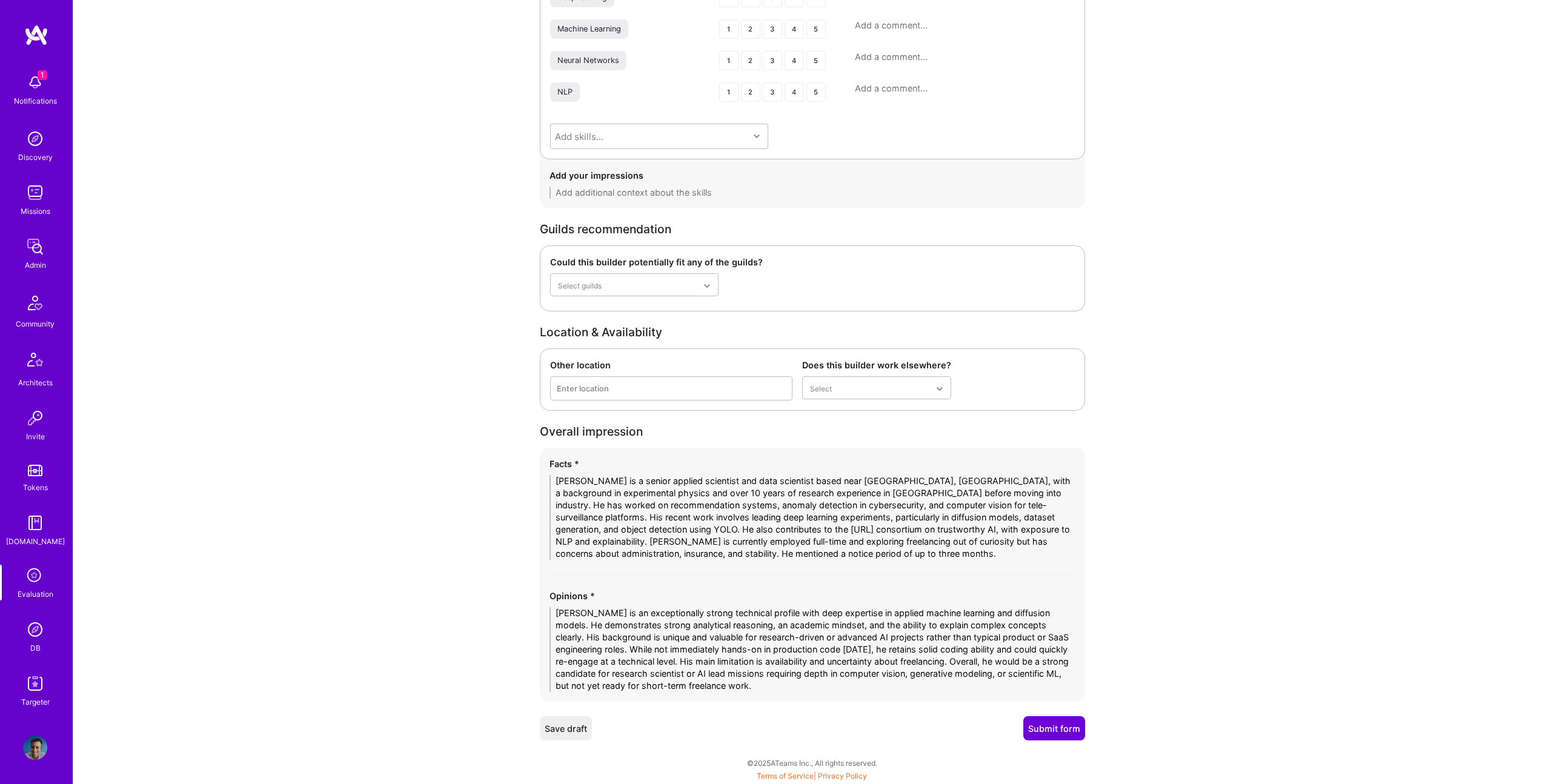
click at [1062, 737] on button "Submit form" at bounding box center [1054, 728] width 62 height 24
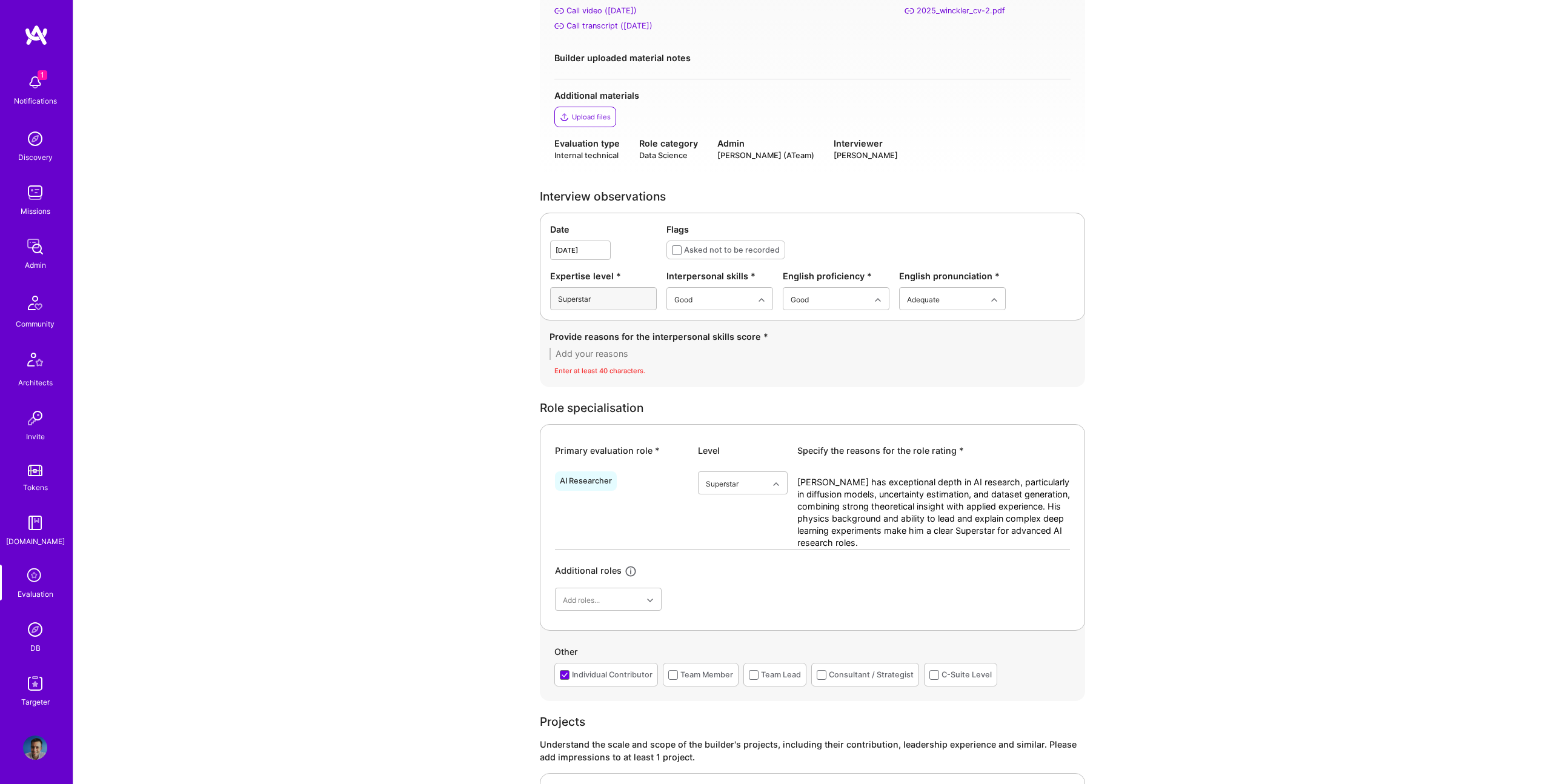
scroll to position [181, 0]
click at [743, 356] on textarea at bounding box center [812, 352] width 526 height 13
paste textarea "Nicolas communicated clearly and respectfully, showing genuine curiosity and op…"
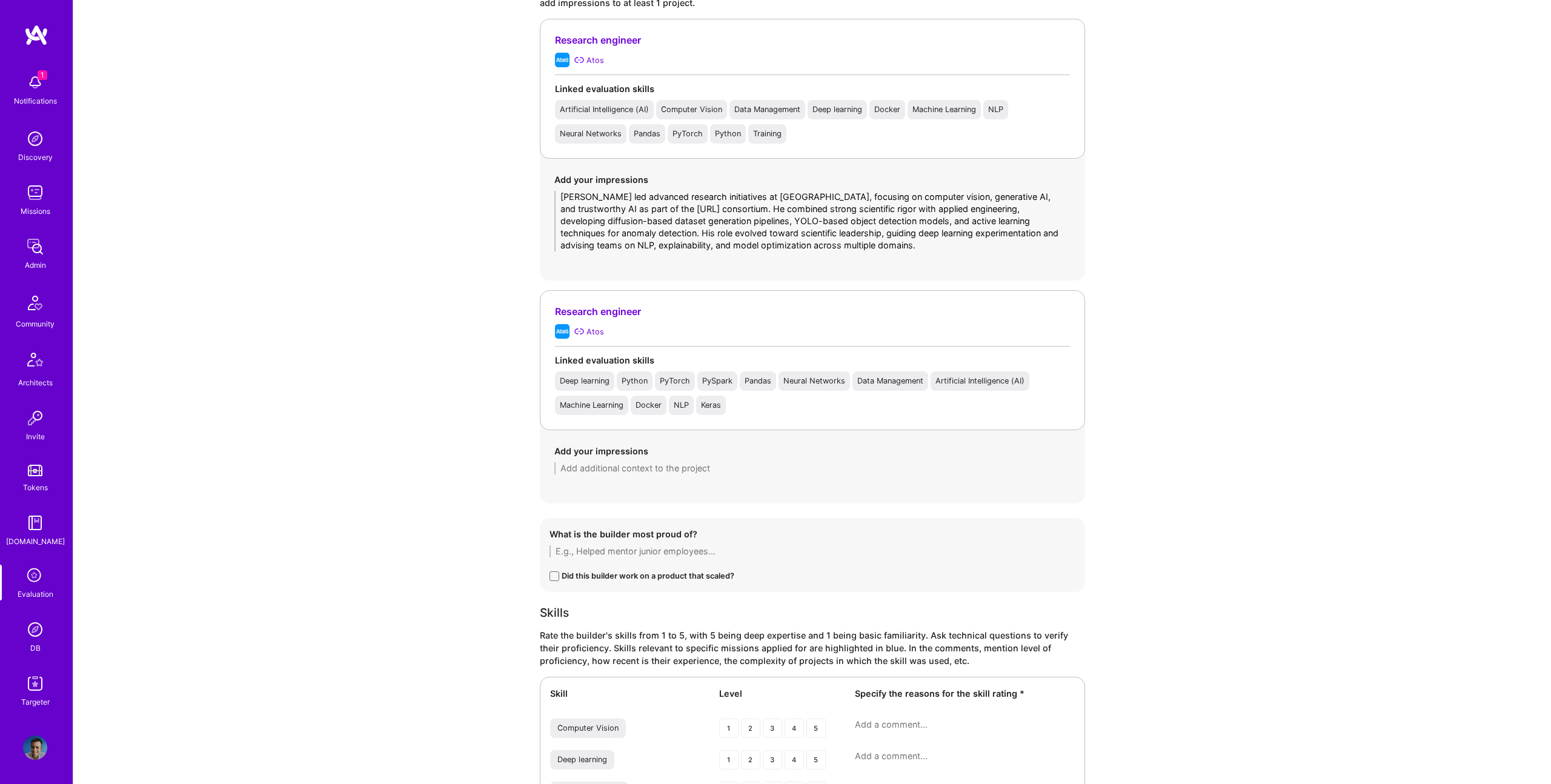
scroll to position [1715, 0]
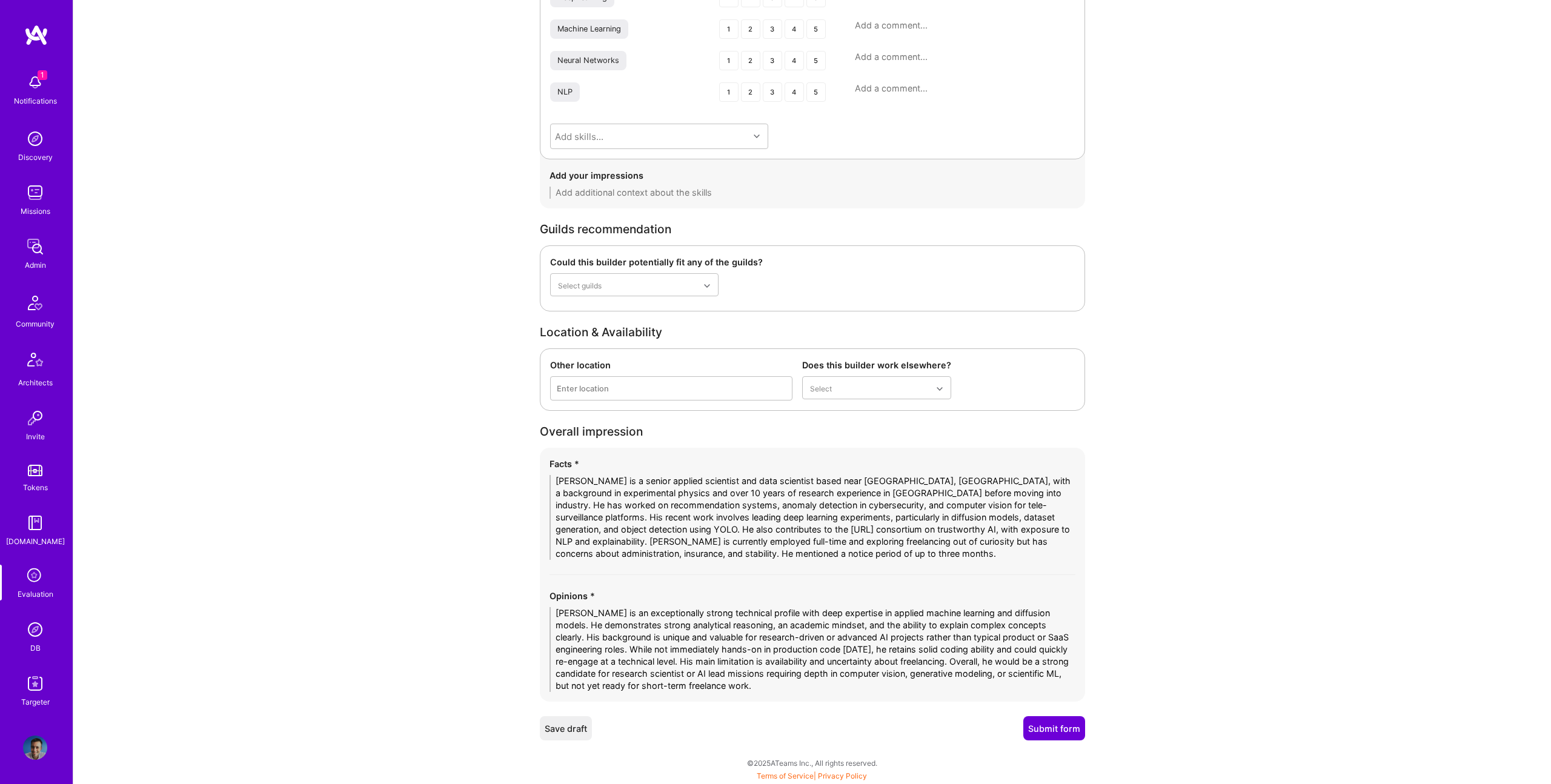
type textarea "Nicolas communicated clearly and respectfully, showing genuine curiosity and op…"
click at [1060, 733] on button "Submit form" at bounding box center [1054, 728] width 62 height 24
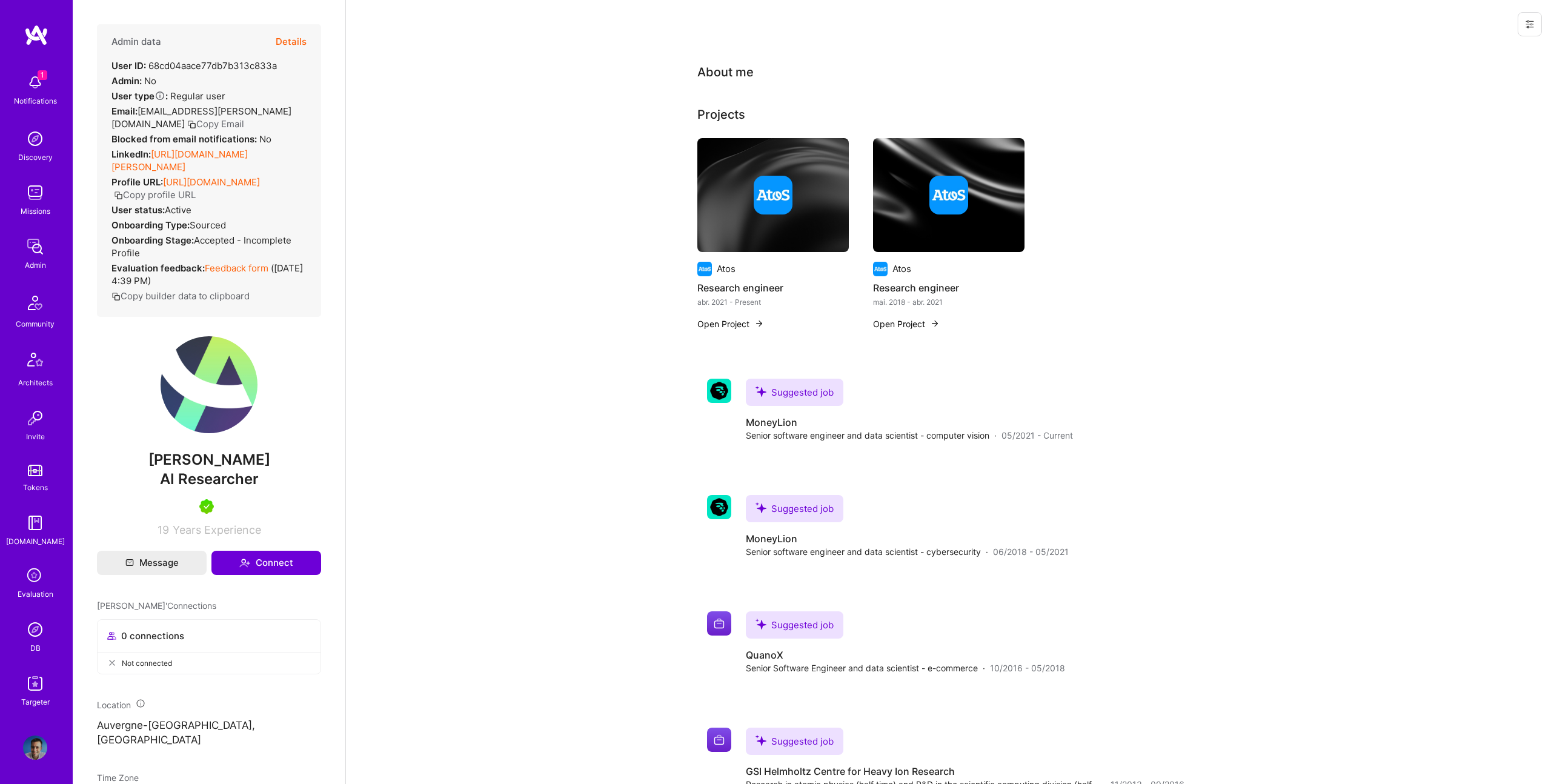
scroll to position [1, 0]
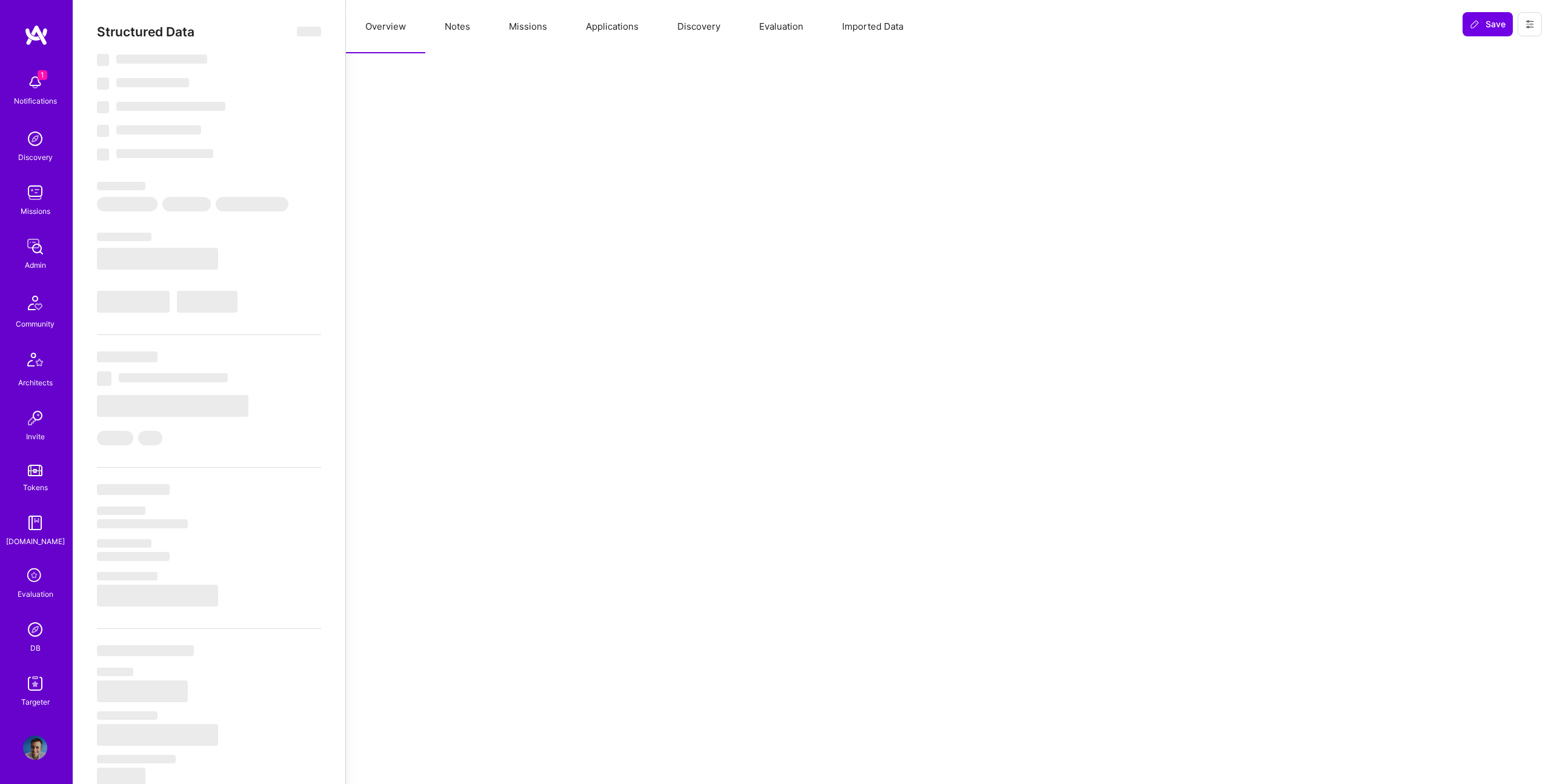
scroll to position [1, 0]
click at [792, 32] on button "Evaluation" at bounding box center [781, 26] width 83 height 53
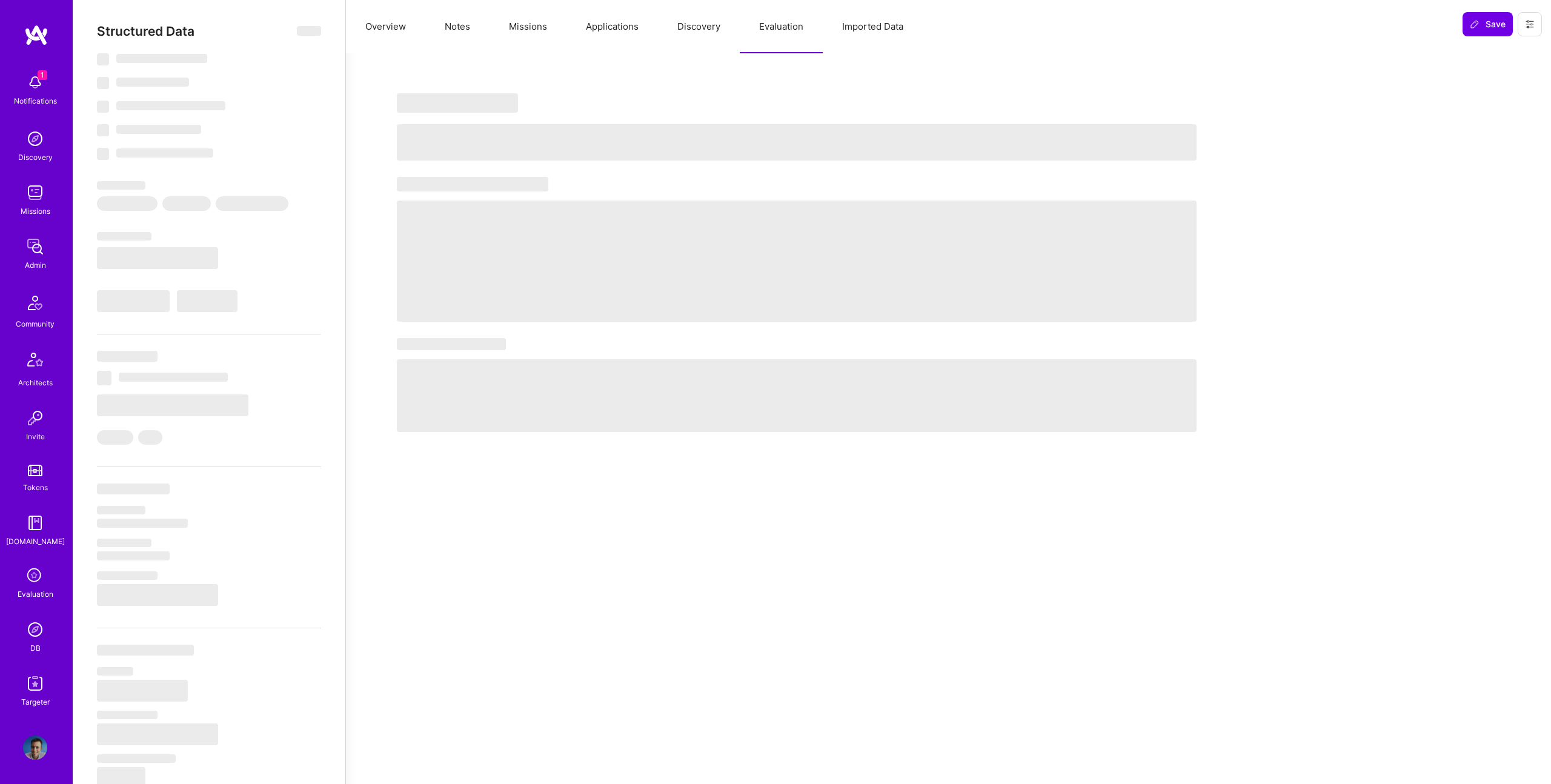
select select "7"
select select "4"
select select "6"
select select "2"
select select "US"
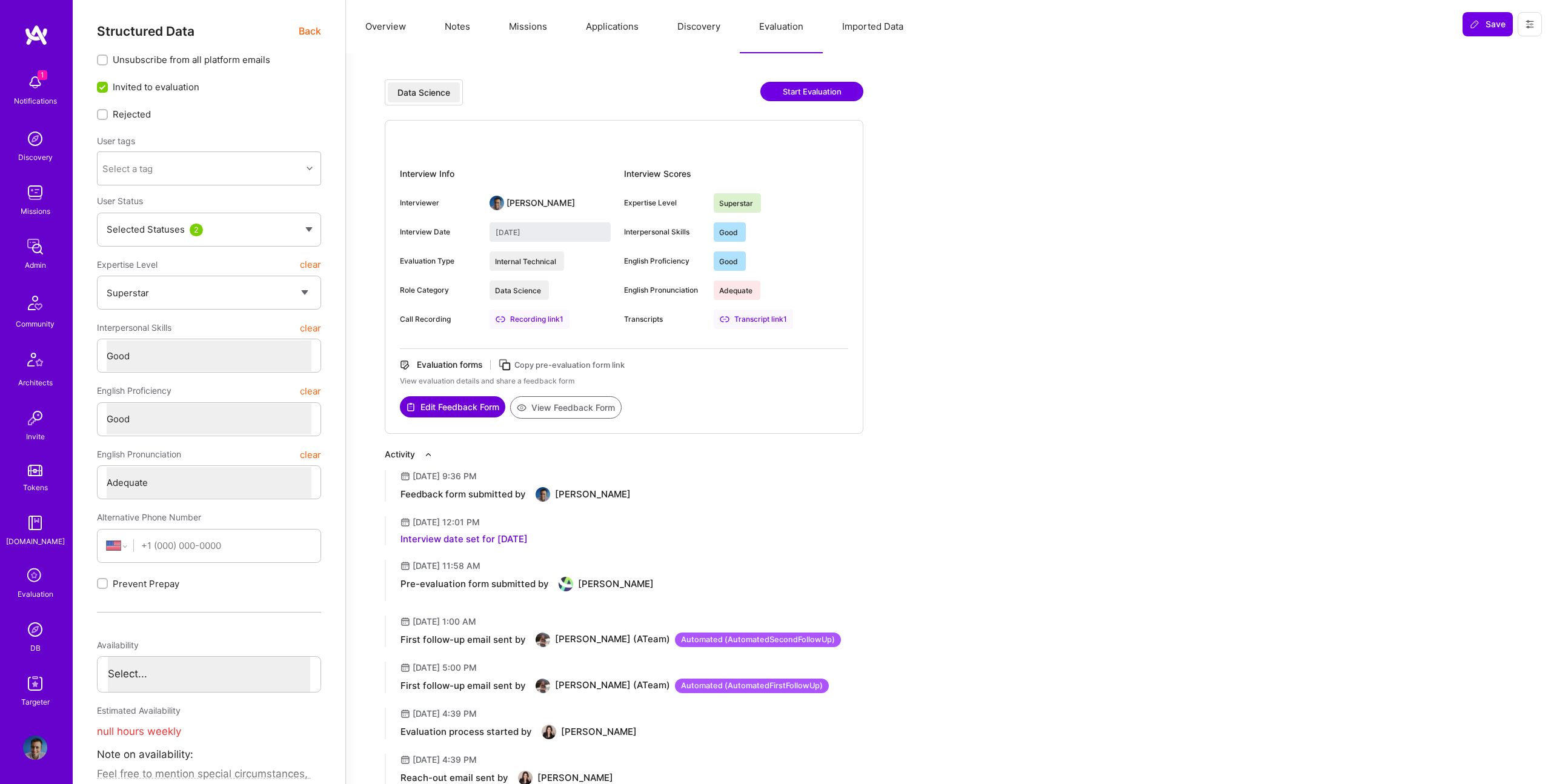
drag, startPoint x: 302, startPoint y: 21, endPoint x: 317, endPoint y: 51, distance: 33.5
click at [304, 23] on div "Structured Data Back Unsubscribe from all platform emails Invited to evaluation…" at bounding box center [209, 542] width 273 height 1086
click at [317, 51] on div "Structured Data Back Unsubscribe from all platform emails Invited to evaluation…" at bounding box center [209, 528] width 225 height 1010
click at [315, 42] on div "Structured Data Back Unsubscribe from all platform emails Invited to evaluation…" at bounding box center [209, 528] width 225 height 1010
click at [314, 24] on span "Back" at bounding box center [310, 31] width 22 height 15
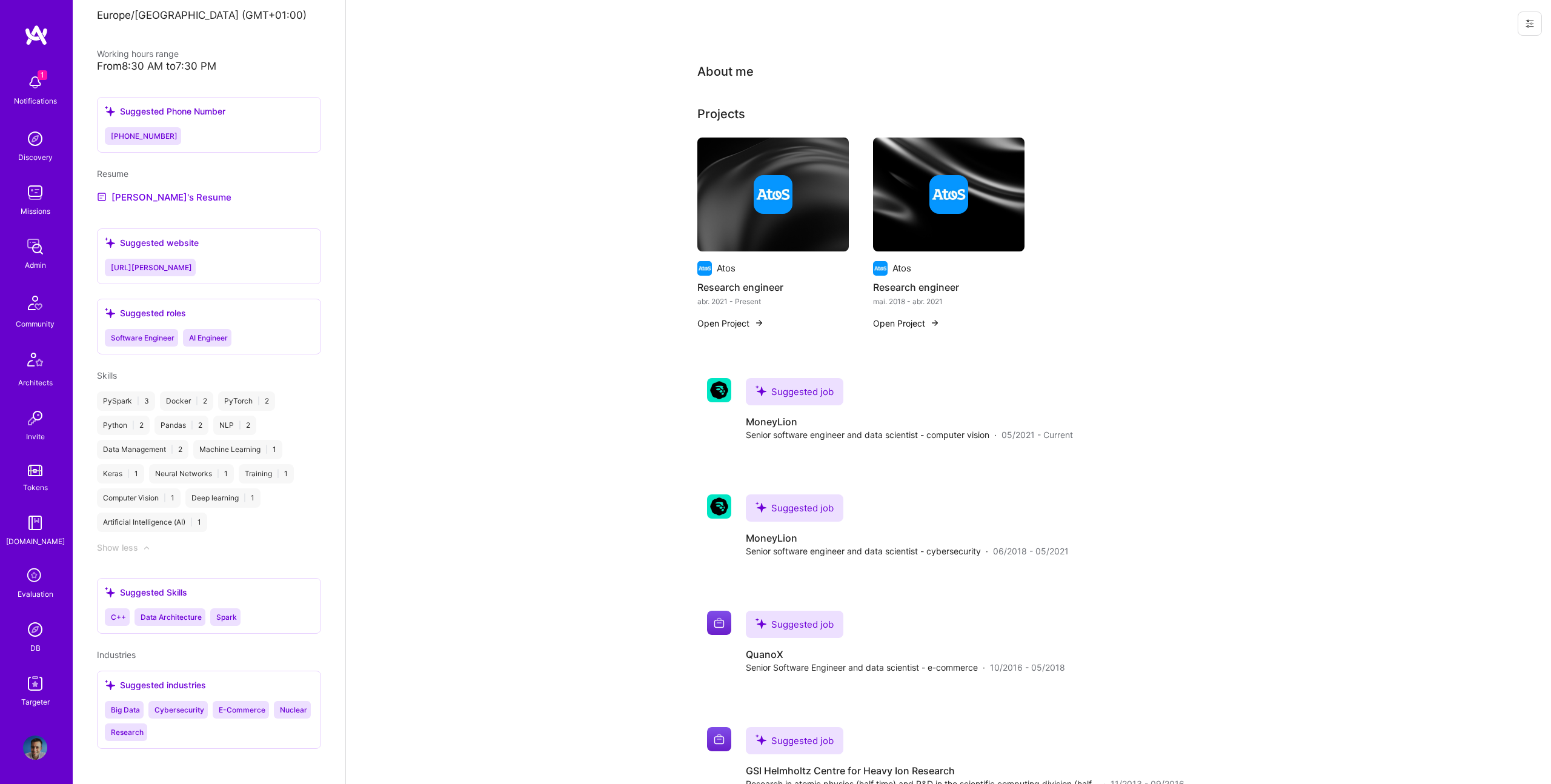
scroll to position [781, 0]
